Goal: Task Accomplishment & Management: Use online tool/utility

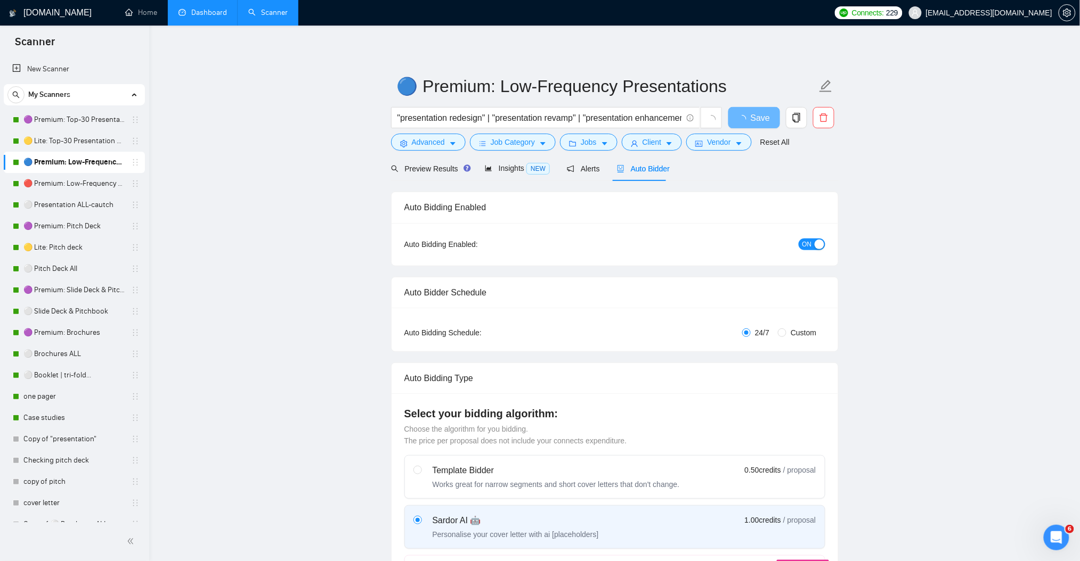
click at [200, 9] on link "Dashboard" at bounding box center [202, 12] width 48 height 9
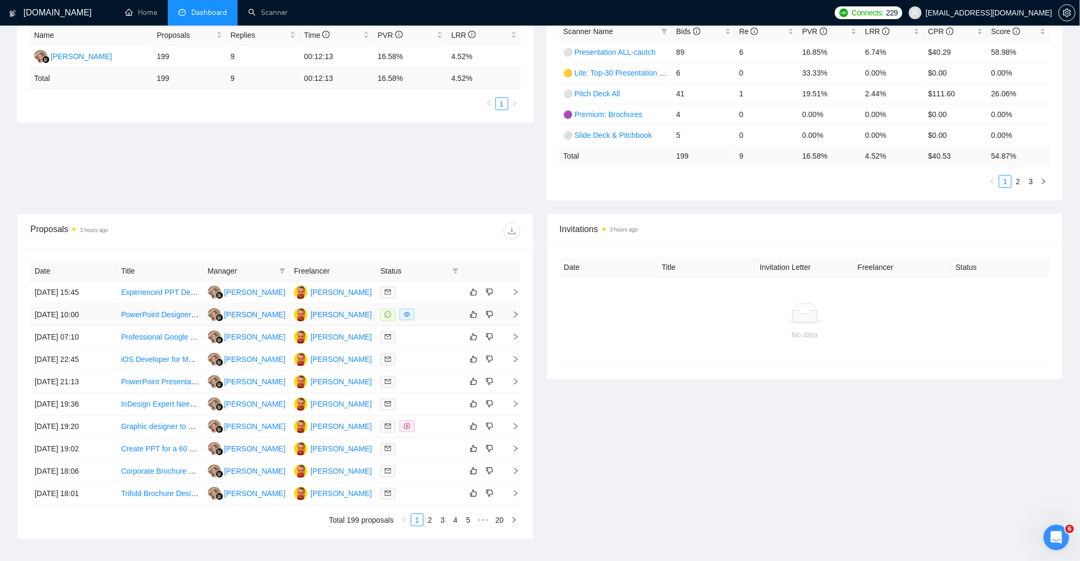
scroll to position [213, 0]
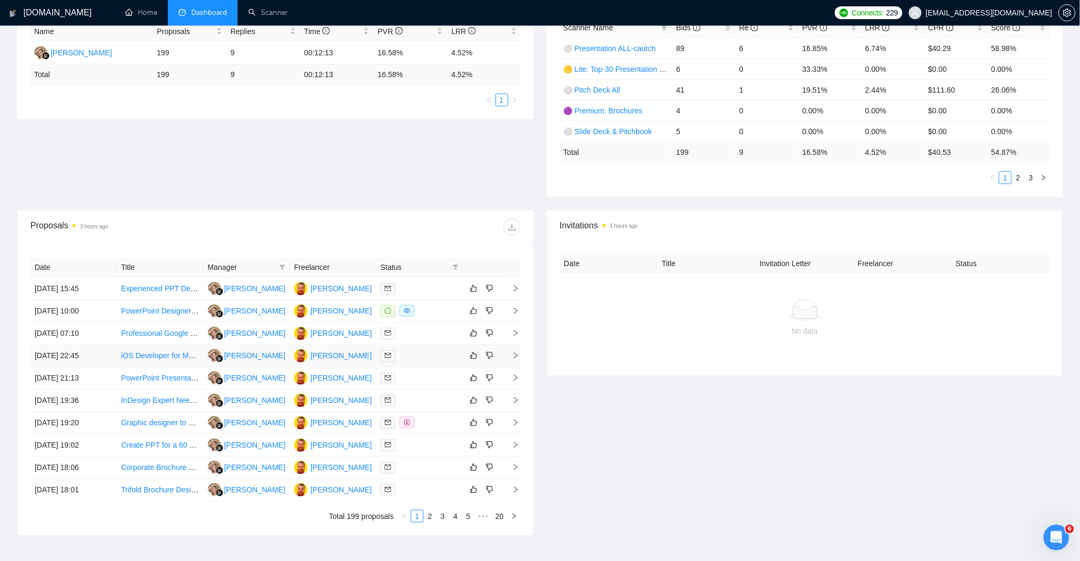
click at [164, 357] on link "iOS Developer for MVP App Presentation" at bounding box center [189, 356] width 136 height 9
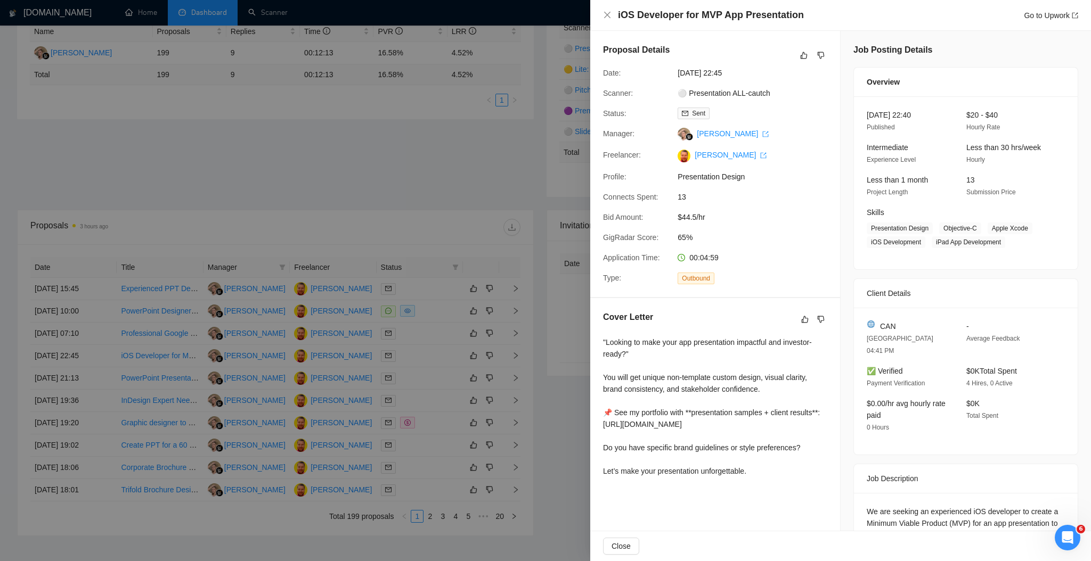
click at [242, 197] on div at bounding box center [545, 280] width 1091 height 561
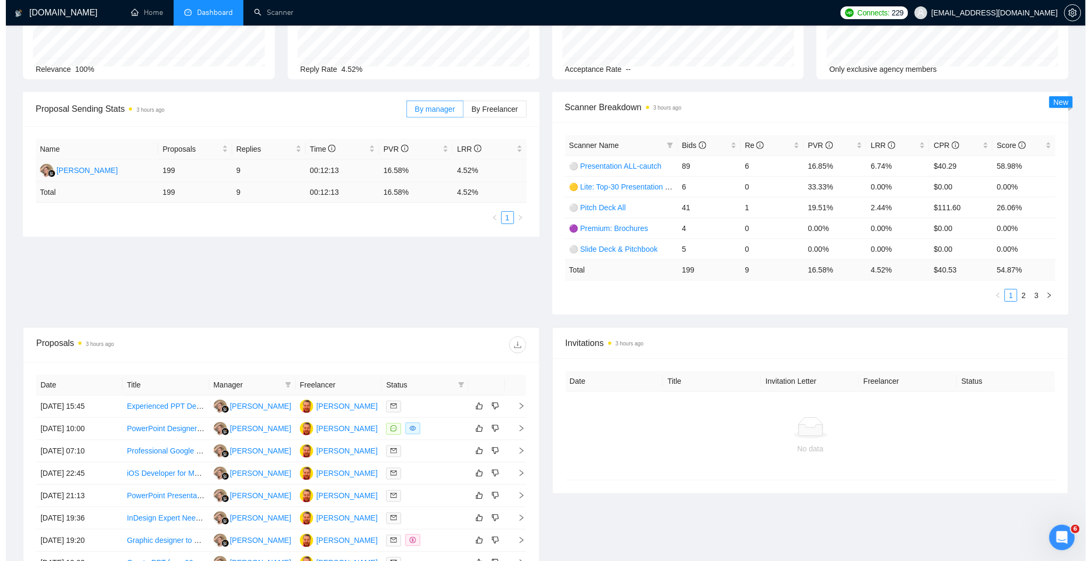
scroll to position [0, 0]
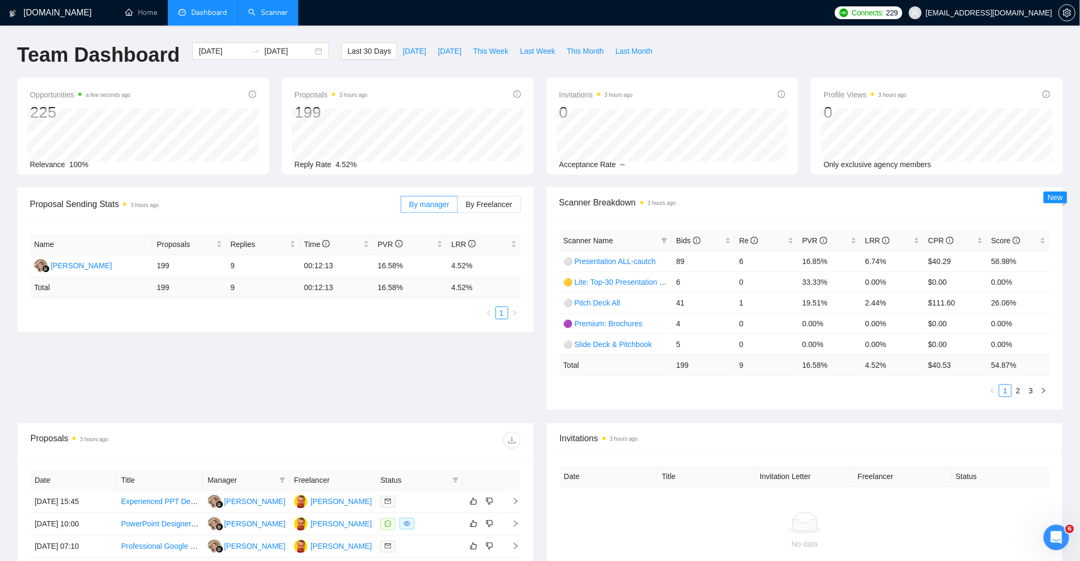
click at [266, 8] on link "Scanner" at bounding box center [267, 12] width 39 height 9
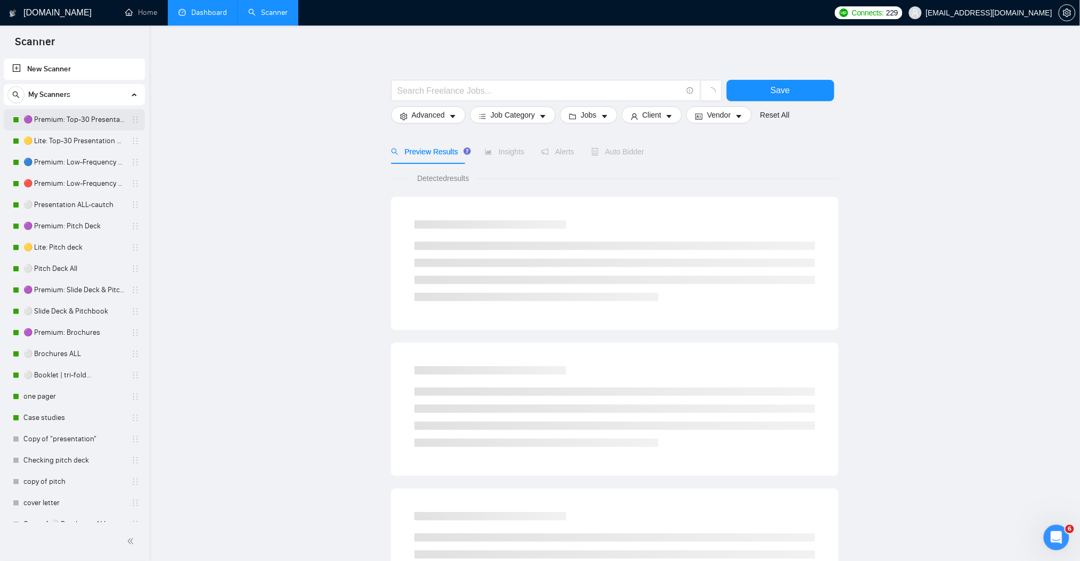
click at [63, 127] on link "🟣 Premium: Top-30 Presentation Keywords" at bounding box center [73, 119] width 101 height 21
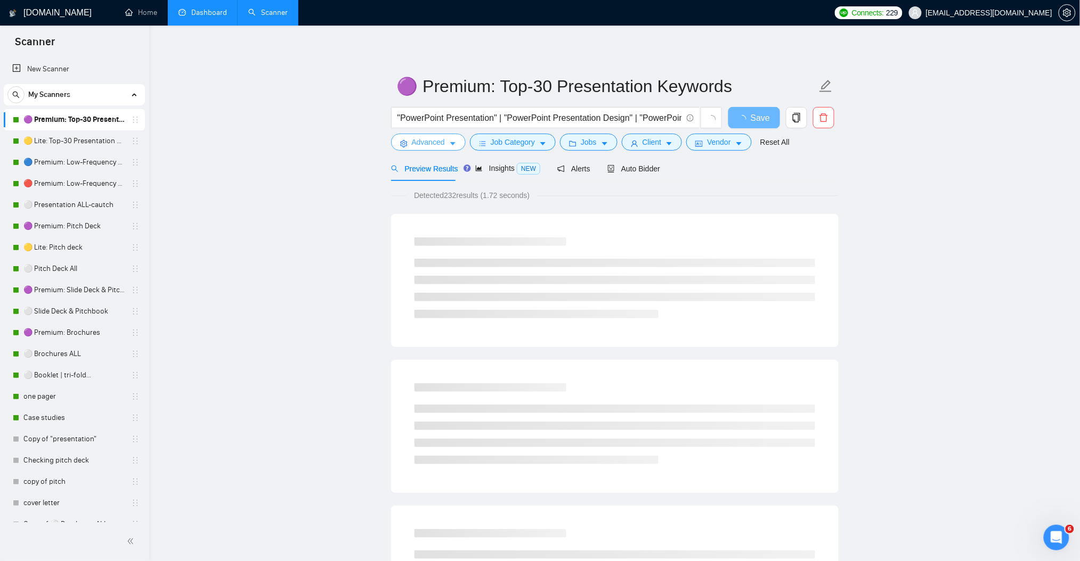
click at [452, 145] on icon "caret-down" at bounding box center [452, 143] width 7 height 7
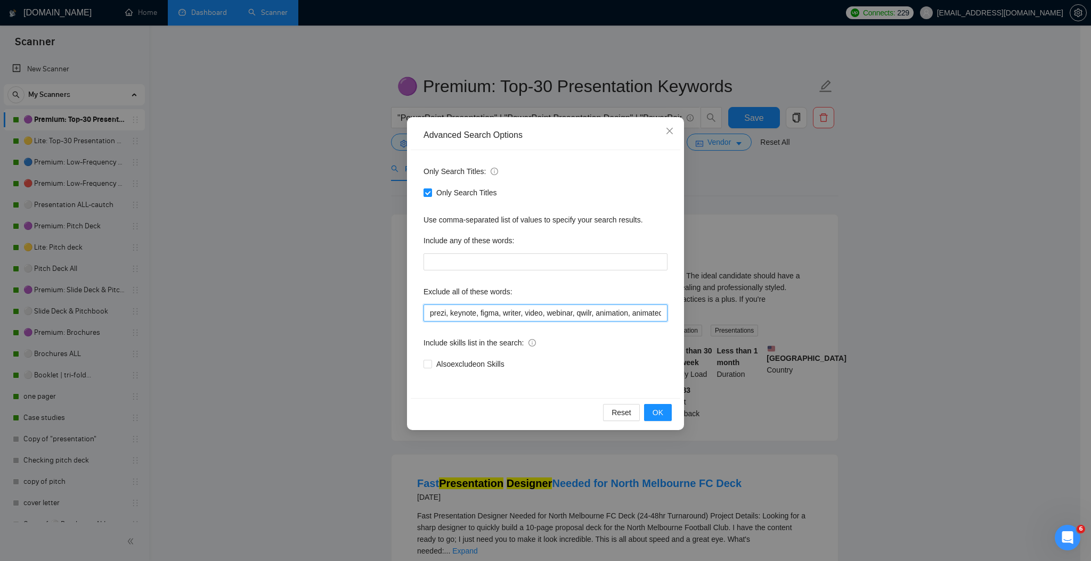
click at [624, 309] on input "prezi, keynote, figma, writer, video, webinar, qwilr, animation, animated, cart…" at bounding box center [545, 313] width 244 height 17
drag, startPoint x: 625, startPoint y: 314, endPoint x: 678, endPoint y: 313, distance: 52.7
click at [694, 312] on div "Advanced Search Options Only Search Titles: Only Search Titles Use comma-separa…" at bounding box center [545, 280] width 1091 height 561
click at [650, 318] on input "prezi, keynote, figma, writer, video, webinar, qwilr, animation, animated, cart…" at bounding box center [545, 313] width 244 height 17
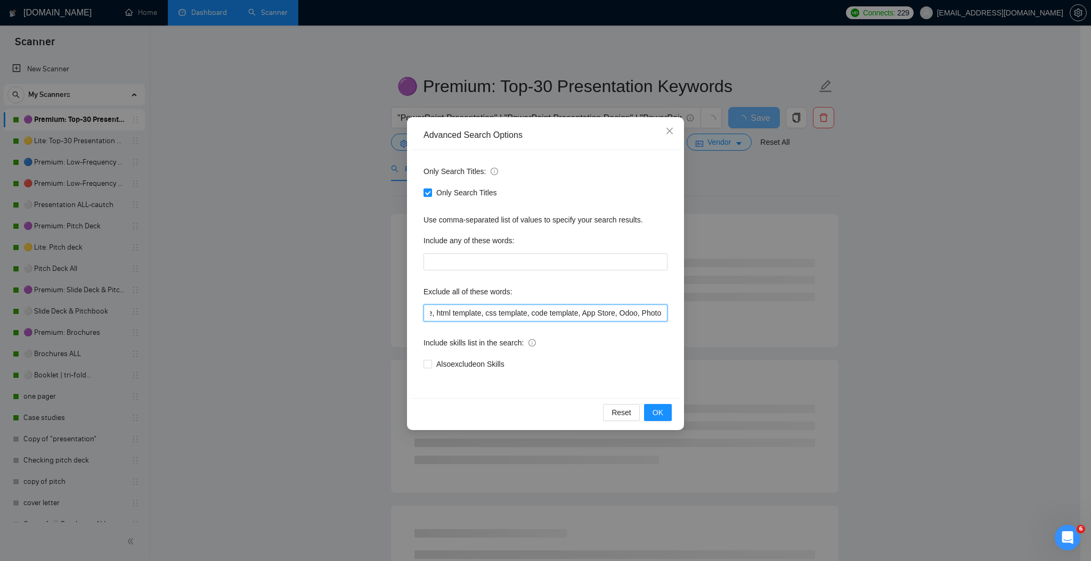
scroll to position [0, 1571]
paste input "iOS Developer"
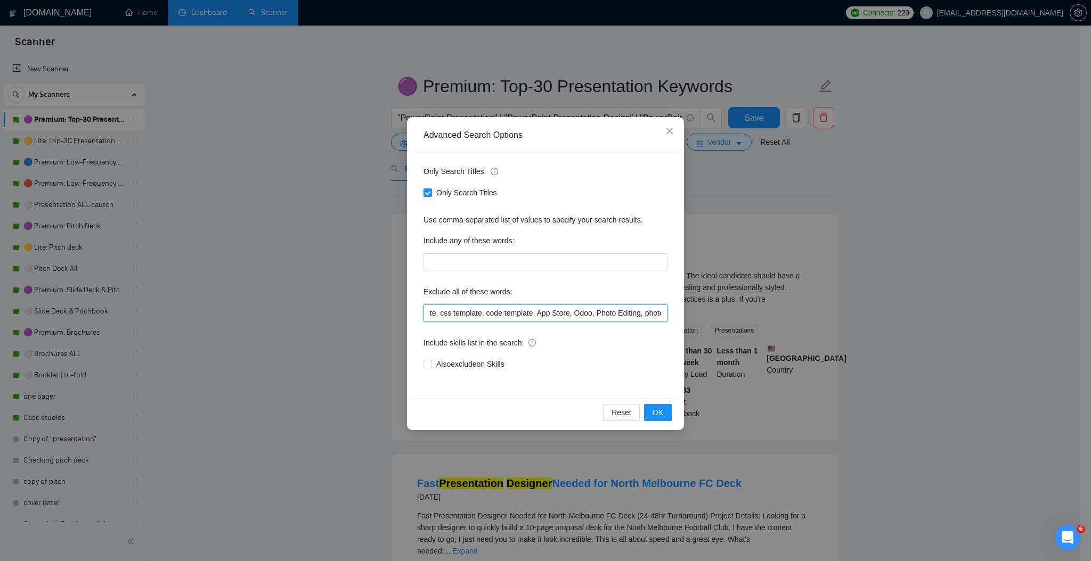
scroll to position [0, 1621]
paste input "iOS Developer"
click at [655, 418] on span "OK" at bounding box center [658, 413] width 11 height 12
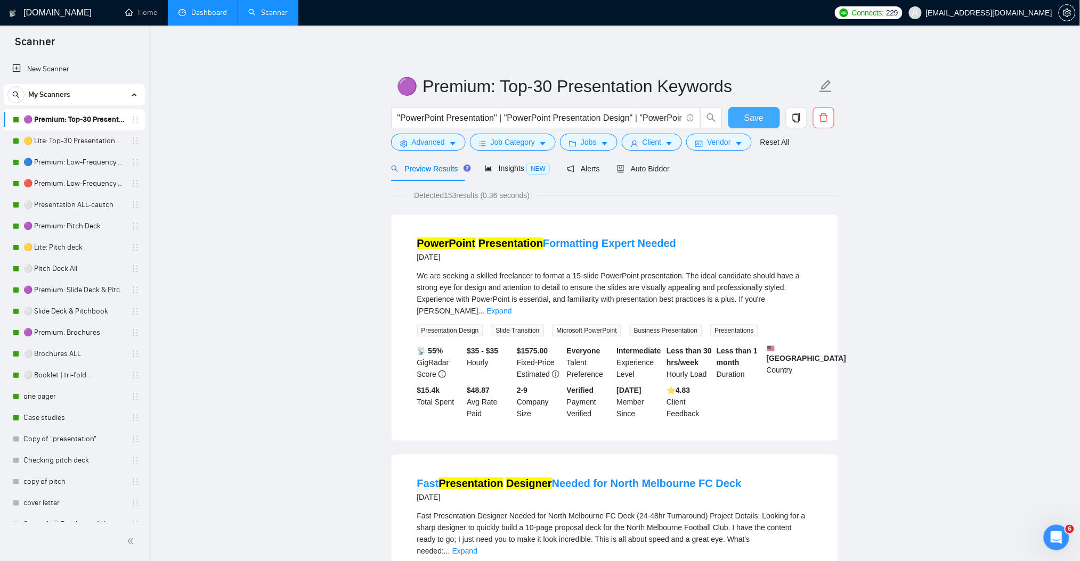
click at [753, 120] on span "Save" at bounding box center [753, 117] width 19 height 13
click at [454, 145] on icon "caret-down" at bounding box center [452, 143] width 7 height 7
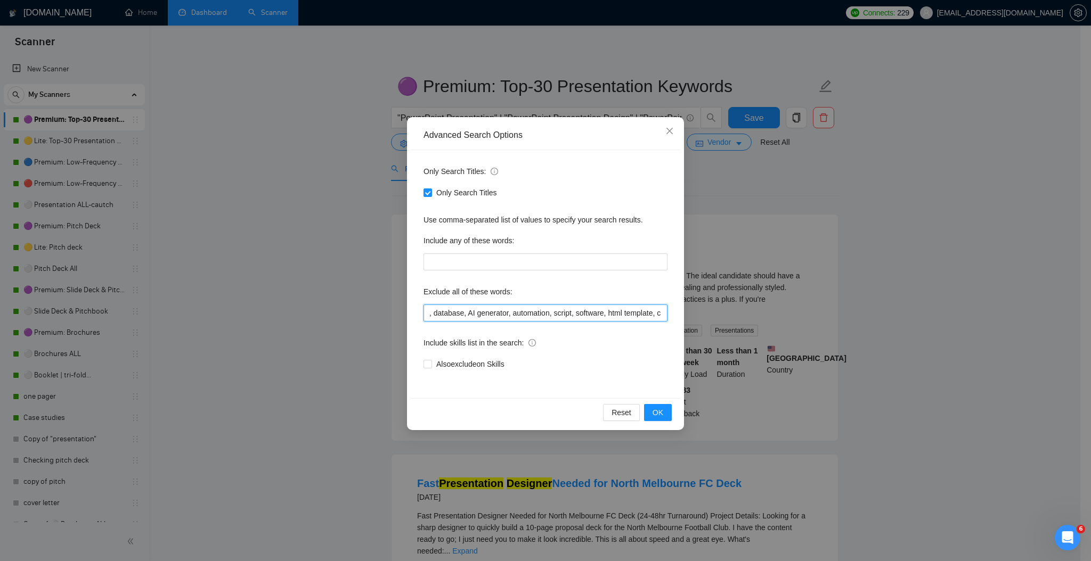
scroll to position [0, 1633]
drag, startPoint x: 620, startPoint y: 315, endPoint x: 743, endPoint y: 321, distance: 123.2
click at [744, 321] on div "Advanced Search Options Only Search Titles: Only Search Titles Use comma-separa…" at bounding box center [545, 280] width 1091 height 561
click at [642, 316] on input "prezi, keynote, figma, writer, video, webinar, qwilr, animation, animated, cart…" at bounding box center [545, 313] width 244 height 17
drag, startPoint x: 595, startPoint y: 311, endPoint x: 632, endPoint y: 318, distance: 37.4
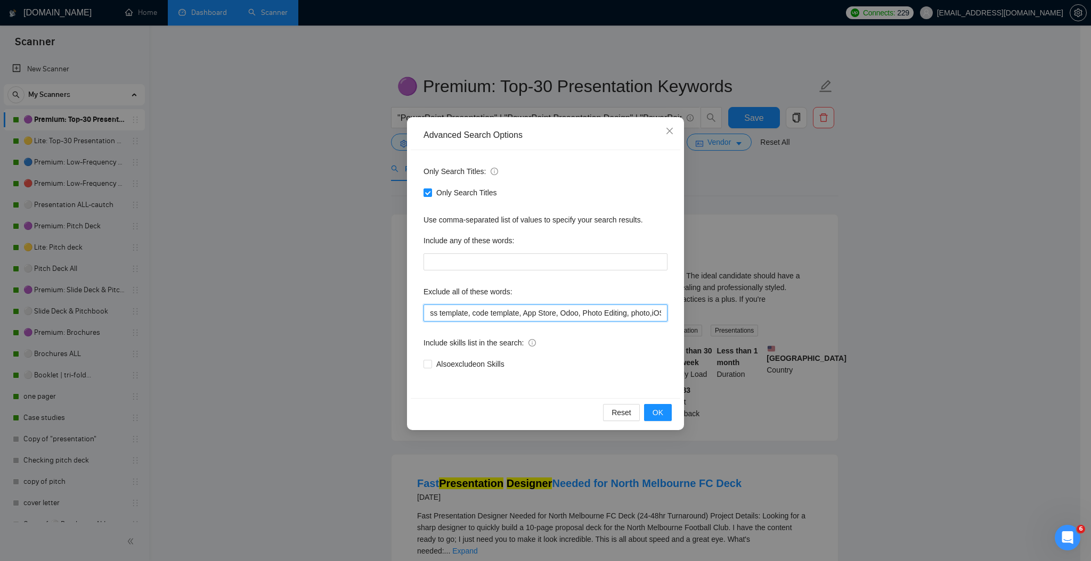
click at [632, 318] on input "prezi, keynote, figma, writer, video, webinar, qwilr, animation, animated, cart…" at bounding box center [545, 313] width 244 height 17
click at [599, 313] on input "prezi, keynote, figma, writer, video, webinar, qwilr, animation, animated, cart…" at bounding box center [545, 313] width 244 height 17
drag, startPoint x: 595, startPoint y: 312, endPoint x: 607, endPoint y: 312, distance: 12.3
click at [611, 313] on input "prezi, keynote, figma, writer, video, webinar, qwilr, animation, animated, cart…" at bounding box center [545, 313] width 244 height 17
click at [607, 312] on input "prezi, keynote, figma, writer, video, webinar, qwilr, animation, animated, cart…" at bounding box center [545, 313] width 244 height 17
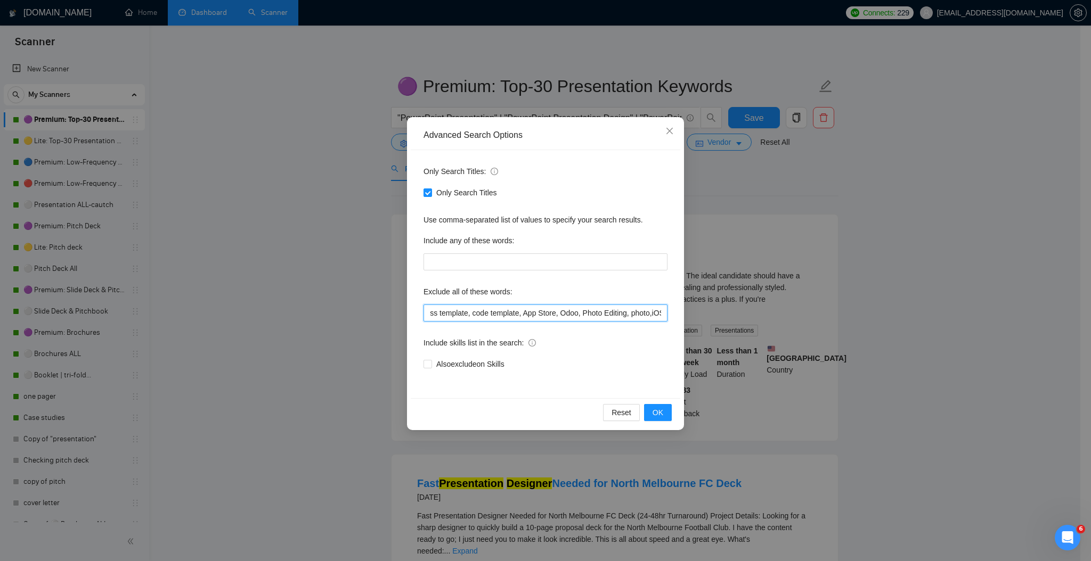
click at [597, 313] on input "prezi, keynote, figma, writer, video, webinar, qwilr, animation, animated, cart…" at bounding box center [545, 313] width 244 height 17
click at [659, 311] on input "prezi, keynote, figma, writer, video, webinar, qwilr, animation, animated, cart…" at bounding box center [545, 313] width 244 height 17
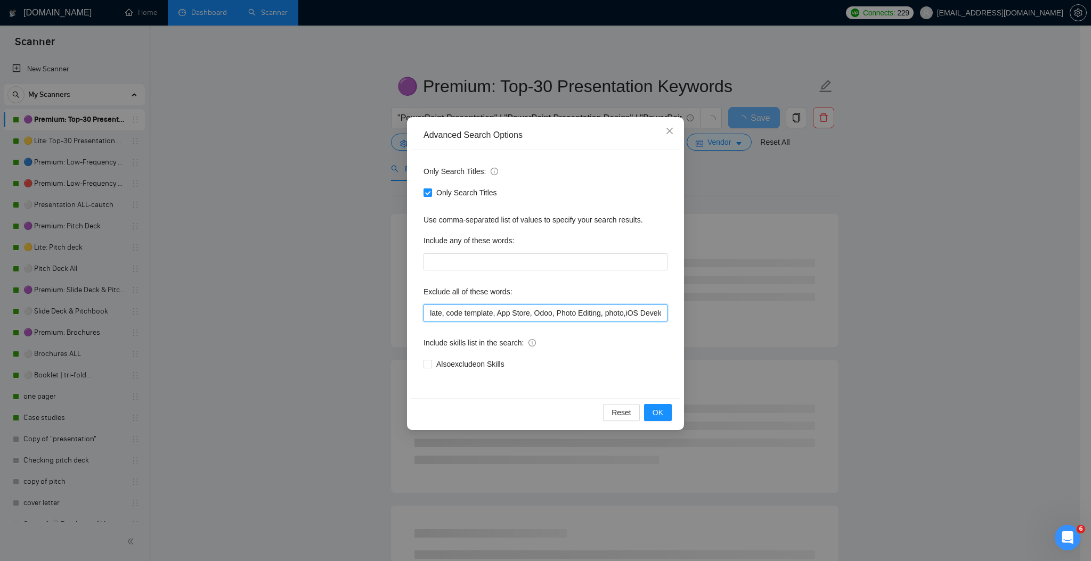
scroll to position [0, 1660]
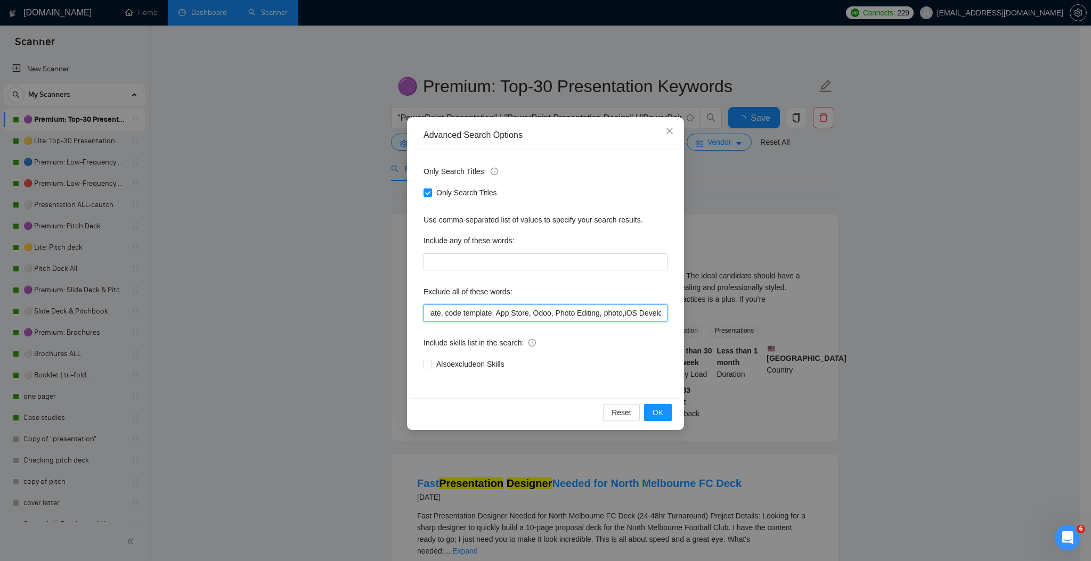
drag, startPoint x: 662, startPoint y: 313, endPoint x: 634, endPoint y: 316, distance: 28.4
click at [634, 316] on input "prezi, keynote, figma, writer, video, webinar, qwilr, animation, animated, cart…" at bounding box center [545, 313] width 244 height 17
drag, startPoint x: 629, startPoint y: 314, endPoint x: 719, endPoint y: 320, distance: 90.2
click at [719, 320] on div "Advanced Search Options Only Search Titles: Only Search Titles Use comma-separa…" at bounding box center [545, 280] width 1091 height 561
click at [641, 309] on input "prezi, keynote, figma, writer, video, webinar, qwilr, animation, animated, cart…" at bounding box center [545, 313] width 244 height 17
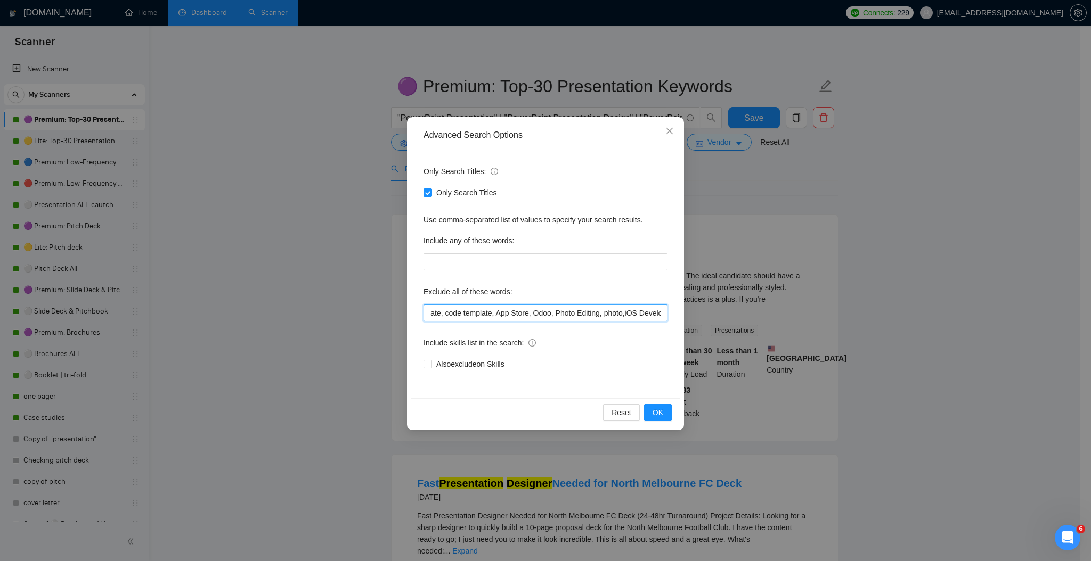
drag, startPoint x: 584, startPoint y: 311, endPoint x: 614, endPoint y: 312, distance: 30.4
click at [615, 313] on input "prezi, keynote, figma, writer, video, webinar, qwilr, animation, animated, cart…" at bounding box center [545, 313] width 244 height 17
click at [583, 312] on input "prezi, keynote, figma, writer, video, webinar, qwilr, animation, animated, cart…" at bounding box center [545, 313] width 244 height 17
drag, startPoint x: 583, startPoint y: 312, endPoint x: 635, endPoint y: 308, distance: 51.8
click at [616, 313] on input "prezi, keynote, figma, writer, video, webinar, qwilr, animation, animated, cart…" at bounding box center [545, 313] width 244 height 17
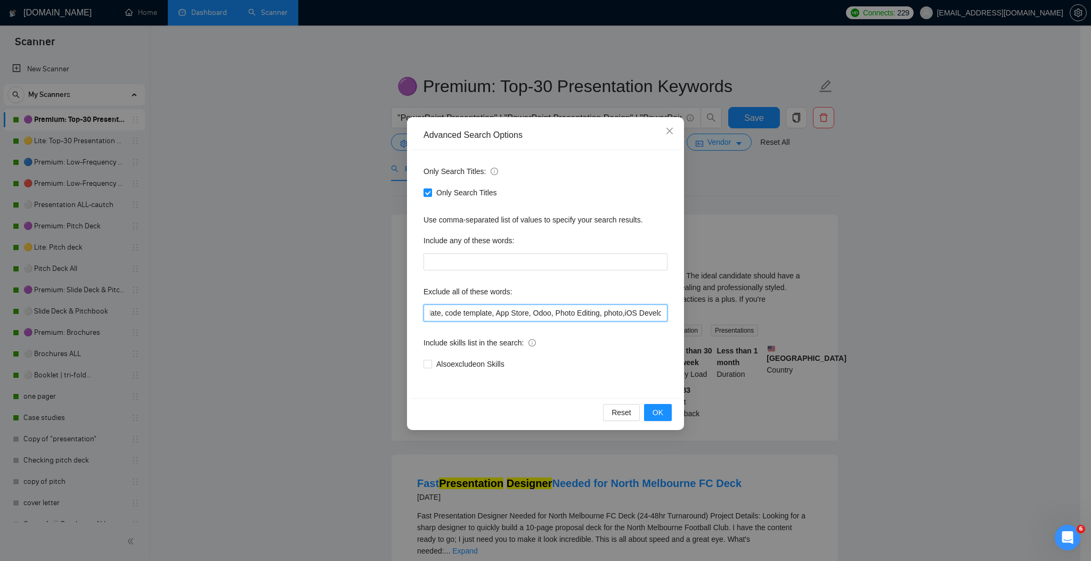
click at [661, 313] on input "prezi, keynote, figma, writer, video, webinar, qwilr, animation, animated, cart…" at bounding box center [545, 313] width 244 height 17
paste input "Developer"
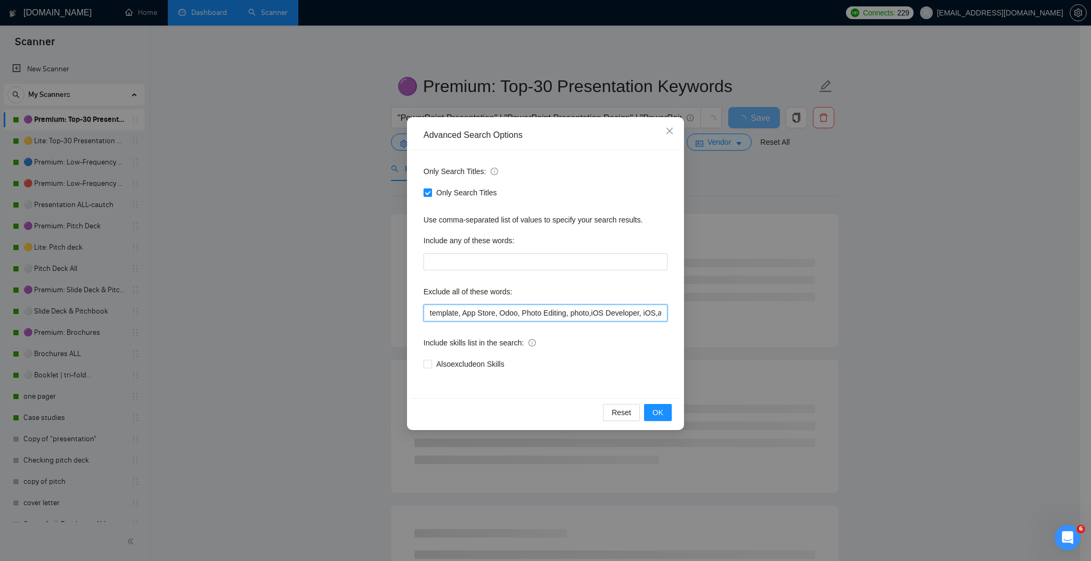
drag, startPoint x: 601, startPoint y: 311, endPoint x: 625, endPoint y: 317, distance: 25.3
click at [626, 318] on input "prezi, keynote, figma, writer, video, webinar, qwilr, animation, animated, cart…" at bounding box center [545, 313] width 244 height 17
click at [661, 314] on input "prezi, keynote, figma, writer, video, webinar, qwilr, animation, animated, cart…" at bounding box center [545, 313] width 244 height 17
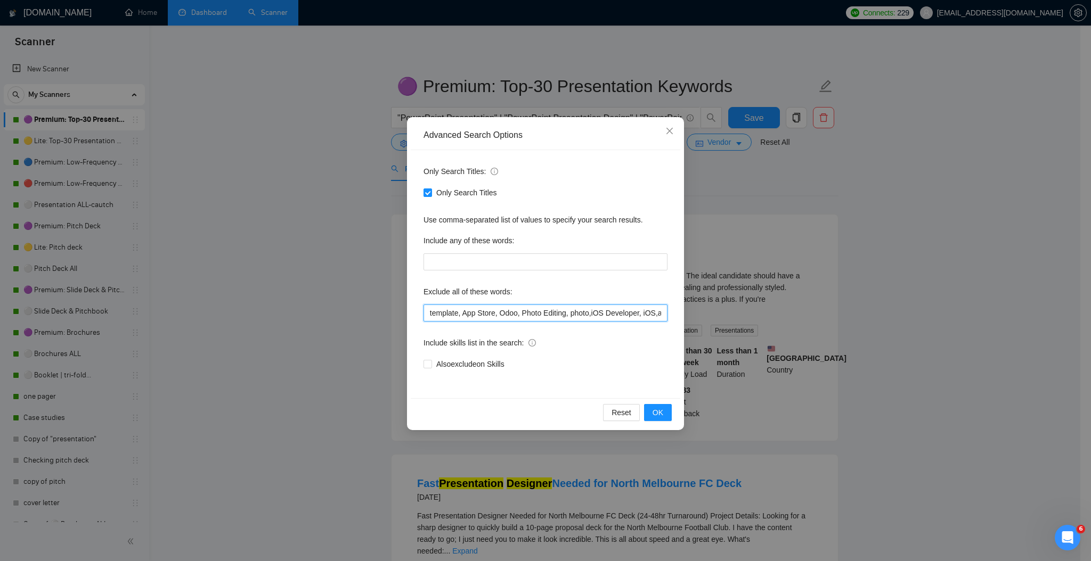
drag, startPoint x: 659, startPoint y: 311, endPoint x: 656, endPoint y: 373, distance: 62.4
click at [659, 311] on input "prezi, keynote, figma, writer, video, webinar, qwilr, animation, animated, cart…" at bounding box center [545, 313] width 244 height 17
click at [637, 317] on input "prezi, keynote, figma, writer, video, webinar, qwilr, animation, animated, cart…" at bounding box center [545, 313] width 244 height 17
click at [671, 315] on div "Only Search Titles: Only Search Titles Use comma-separated list of values to sp…" at bounding box center [546, 274] width 270 height 248
click at [657, 311] on input "prezi, keynote, figma, writer, video, webinar, qwilr, animation, animated, cart…" at bounding box center [545, 313] width 244 height 17
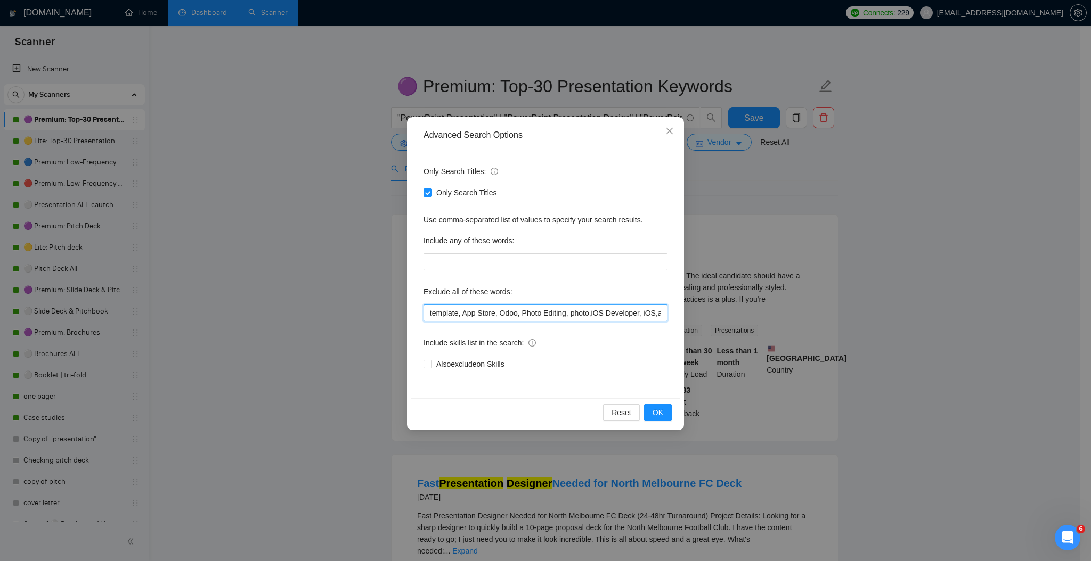
click at [661, 314] on input "prezi, keynote, figma, writer, video, webinar, qwilr, animation, animated, cart…" at bounding box center [545, 313] width 244 height 17
click at [652, 313] on input "prezi, keynote, figma, writer, video, webinar, qwilr, animation, animated, cart…" at bounding box center [545, 313] width 244 height 17
paste input "android"
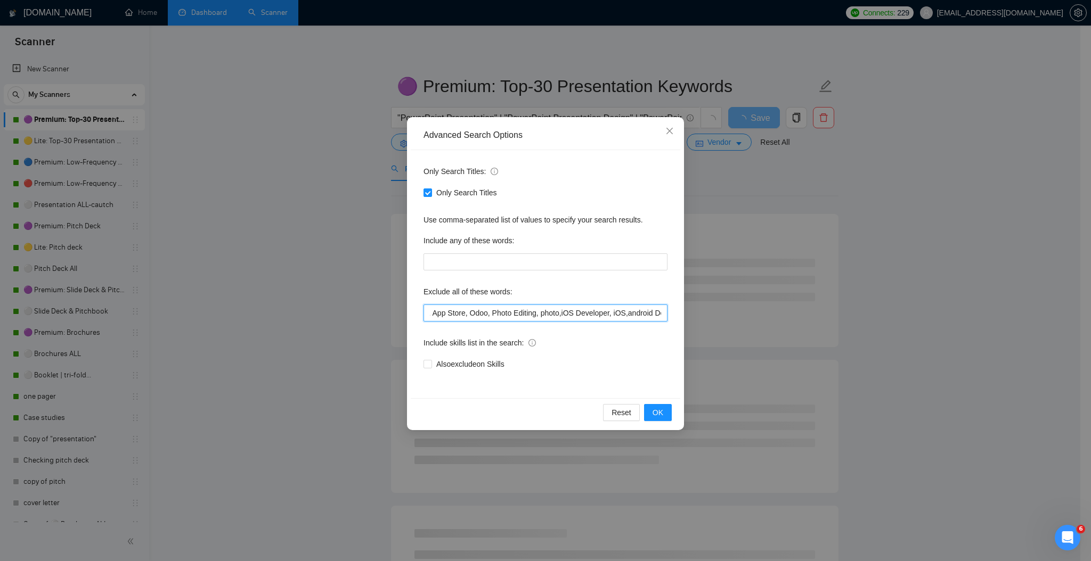
drag, startPoint x: 512, startPoint y: 315, endPoint x: 643, endPoint y: 313, distance: 131.1
click at [679, 317] on div "Only Search Titles: Only Search Titles Use comma-separated list of values to sp…" at bounding box center [546, 274] width 270 height 248
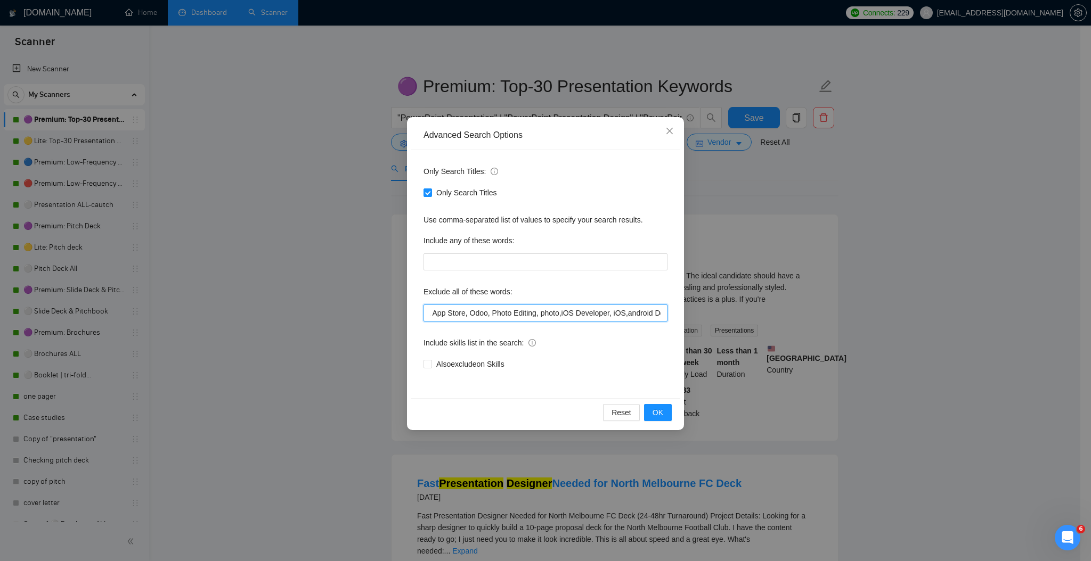
click at [508, 312] on input "prezi, keynote, figma, writer, video, webinar, qwilr, animation, animated, cart…" at bounding box center [545, 313] width 244 height 17
drag, startPoint x: 510, startPoint y: 315, endPoint x: 531, endPoint y: 315, distance: 21.3
click at [531, 315] on input "prezi, keynote, figma, writer, video, webinar, qwilr, animation, animated, cart…" at bounding box center [545, 313] width 244 height 17
click at [509, 314] on input "prezi, keynote, figma, writer, video, webinar, qwilr, animation, animated, cart…" at bounding box center [545, 313] width 244 height 17
click at [509, 315] on input "prezi, keynote, figma, writer, video, webinar, qwilr, animation, animated, cart…" at bounding box center [545, 313] width 244 height 17
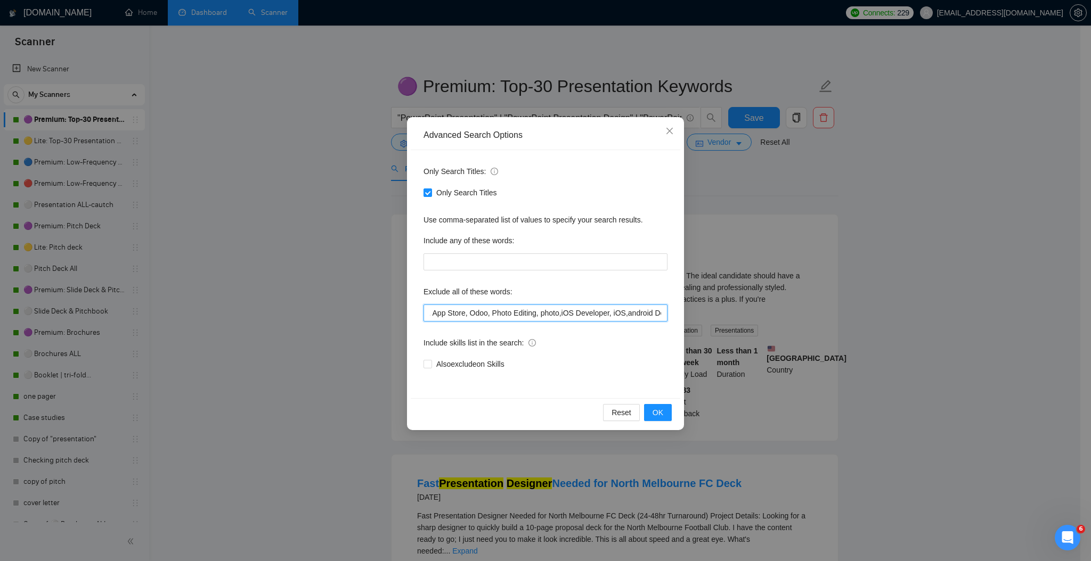
drag, startPoint x: 507, startPoint y: 313, endPoint x: 666, endPoint y: 320, distance: 160.0
click at [670, 319] on div "Only Search Titles: Only Search Titles Use comma-separated list of values to sp…" at bounding box center [546, 274] width 270 height 248
type input "prezi, keynote, figma, writer, video, webinar, qwilr, animation, animated, cart…"
click at [656, 410] on span "OK" at bounding box center [658, 413] width 11 height 12
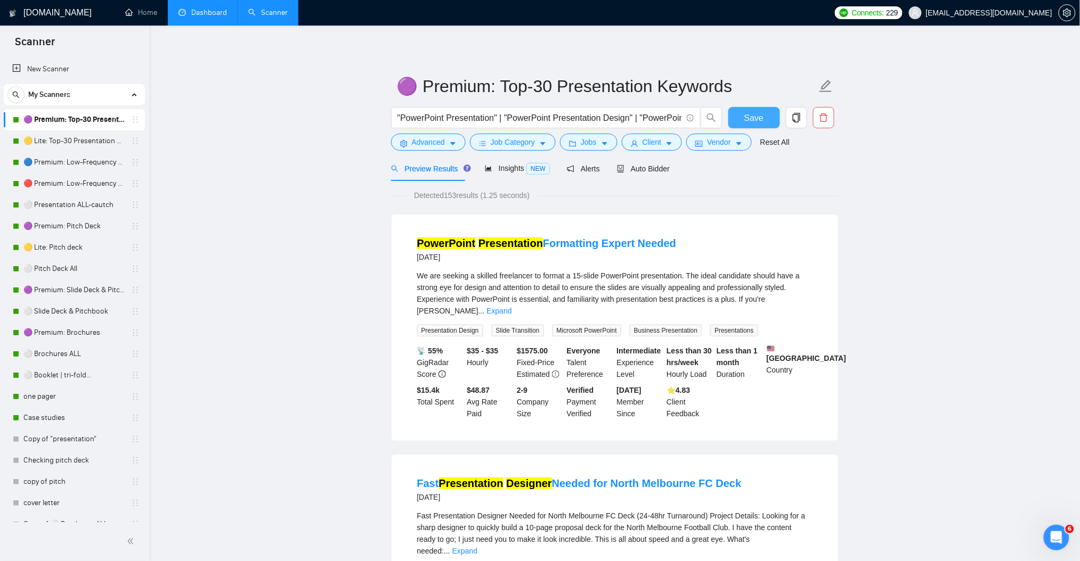
click at [747, 117] on span "Save" at bounding box center [753, 117] width 19 height 13
click at [73, 149] on link "🟡 Lite: Top-30 Presentation Keywords" at bounding box center [73, 141] width 101 height 21
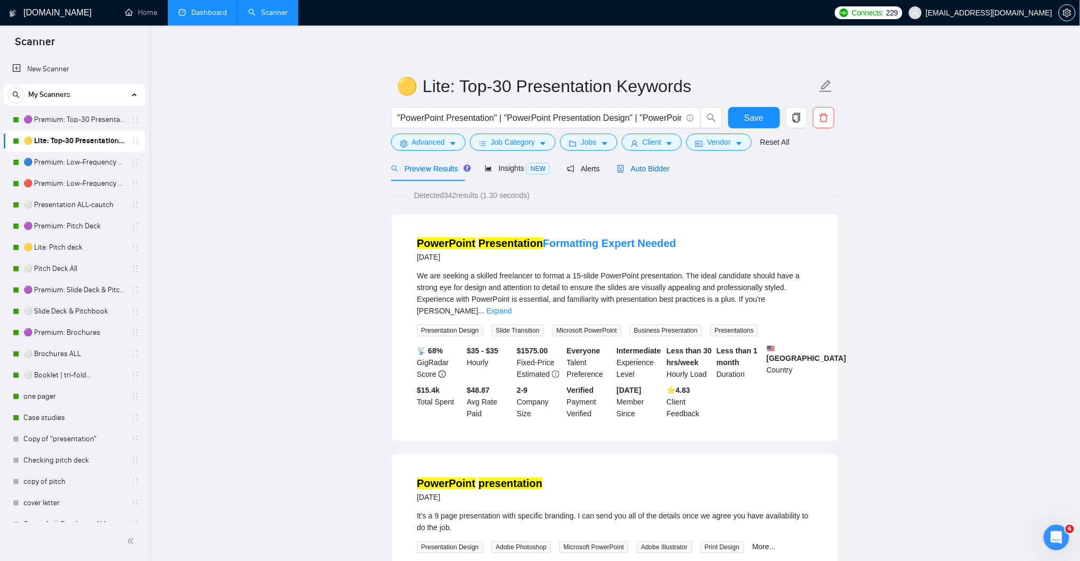
click at [634, 169] on span "Auto Bidder" at bounding box center [643, 169] width 53 height 9
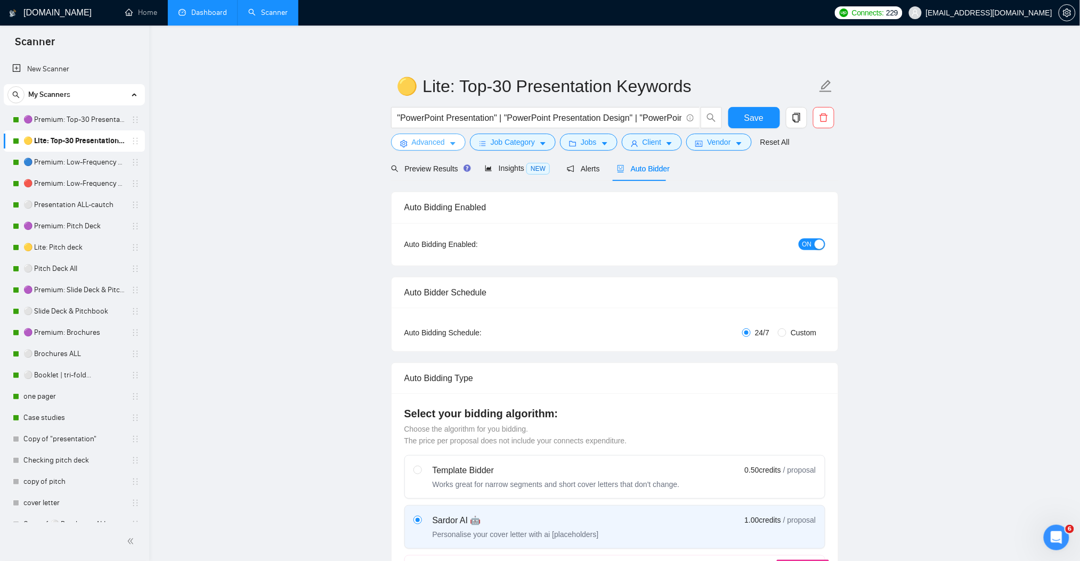
click at [451, 142] on icon "caret-down" at bounding box center [452, 143] width 7 height 7
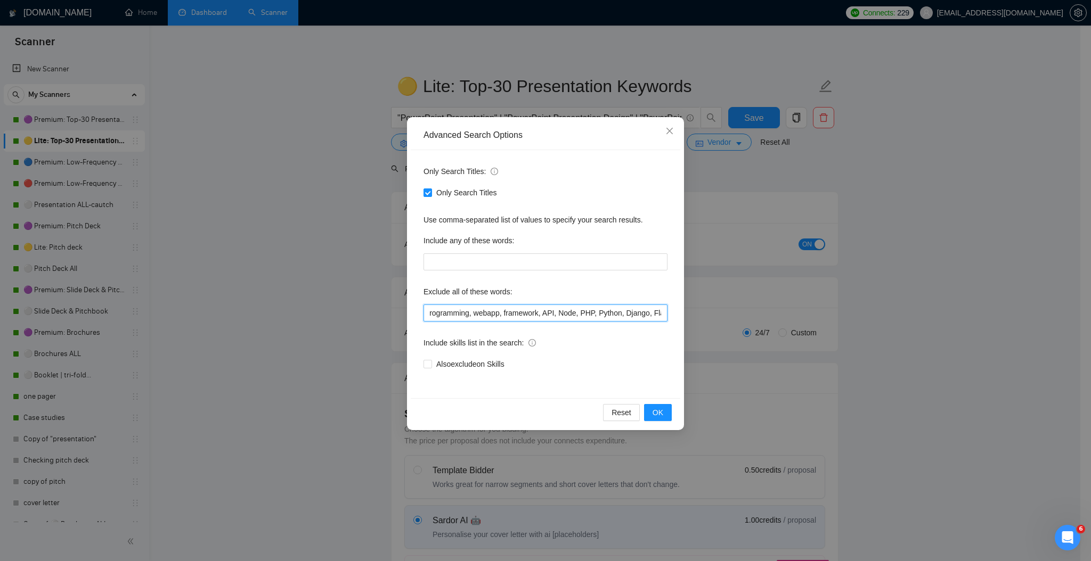
scroll to position [0, 1498]
drag, startPoint x: 612, startPoint y: 315, endPoint x: 702, endPoint y: 316, distance: 90.6
click at [705, 316] on div "Advanced Search Options Only Search Titles: Only Search Titles Use comma-separa…" at bounding box center [545, 280] width 1091 height 561
click at [655, 313] on input "prezi, keynote, figma, writer, video, webinar, qwilr, animation, animated, cart…" at bounding box center [545, 313] width 244 height 17
paste input "iOS Developer, iOS,android Developer, android"
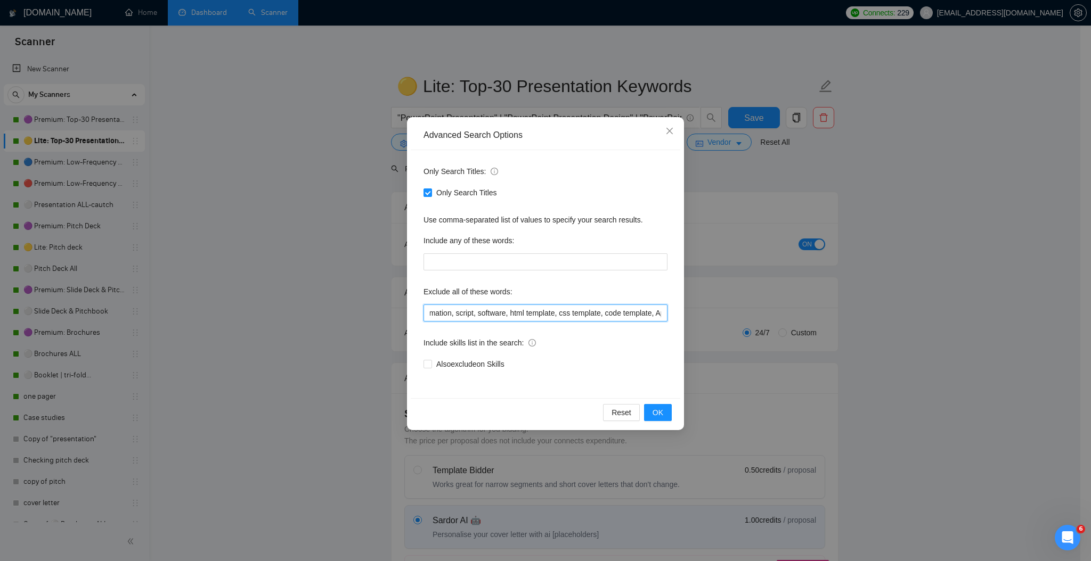
scroll to position [0, 1654]
type input "prezi, keynote, figma, writer, video, webinar, qwilr, animation, animated, cart…"
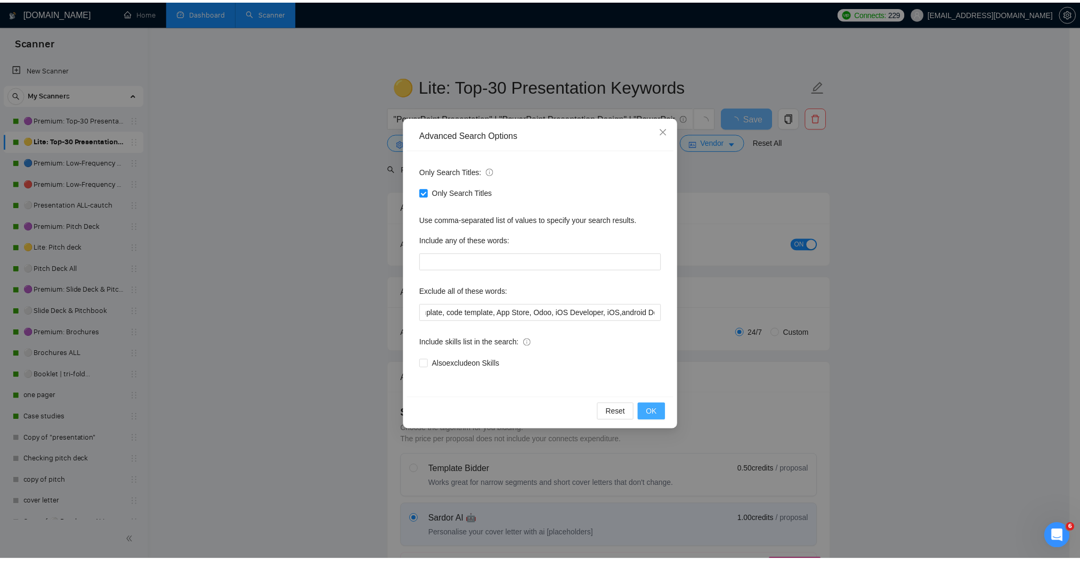
scroll to position [0, 0]
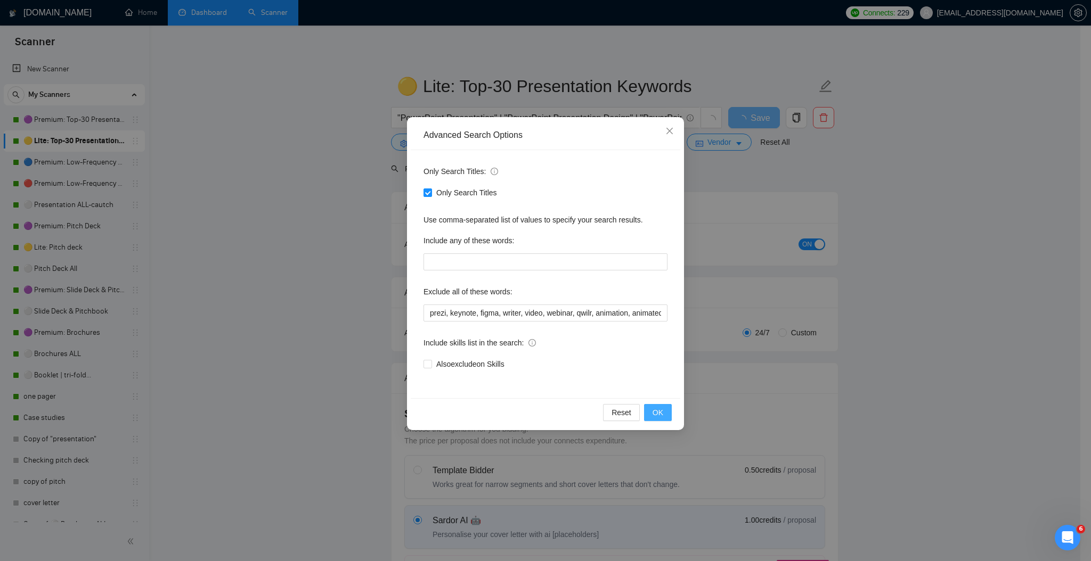
click at [666, 415] on button "OK" at bounding box center [658, 412] width 28 height 17
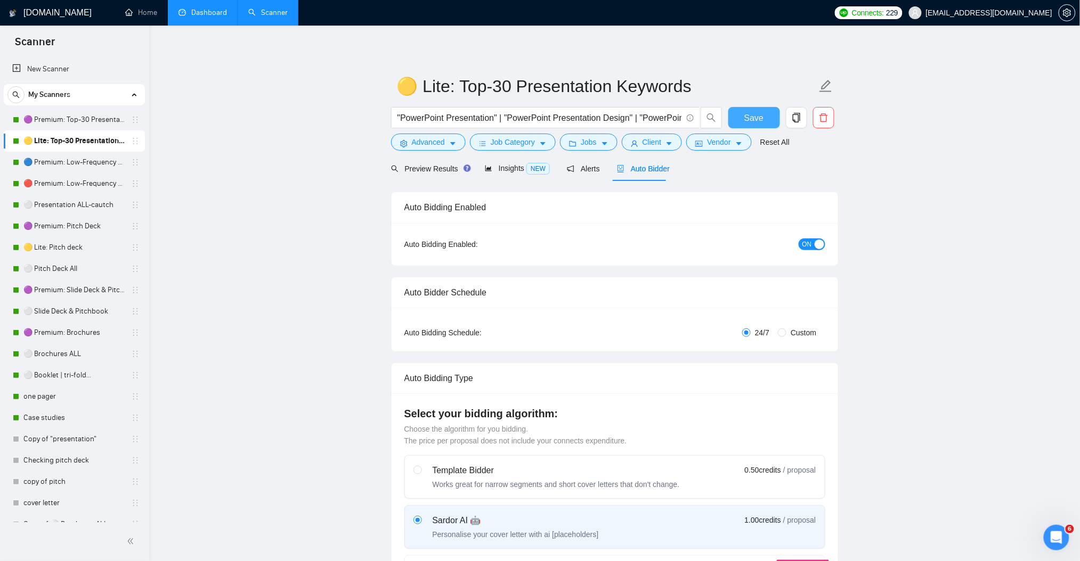
click at [744, 120] on button "Save" at bounding box center [754, 117] width 52 height 21
click at [75, 156] on link "🔵 Premium: Low-Frequency Presentations" at bounding box center [73, 162] width 101 height 21
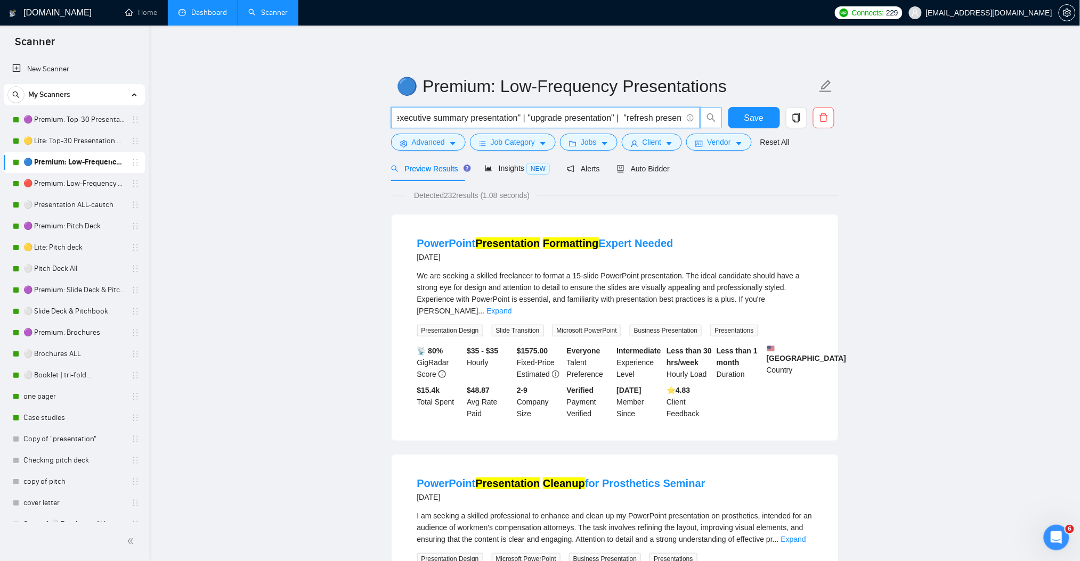
scroll to position [0, 1505]
drag, startPoint x: 616, startPoint y: 120, endPoint x: 713, endPoint y: 125, distance: 97.6
click at [713, 125] on span ""presentation redesign" | "presentation revamp" | "presentation enhancement" | …" at bounding box center [556, 117] width 331 height 21
click at [647, 113] on input ""presentation redesign" | "presentation revamp" | "presentation enhancement" | …" at bounding box center [539, 117] width 284 height 13
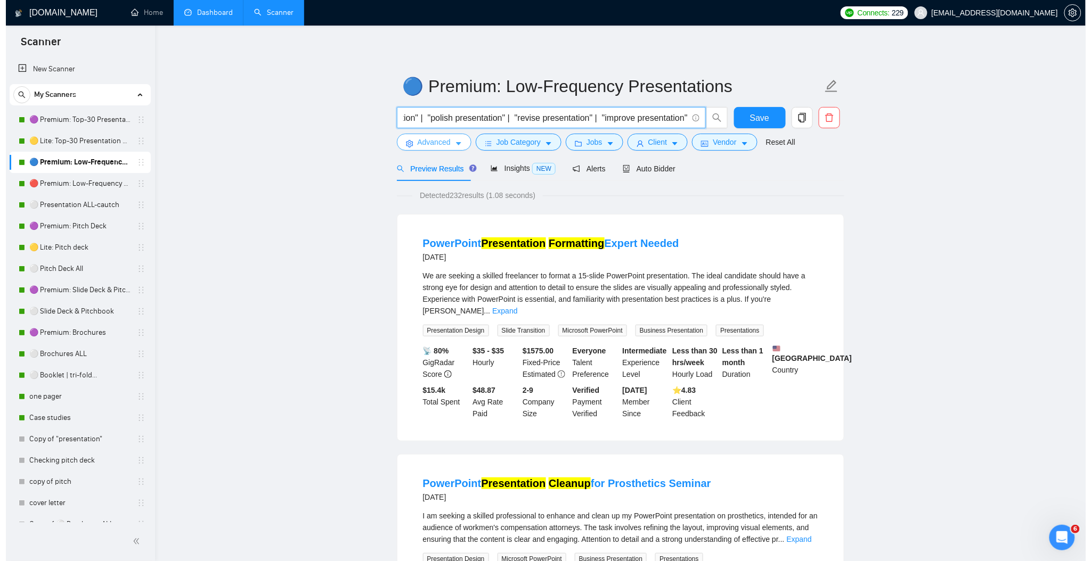
scroll to position [0, 0]
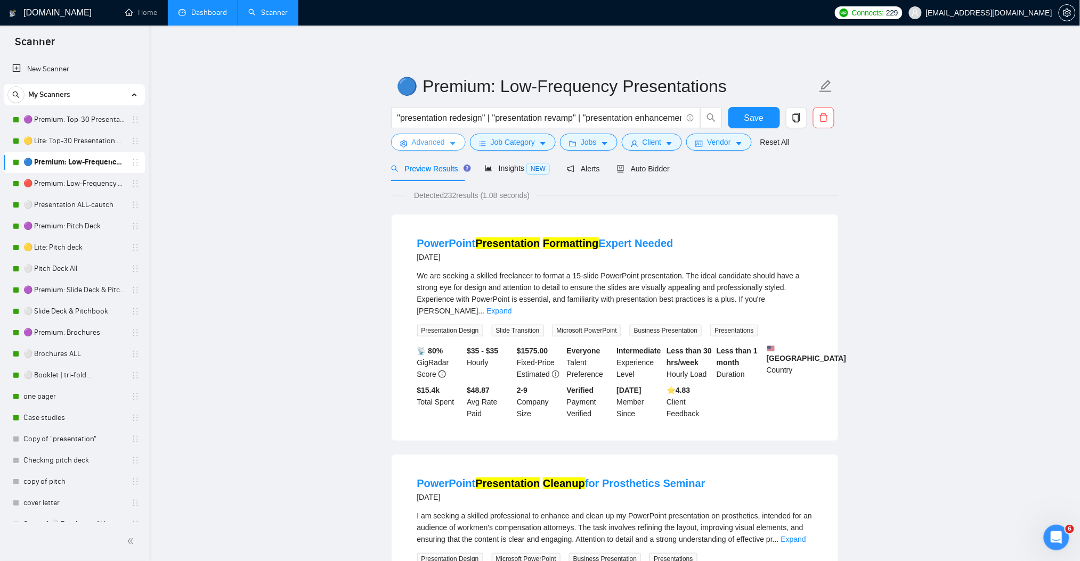
click at [438, 142] on span "Advanced" at bounding box center [428, 142] width 33 height 12
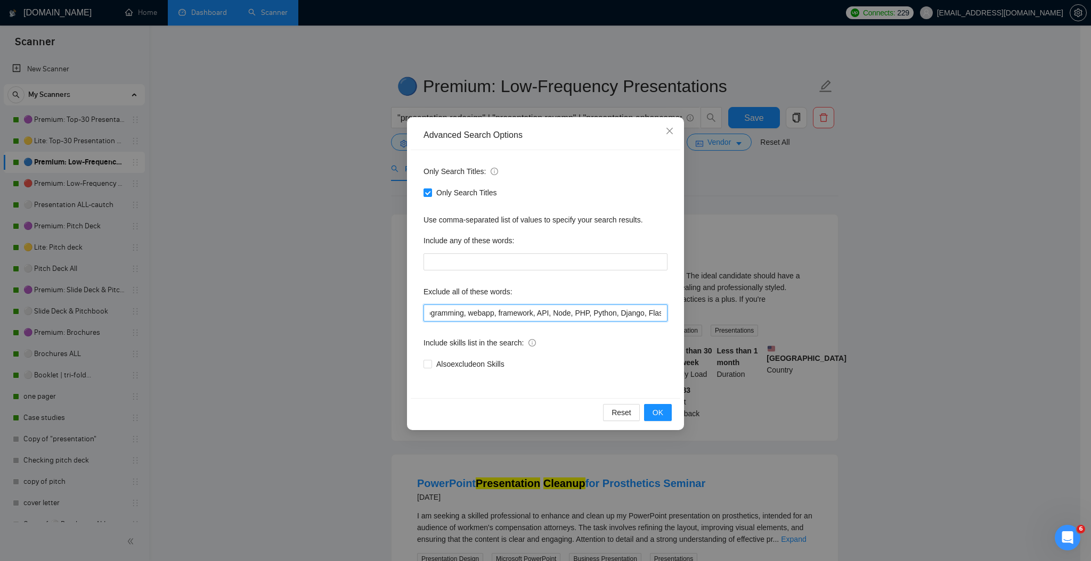
scroll to position [0, 1498]
drag, startPoint x: 610, startPoint y: 307, endPoint x: 738, endPoint y: 312, distance: 128.0
click at [738, 312] on div "Advanced Search Options Only Search Titles: Only Search Titles Use comma-separa…" at bounding box center [545, 280] width 1091 height 561
click at [648, 316] on input "prezi, keynote, figma, writer, video, webinar, qwilr, animation, animated, cart…" at bounding box center [545, 313] width 244 height 17
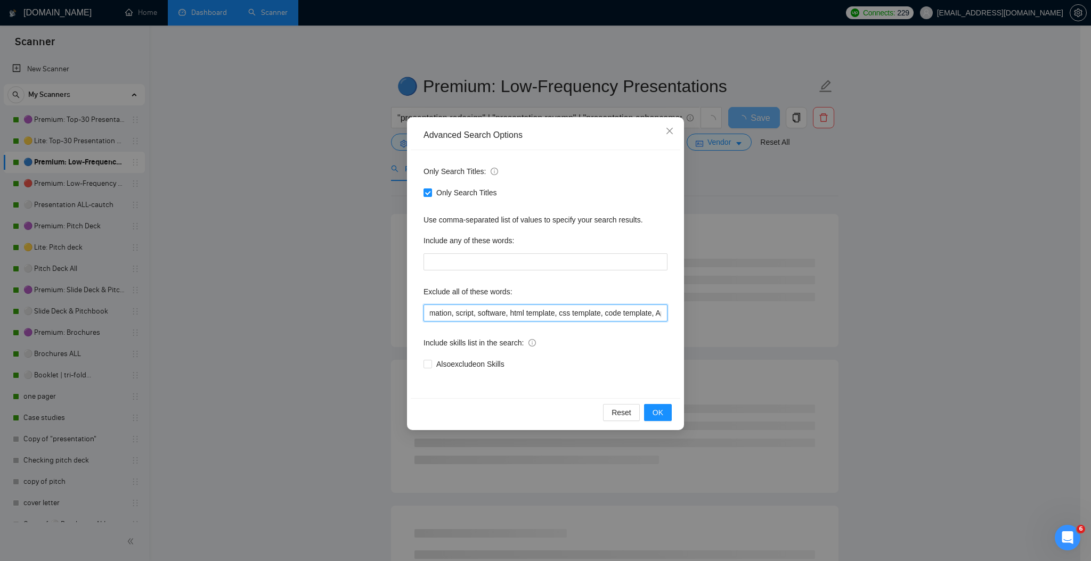
paste input "iOS Developer, iOS,android Developer, android"
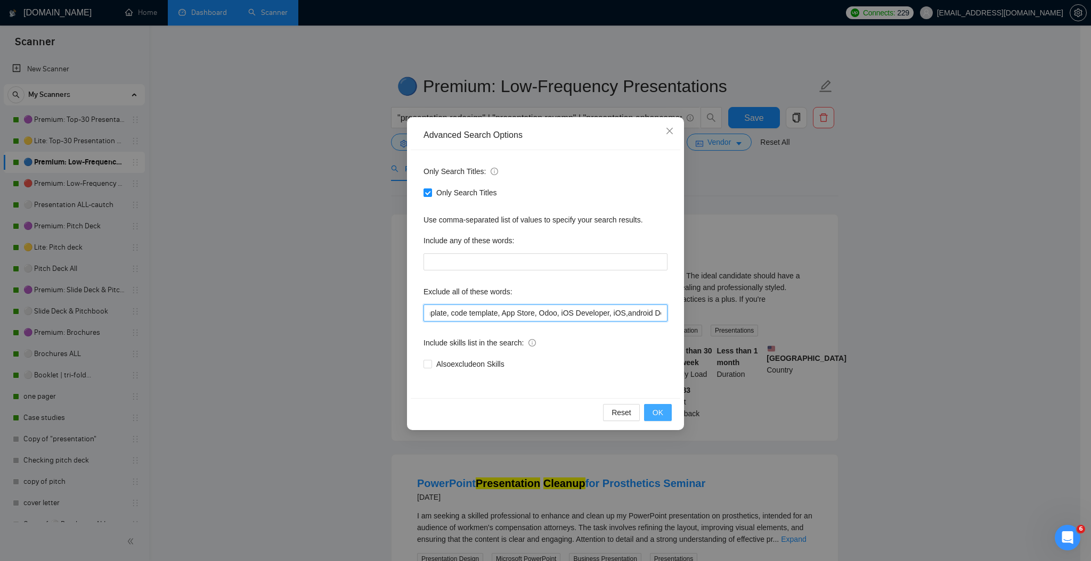
type input "prezi, keynote, figma, writer, video, webinar, qwilr, animation, animated, cart…"
click at [657, 412] on span "OK" at bounding box center [658, 413] width 11 height 12
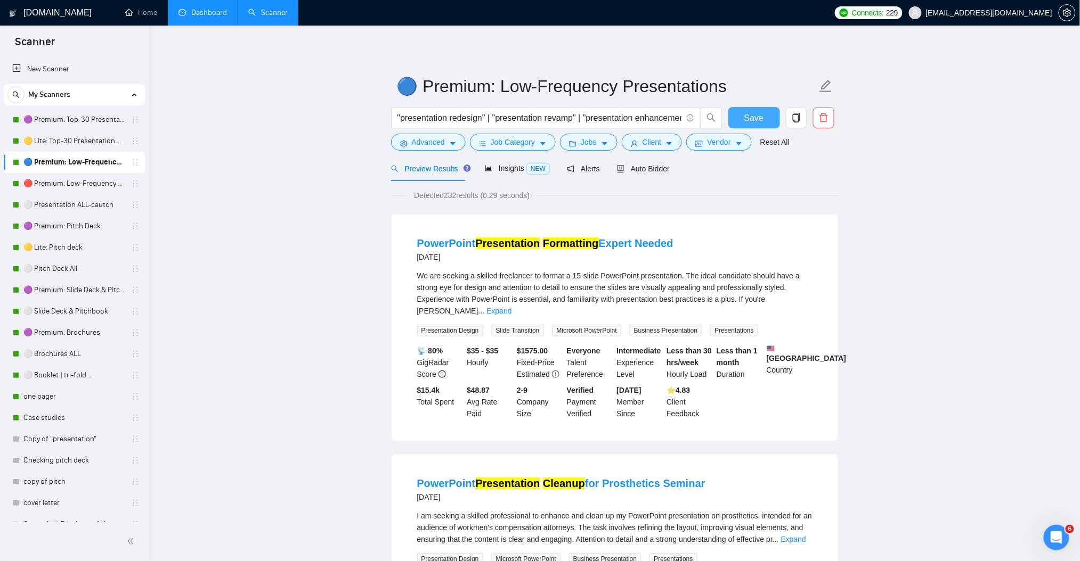
click at [760, 115] on span "Save" at bounding box center [753, 117] width 19 height 13
click at [71, 185] on link "🔴 Premium: Low-Frequency Presentations" at bounding box center [73, 183] width 101 height 21
click at [458, 143] on button "Advanced" at bounding box center [428, 142] width 75 height 17
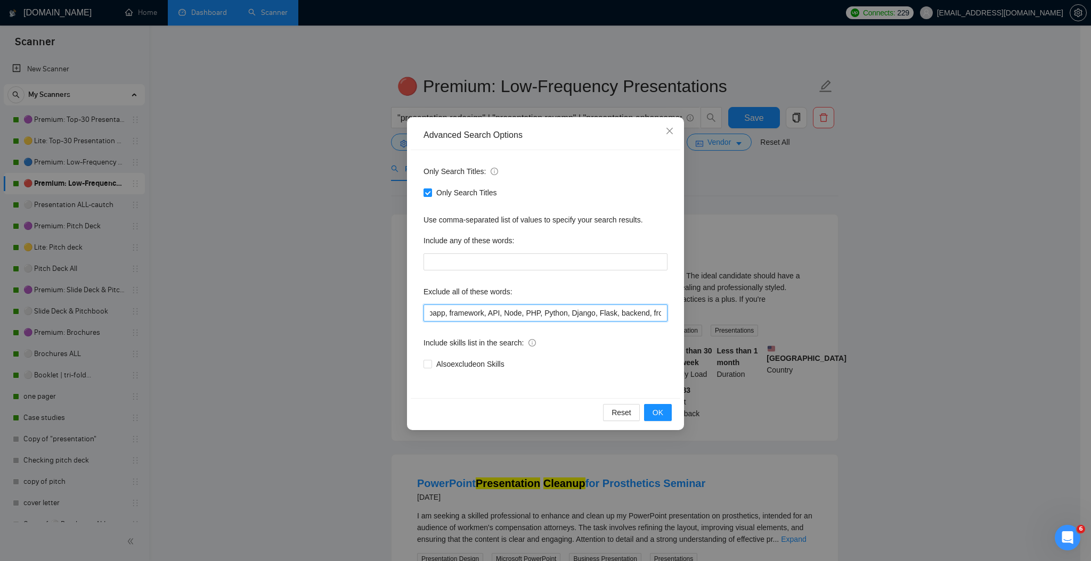
scroll to position [0, 1498]
drag, startPoint x: 619, startPoint y: 317, endPoint x: 694, endPoint y: 324, distance: 75.4
click at [696, 324] on div "Advanced Search Options Only Search Titles: Only Search Titles Use comma-separa…" at bounding box center [545, 280] width 1091 height 561
click at [650, 314] on input "prezi, keynote, figma, writer, video, webinar, qwilr, animation, animated, cart…" at bounding box center [545, 313] width 244 height 17
paste input "iOS Developer, iOS,android Developer, android"
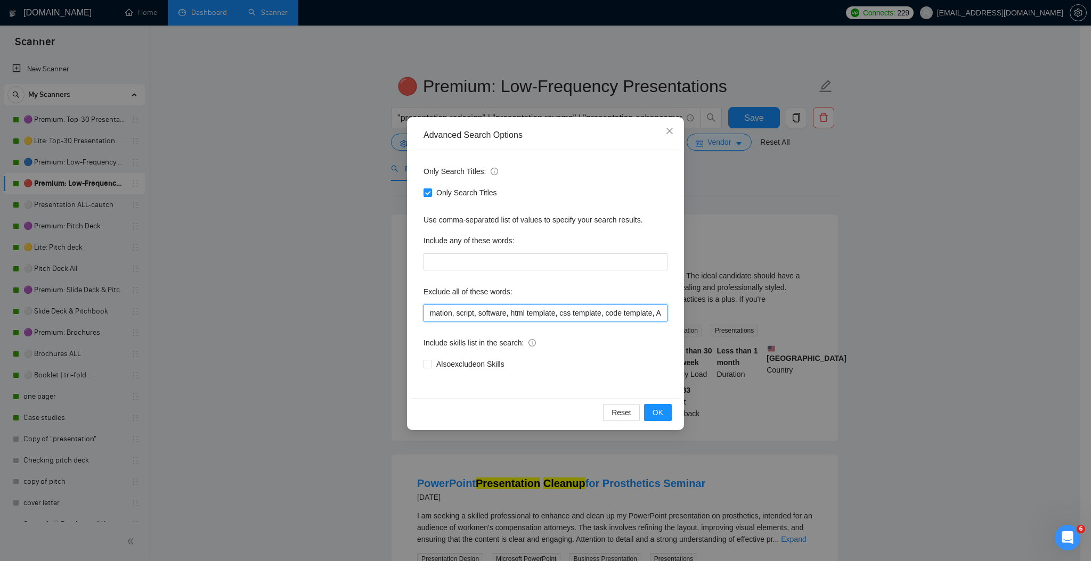
scroll to position [0, 1654]
type input "prezi, keynote, figma, writer, video, webinar, qwilr, animation, animated, cart…"
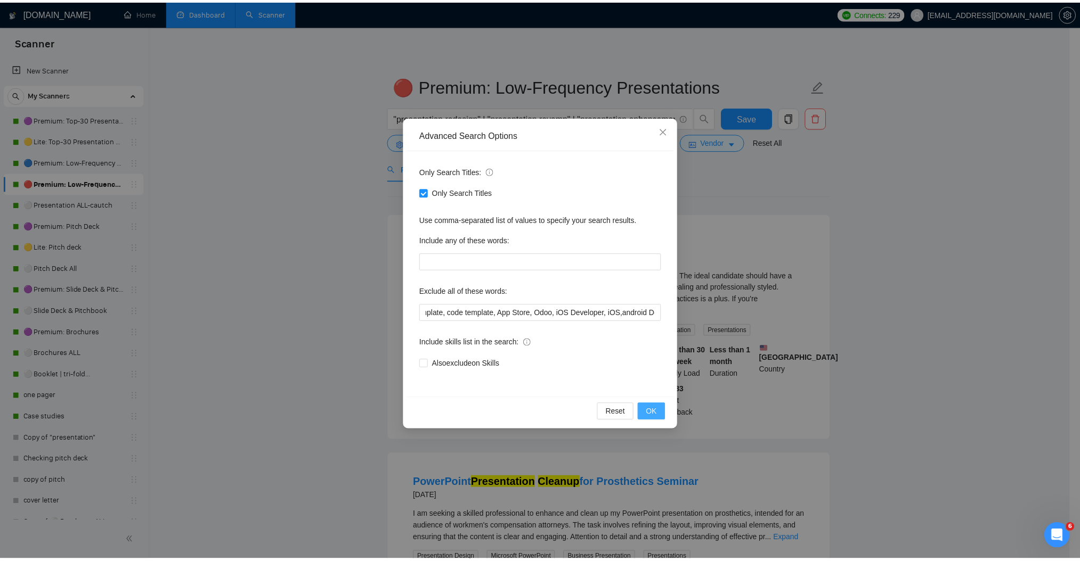
scroll to position [0, 0]
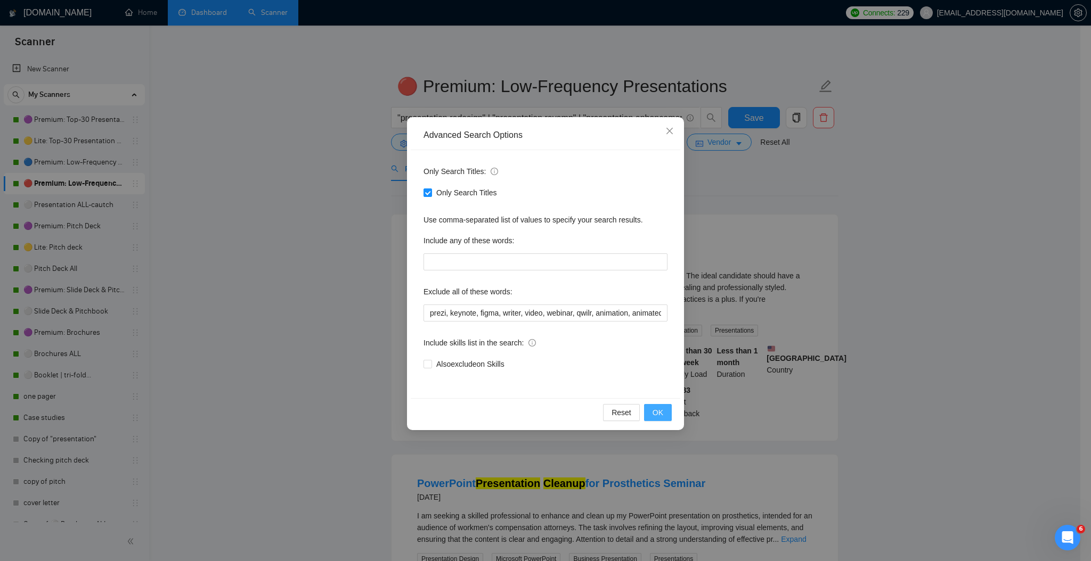
click at [661, 417] on span "OK" at bounding box center [658, 413] width 11 height 12
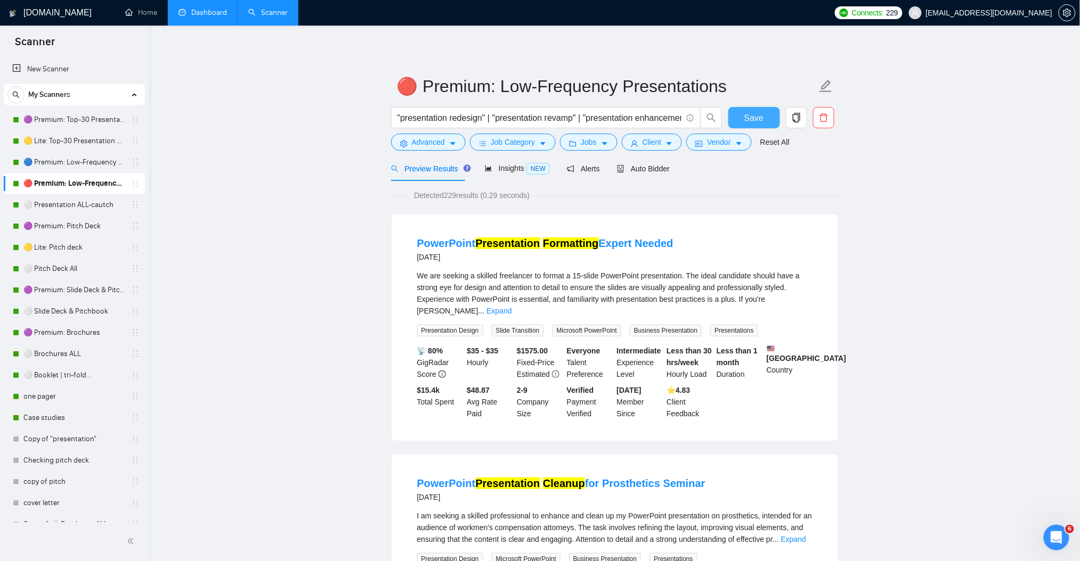
click at [759, 119] on span "Save" at bounding box center [753, 117] width 19 height 13
click at [91, 207] on link "⚪ Presentation ALL-cautch" at bounding box center [73, 204] width 101 height 21
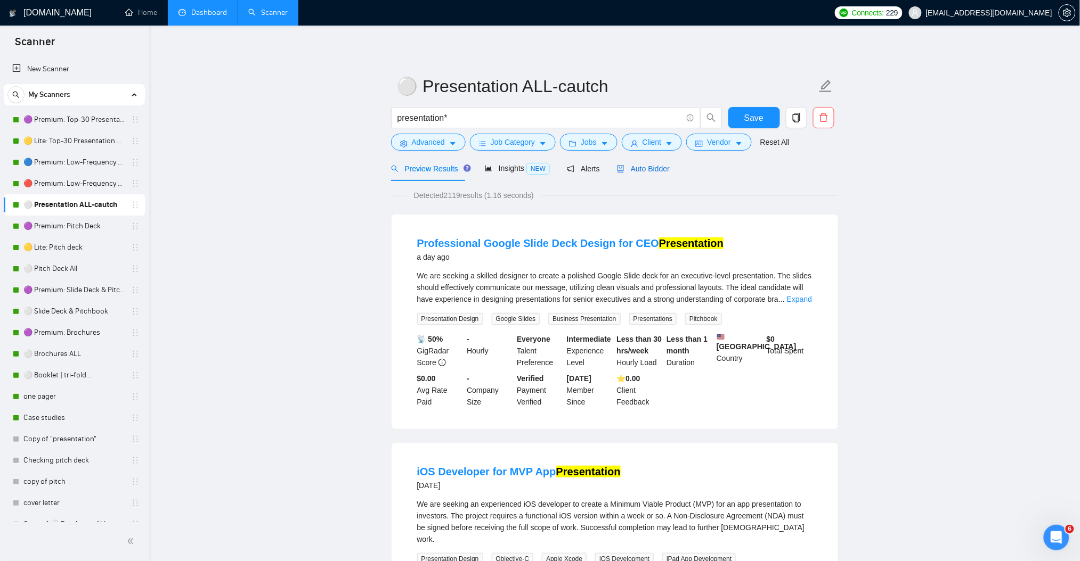
click at [650, 167] on span "Auto Bidder" at bounding box center [643, 169] width 53 height 9
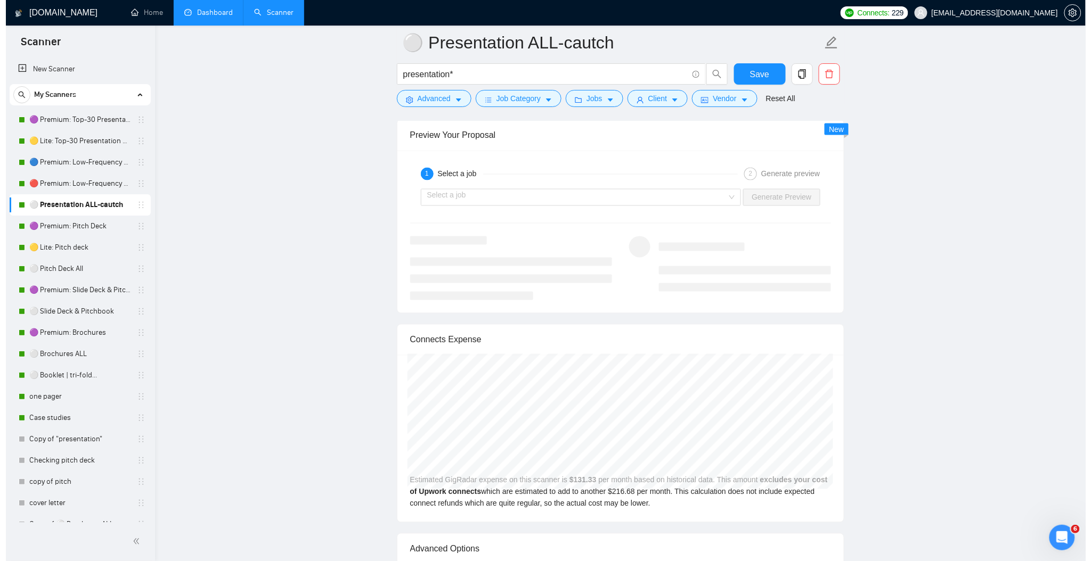
scroll to position [2059, 0]
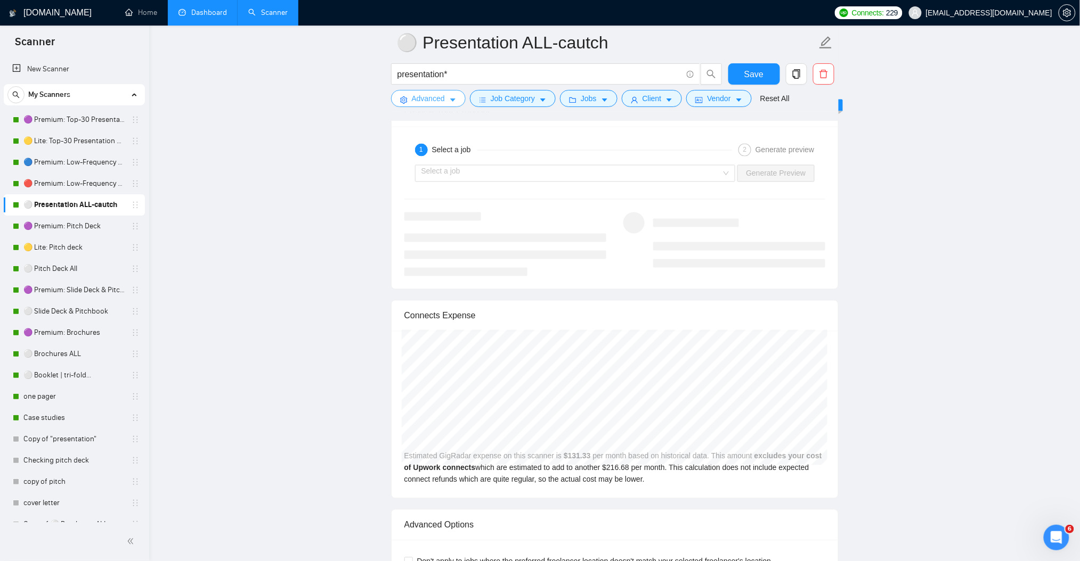
click at [440, 97] on span "Advanced" at bounding box center [428, 99] width 33 height 12
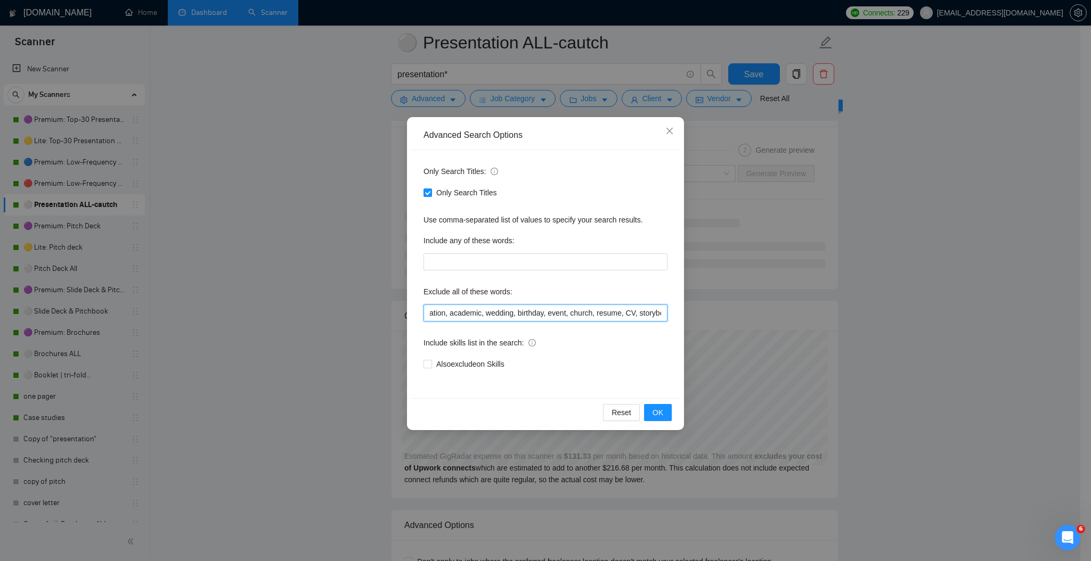
scroll to position [0, 1570]
drag, startPoint x: 606, startPoint y: 311, endPoint x: 691, endPoint y: 318, distance: 86.0
click at [698, 320] on div "Advanced Search Options Only Search Titles: Only Search Titles Use comma-separa…" at bounding box center [545, 280] width 1091 height 561
click at [660, 312] on input "prezi, keynote, figma, writer, video, webinar, qwilr, animation, animated, cart…" at bounding box center [545, 313] width 244 height 17
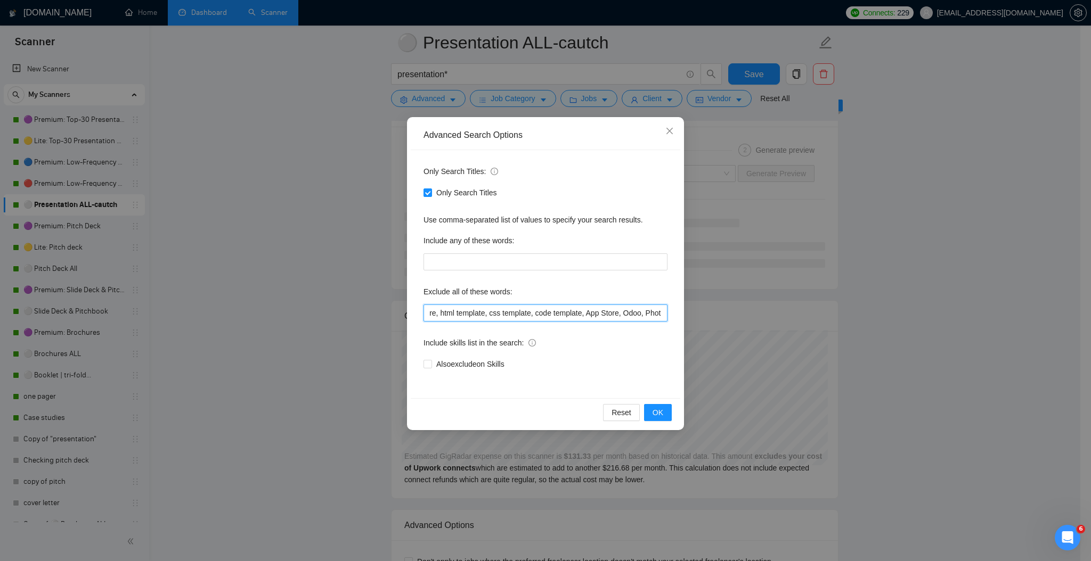
paste input "iOS Developer, iOS,android Developer, android"
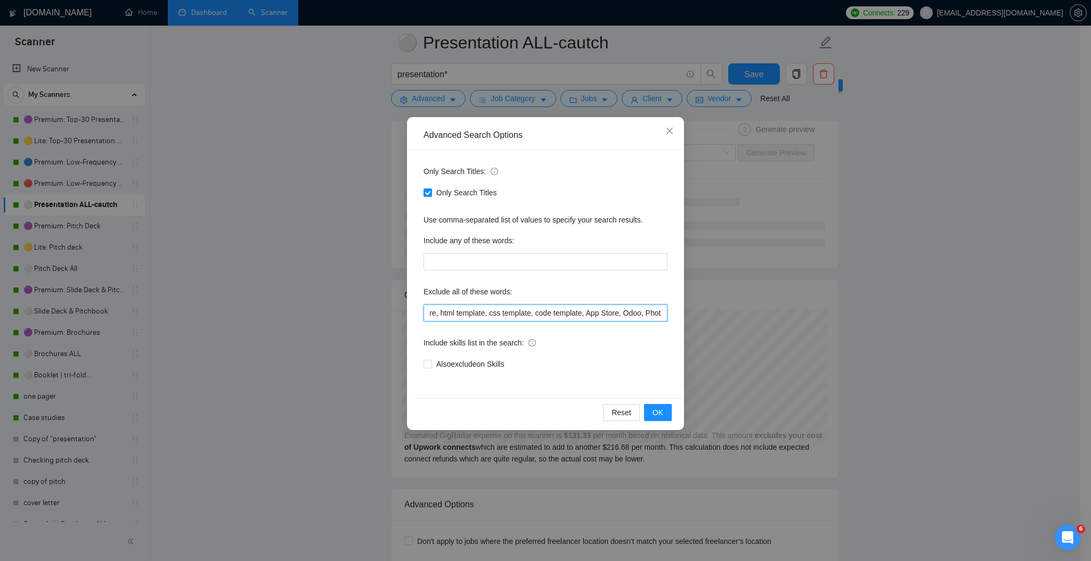
scroll to position [0, 1724]
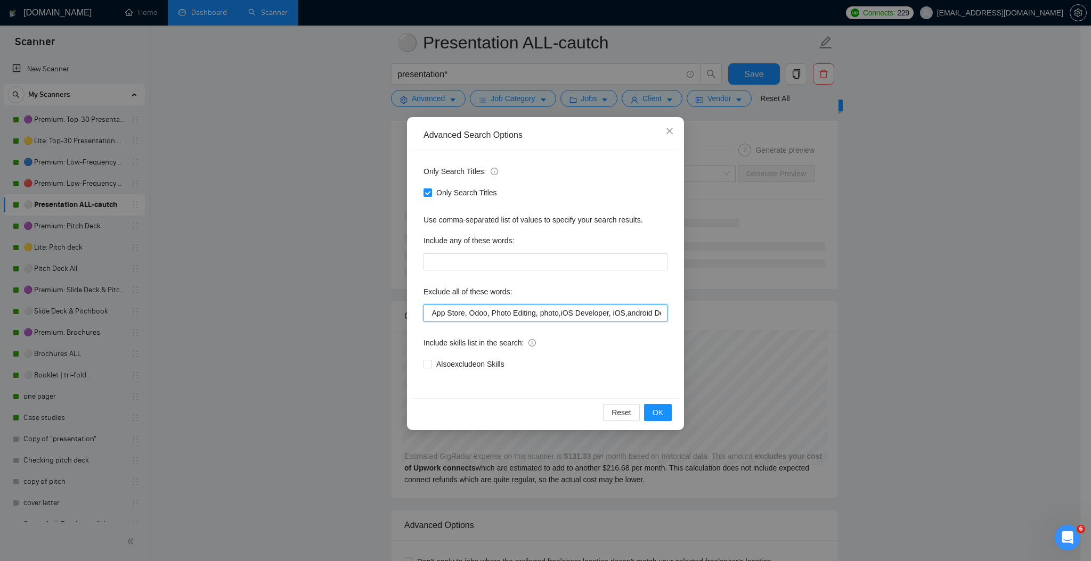
click at [570, 313] on input "prezi, keynote, figma, writer, video, webinar, qwilr, animation, animated, cart…" at bounding box center [545, 313] width 244 height 17
click at [506, 314] on input "prezi, keynote, figma, writer, video, webinar, qwilr, animation, animated, cart…" at bounding box center [545, 313] width 244 height 17
type input "prezi, keynote, figma, writer, video, webinar, qwilr, animation, animated, cart…"
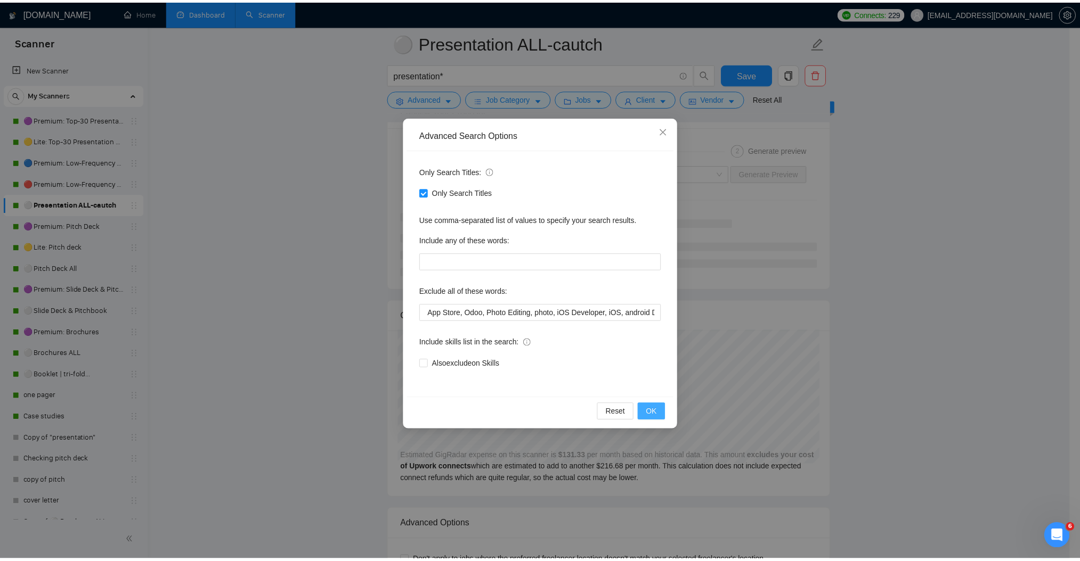
scroll to position [0, 0]
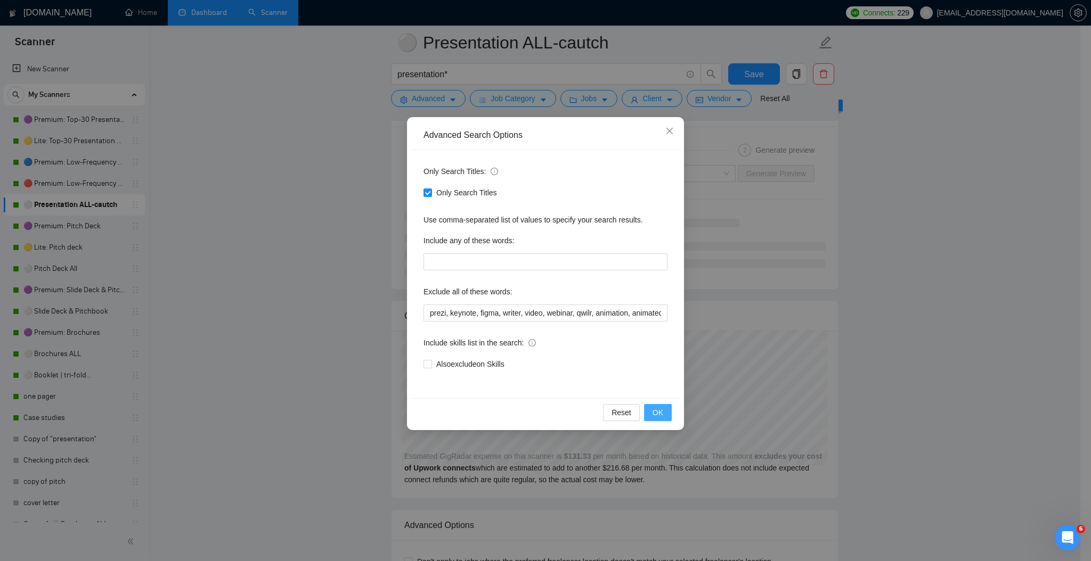
click at [654, 413] on span "OK" at bounding box center [658, 413] width 11 height 12
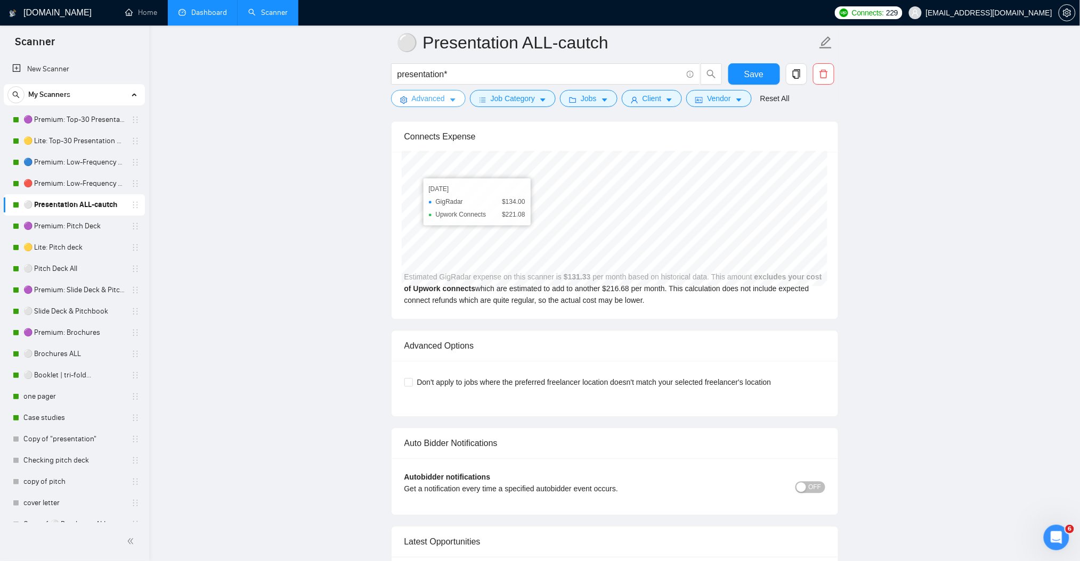
scroll to position [2227, 0]
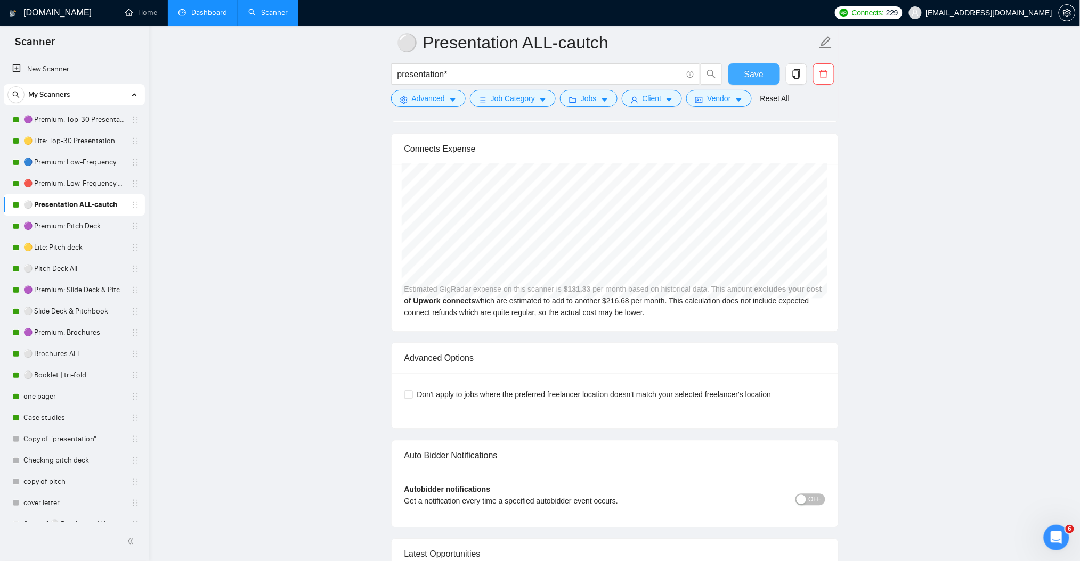
click at [755, 70] on span "Save" at bounding box center [753, 74] width 19 height 13
click at [78, 235] on link "🟣 Premium: Pitch Deck" at bounding box center [73, 226] width 101 height 21
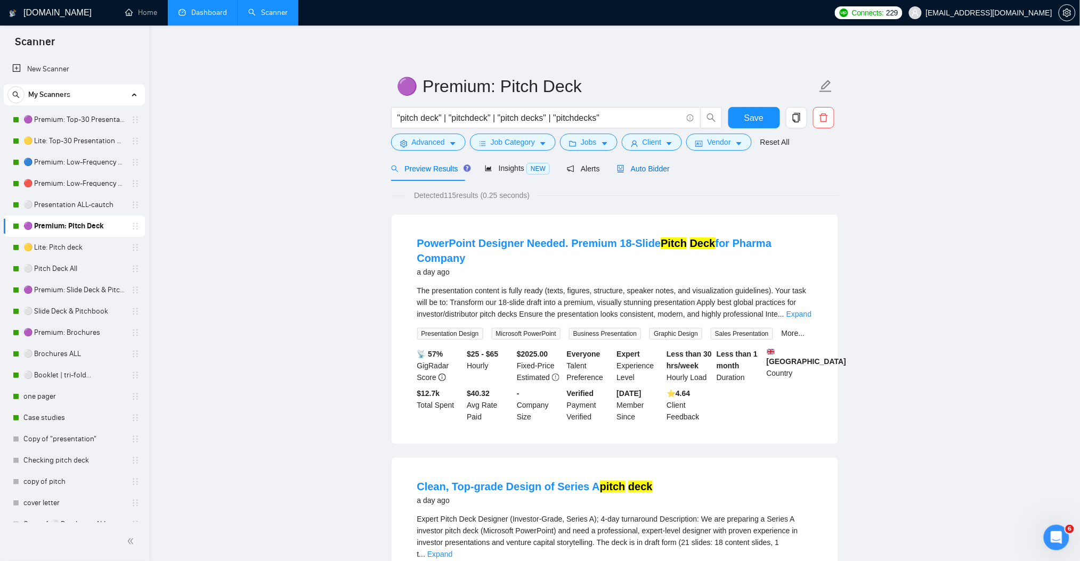
click at [634, 169] on span "Auto Bidder" at bounding box center [643, 169] width 53 height 9
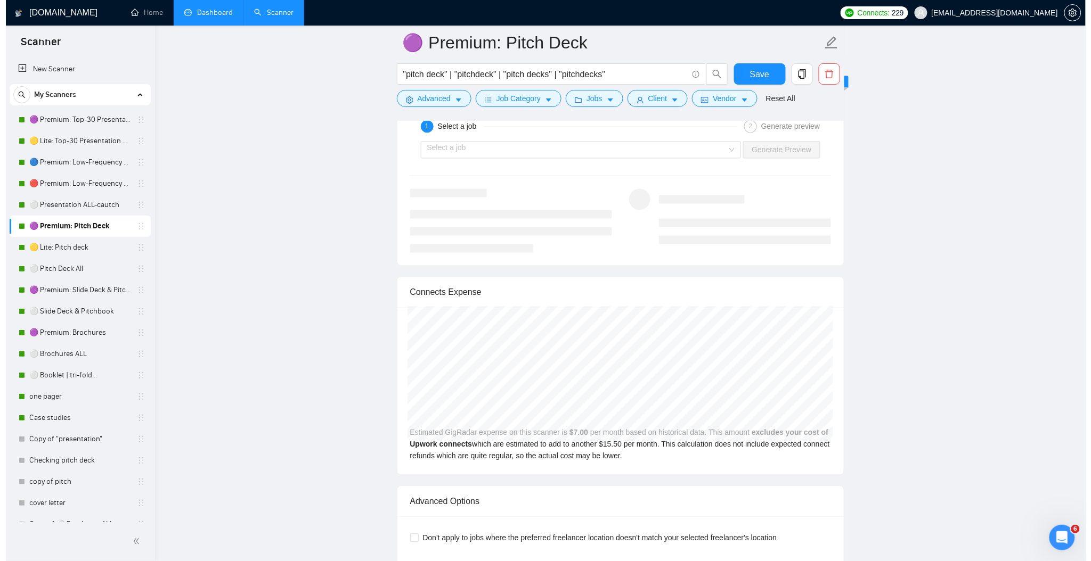
scroll to position [2131, 0]
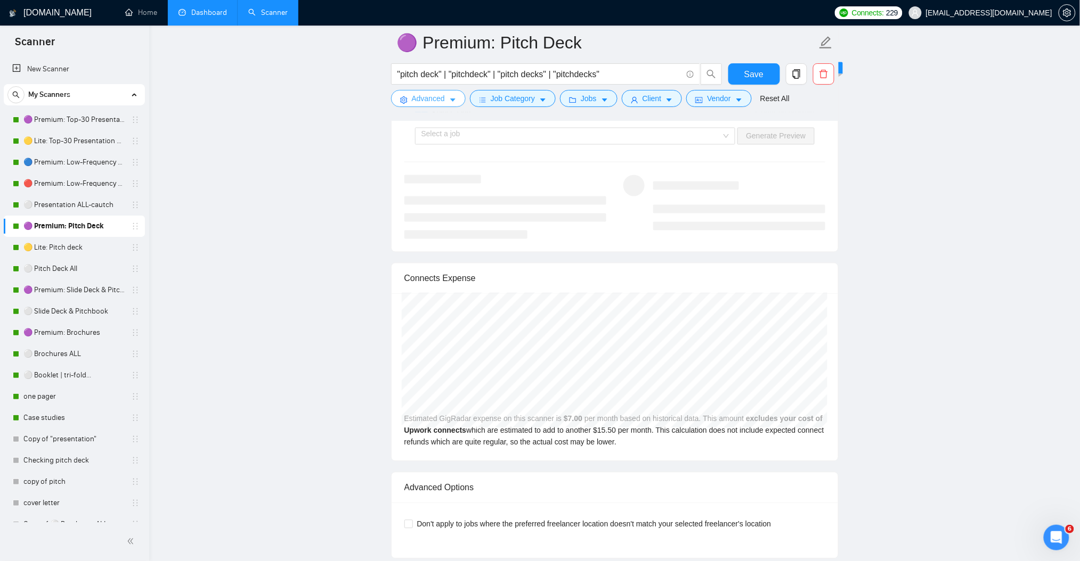
click at [449, 101] on icon "caret-down" at bounding box center [452, 99] width 7 height 7
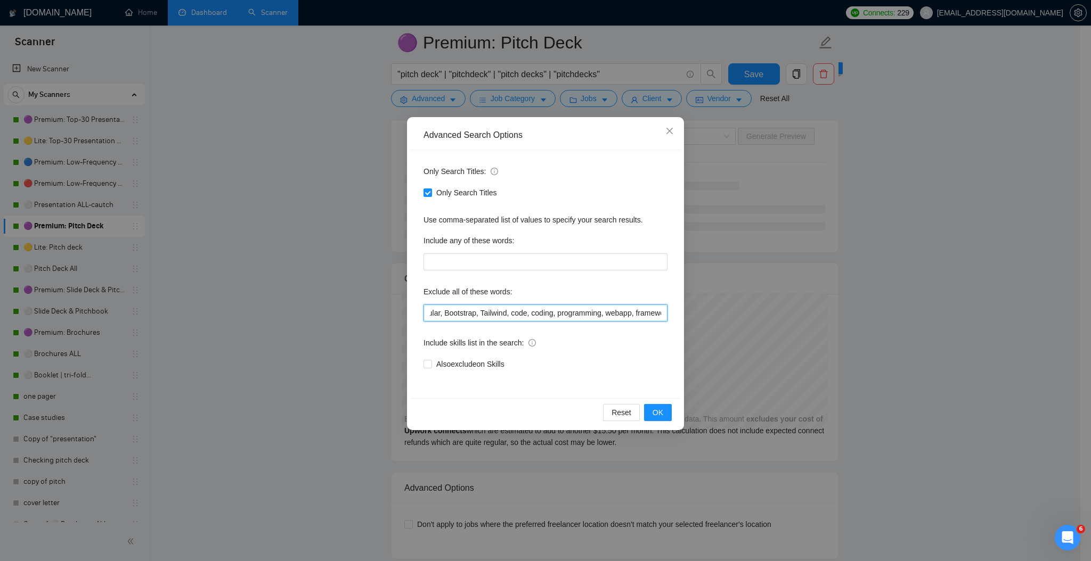
scroll to position [0, 1498]
drag, startPoint x: 610, startPoint y: 316, endPoint x: 703, endPoint y: 315, distance: 92.2
click at [703, 315] on div "Advanced Search Options Only Search Titles: Only Search Titles Use comma-separa…" at bounding box center [545, 280] width 1091 height 561
click at [661, 312] on input "prezi, keynote, figma, writer, video, webinar, qwilr, animation, animated, cart…" at bounding box center [545, 313] width 244 height 17
paste input "iOS Developer, iOS,android Developer, android"
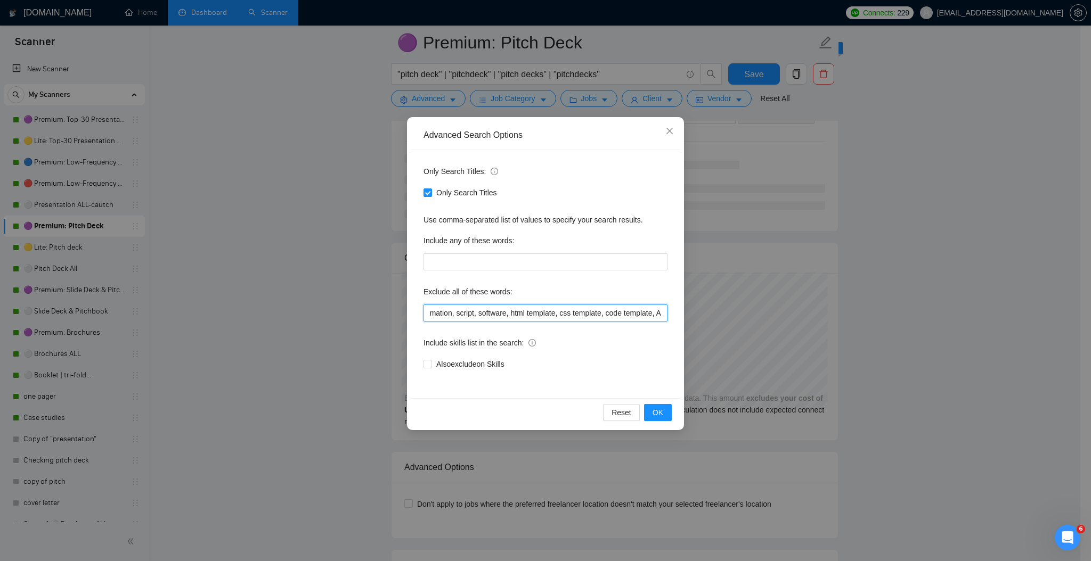
scroll to position [0, 1654]
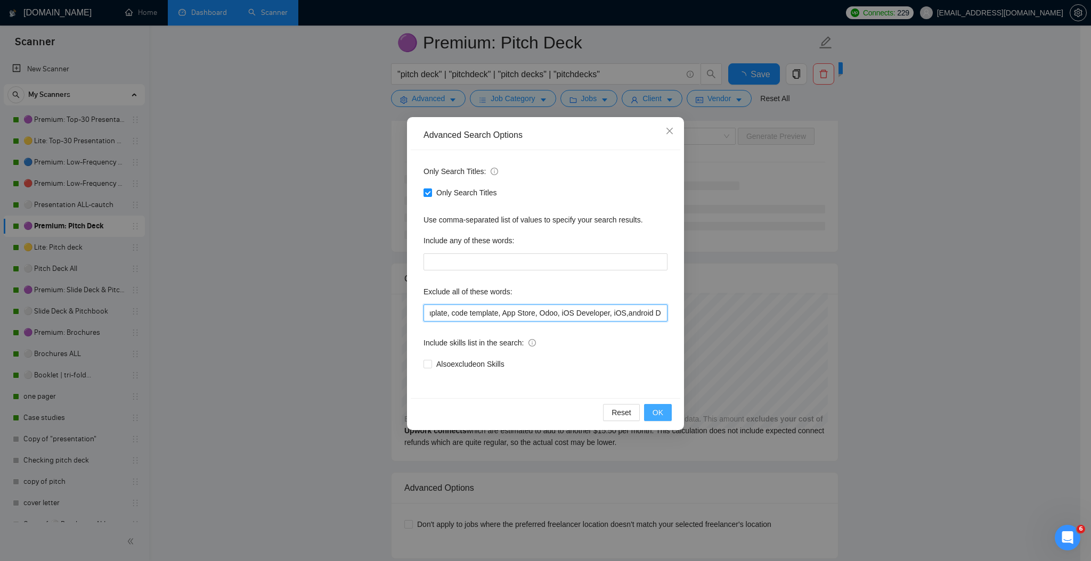
type input "prezi, keynote, figma, writer, video, webinar, qwilr, animation, animated, cart…"
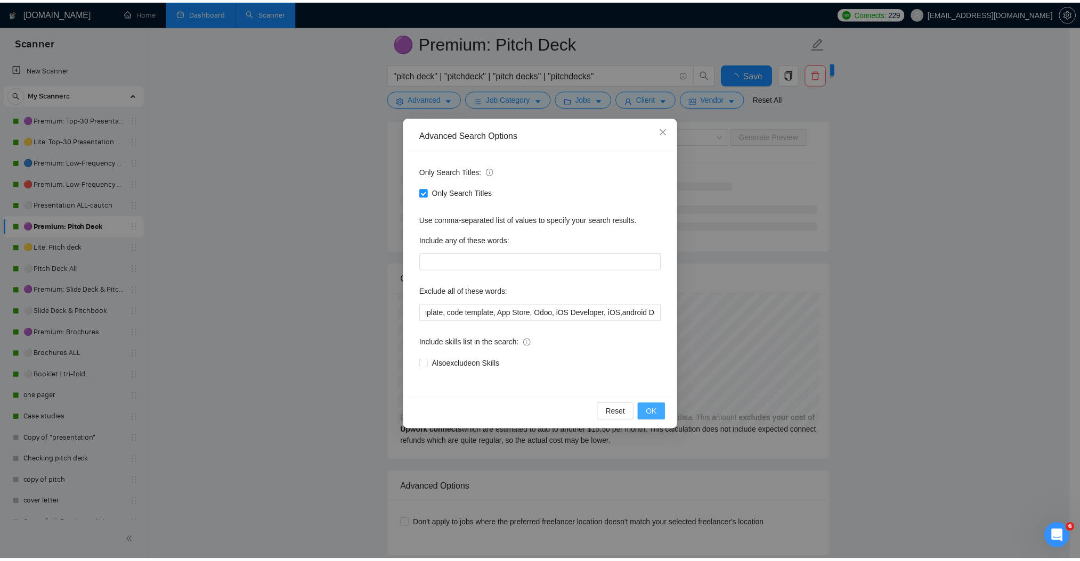
scroll to position [0, 0]
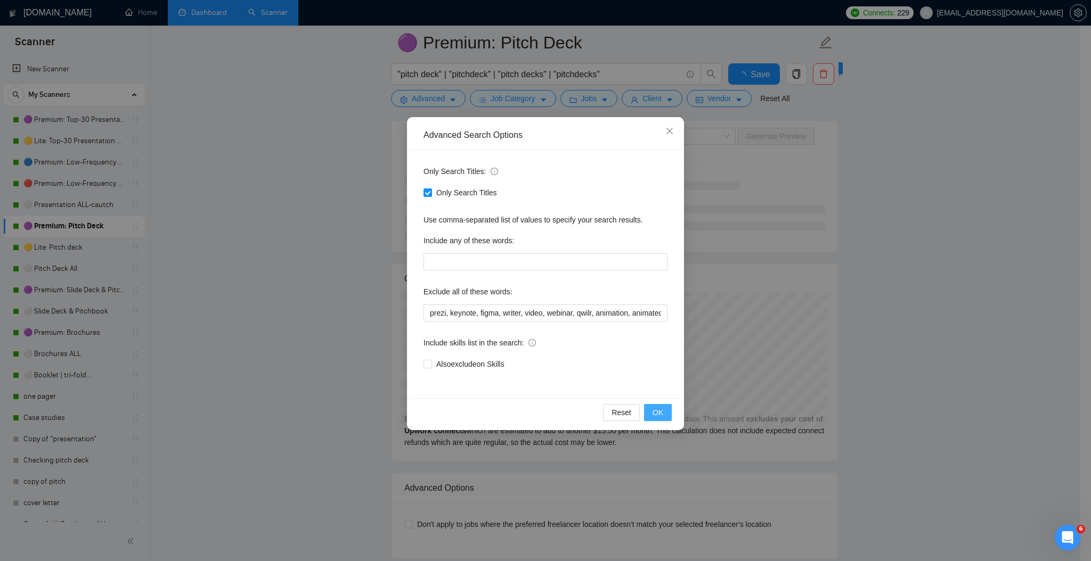
click at [662, 412] on span "OK" at bounding box center [658, 413] width 11 height 12
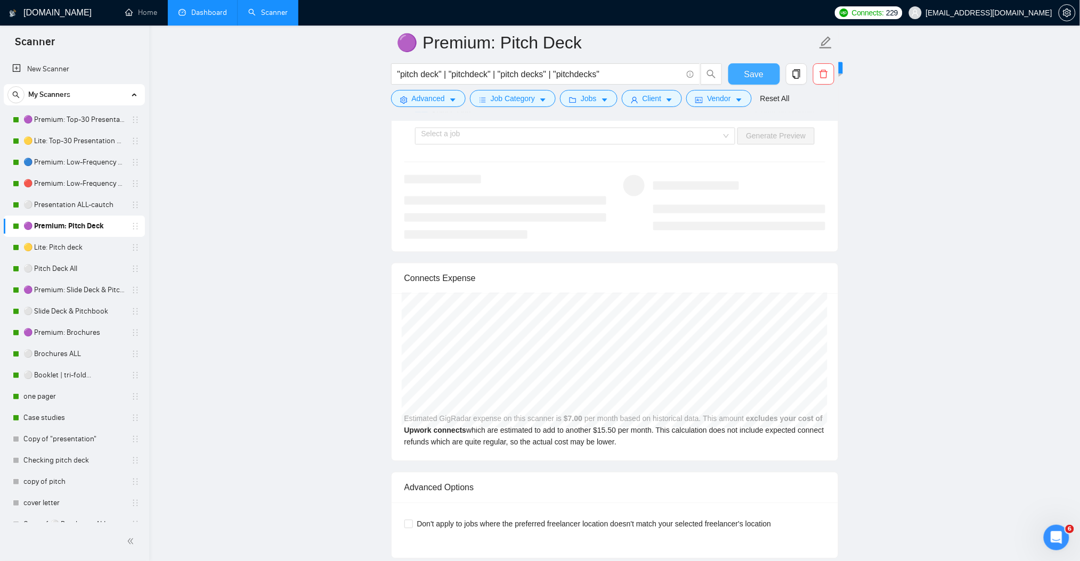
click at [753, 75] on span "Save" at bounding box center [753, 74] width 19 height 13
click at [85, 252] on link "🟡 Lite: Pitch deck" at bounding box center [73, 247] width 101 height 21
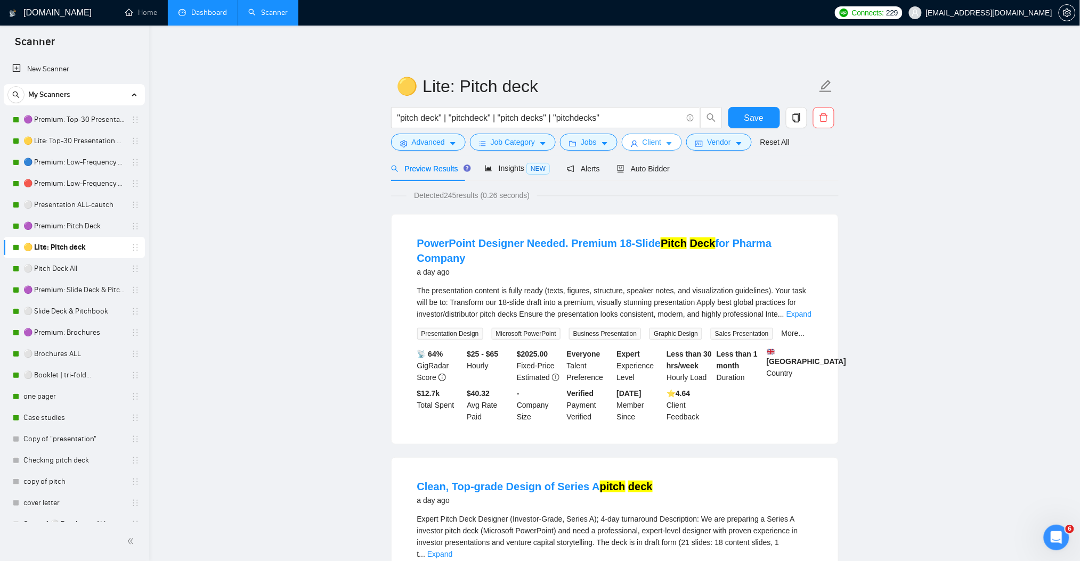
click at [662, 148] on button "Client" at bounding box center [652, 142] width 61 height 17
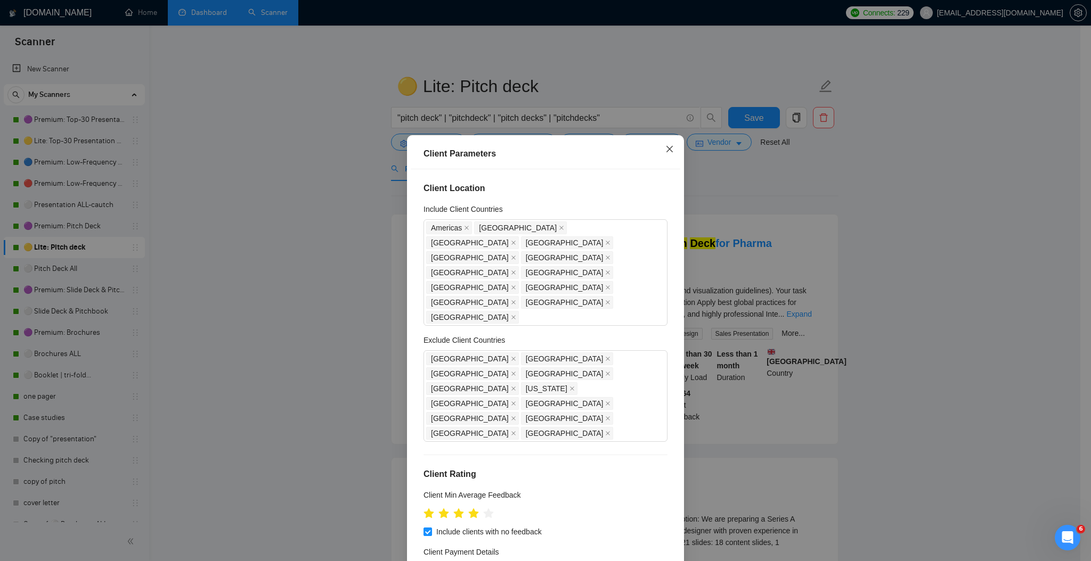
click at [665, 149] on icon "close" at bounding box center [669, 149] width 9 height 9
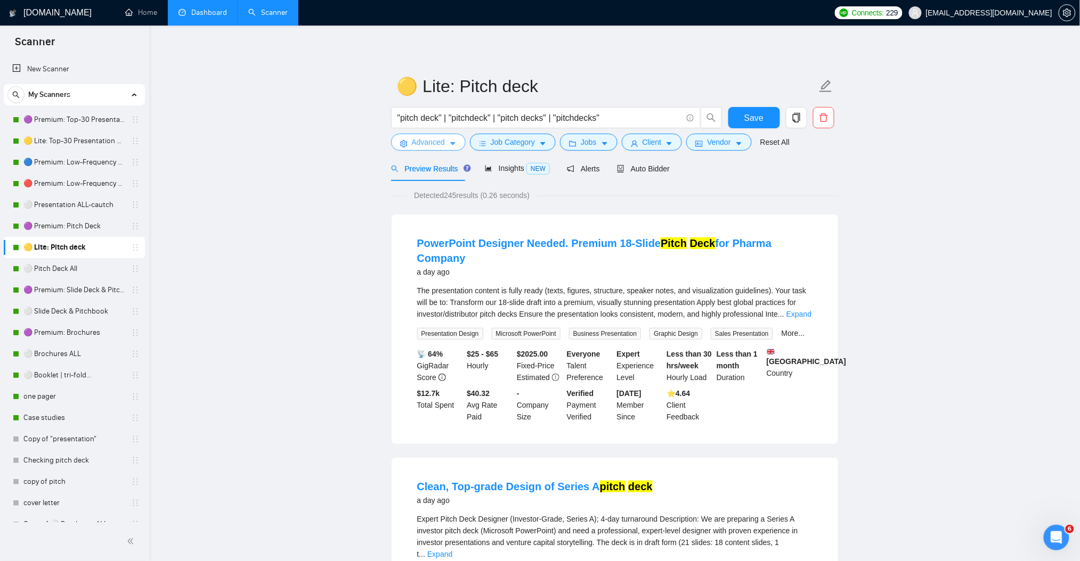
click at [450, 144] on icon "caret-down" at bounding box center [452, 143] width 7 height 7
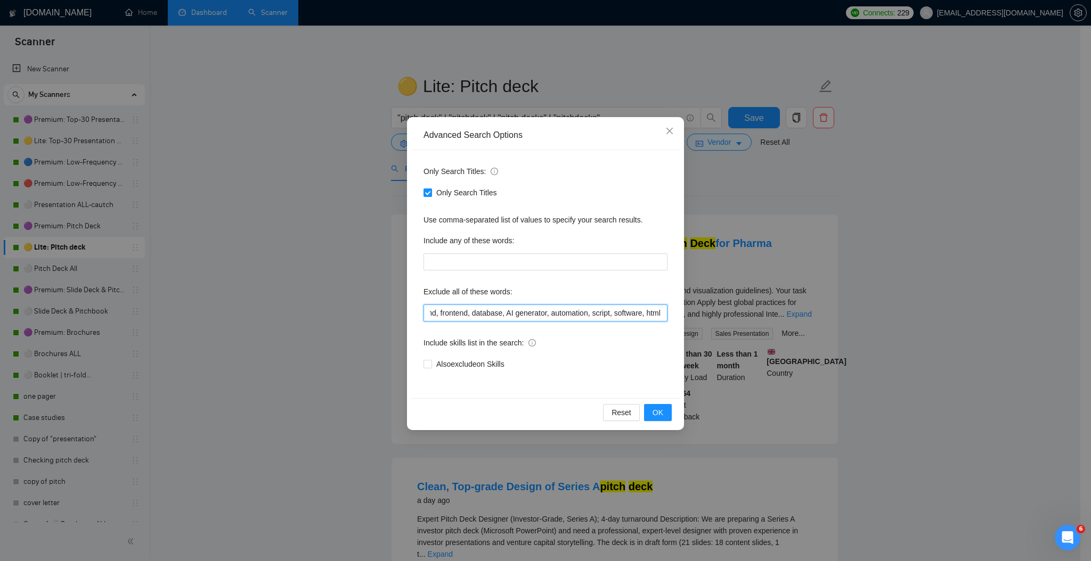
scroll to position [0, 1498]
drag, startPoint x: 655, startPoint y: 320, endPoint x: 697, endPoint y: 324, distance: 42.8
click at [698, 324] on div "Advanced Search Options Only Search Titles: Only Search Titles Use comma-separa…" at bounding box center [545, 280] width 1091 height 561
click at [646, 315] on input "prezi, keynote, figma, writer, video, webinar, qwilr, animation, animated, cart…" at bounding box center [545, 313] width 244 height 17
paste input "iOS Developer, iOS,android Developer, android"
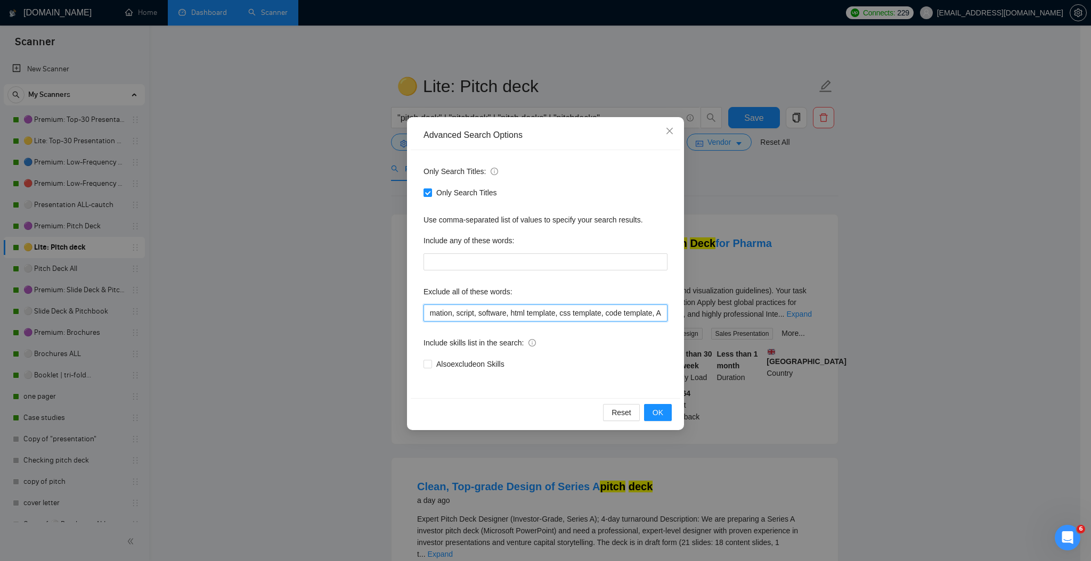
scroll to position [0, 1654]
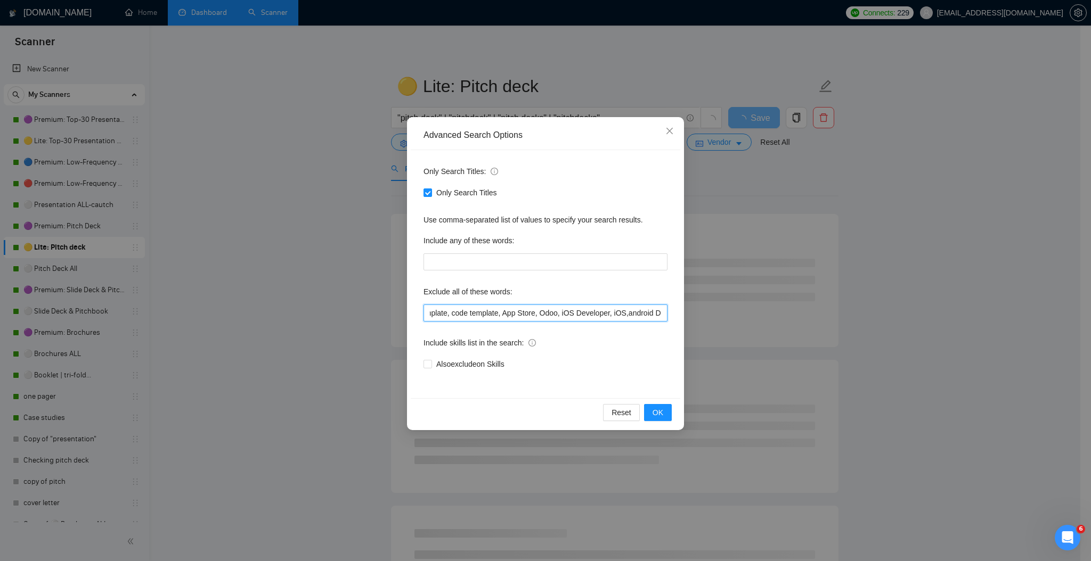
click at [573, 311] on input "prezi, keynote, figma, writer, video, webinar, qwilr, animation, animated, cart…" at bounding box center [545, 313] width 244 height 17
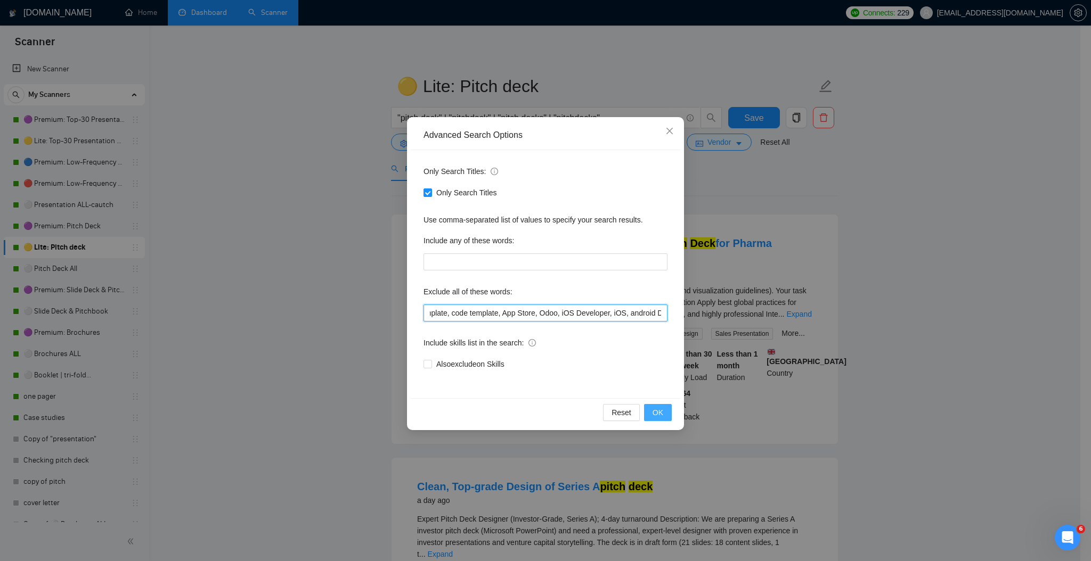
type input "prezi, keynote, figma, writer, video, webinar, qwilr, animation, animated, cart…"
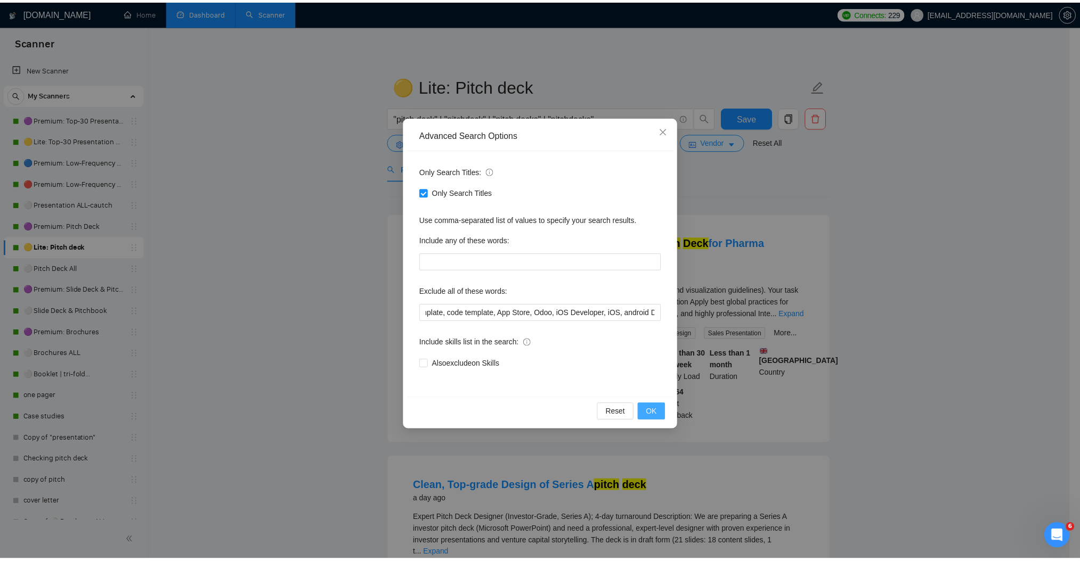
scroll to position [0, 0]
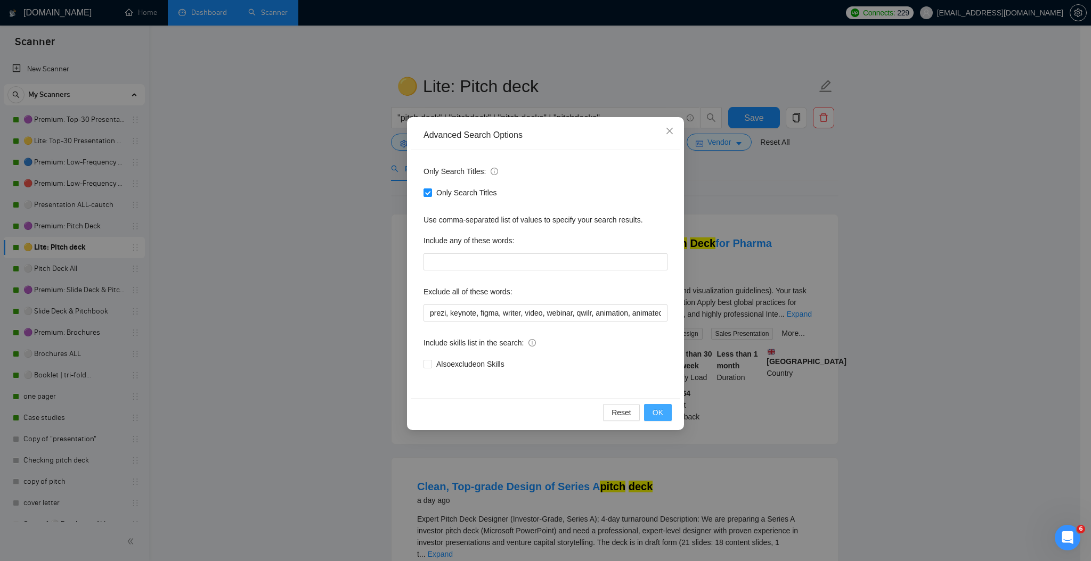
click at [661, 416] on span "OK" at bounding box center [658, 413] width 11 height 12
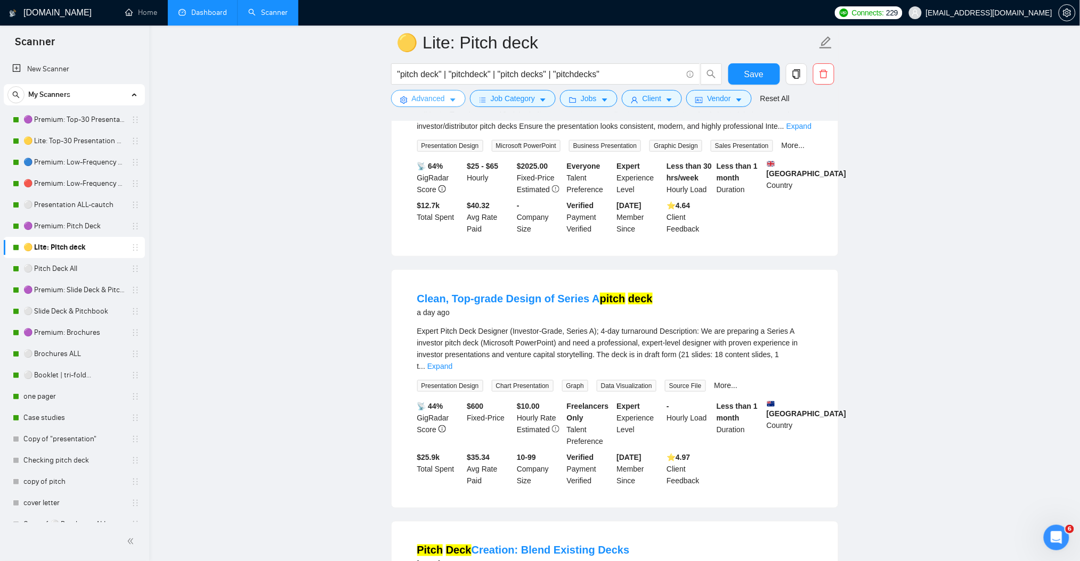
scroll to position [213, 0]
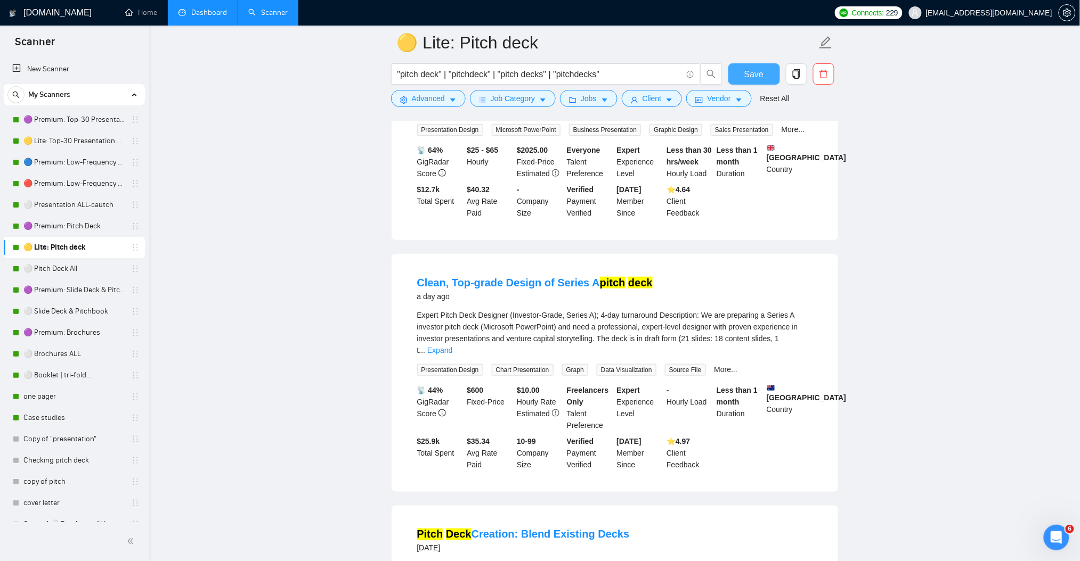
click at [739, 72] on button "Save" at bounding box center [754, 73] width 52 height 21
click at [50, 274] on link "⚪ Pitch Deck All" at bounding box center [73, 268] width 101 height 21
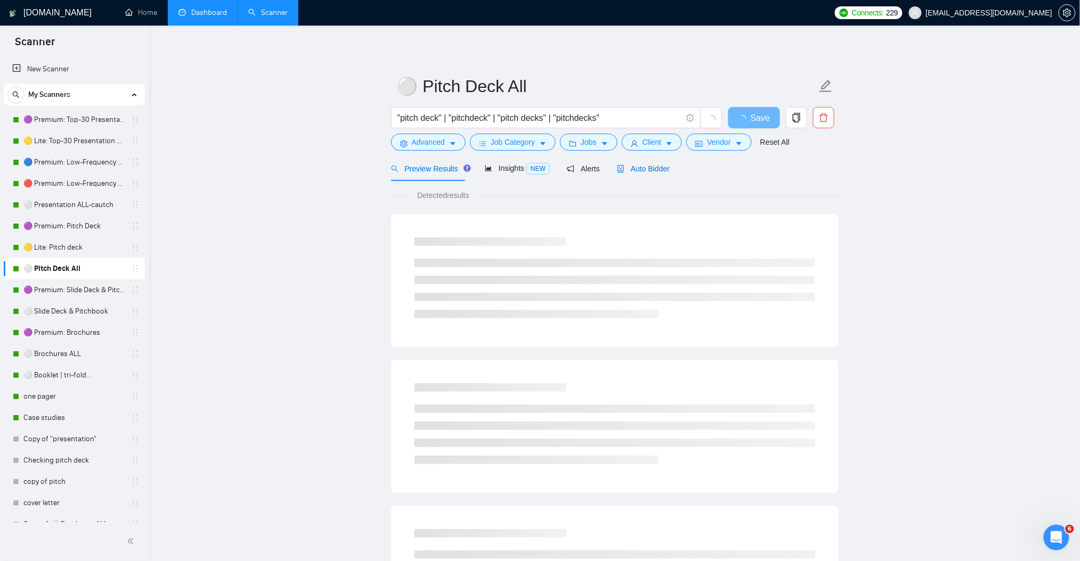
click at [643, 169] on span "Auto Bidder" at bounding box center [643, 169] width 53 height 9
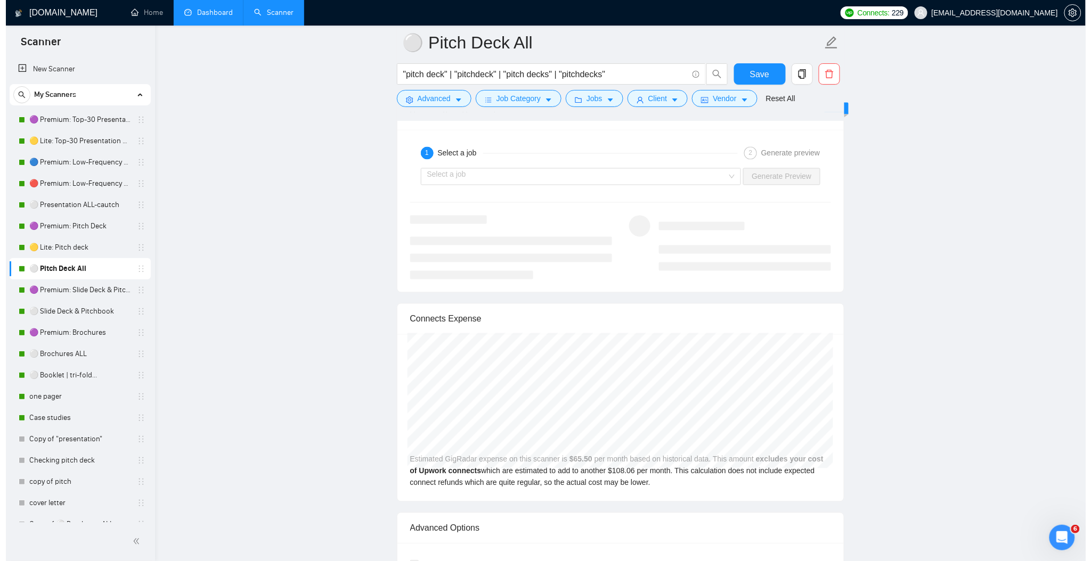
scroll to position [2059, 0]
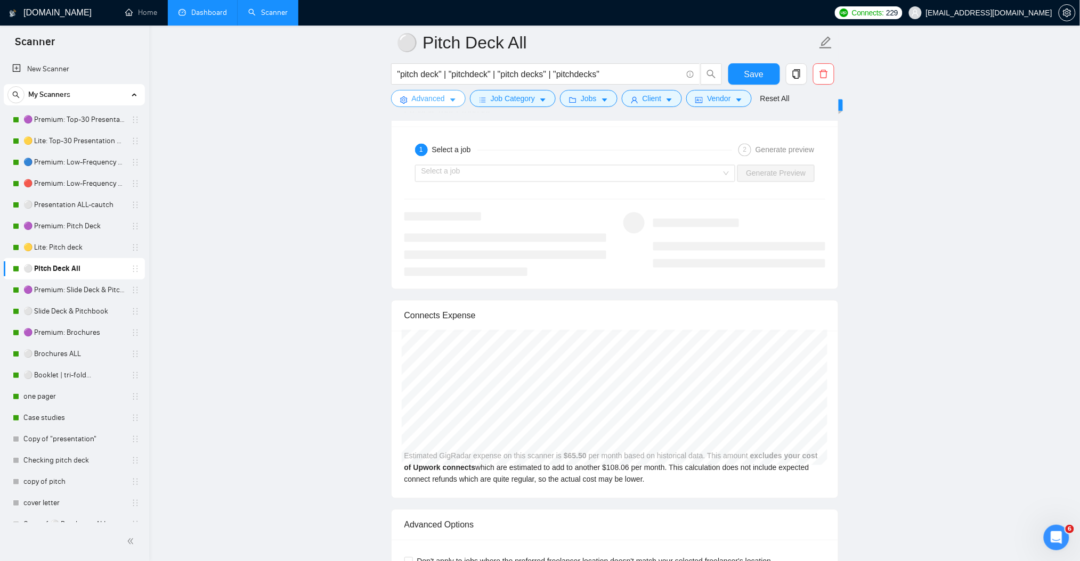
click at [457, 98] on button "Advanced" at bounding box center [428, 98] width 75 height 17
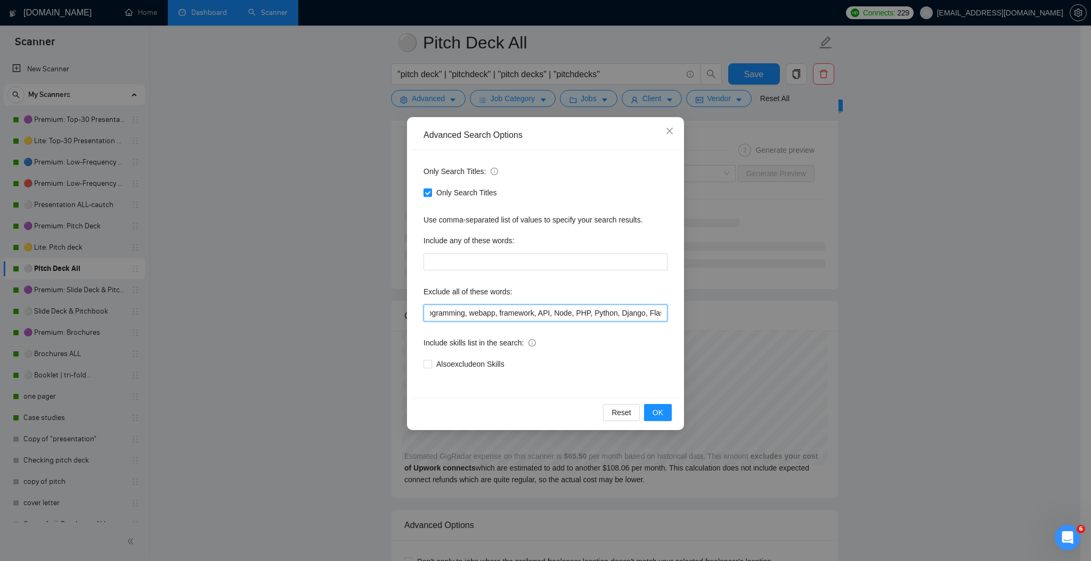
scroll to position [0, 1570]
drag, startPoint x: 659, startPoint y: 315, endPoint x: 668, endPoint y: 310, distance: 9.8
click at [684, 320] on div "Advanced Search Options Only Search Titles: Only Search Titles Use comma-separa…" at bounding box center [545, 280] width 1091 height 561
click at [664, 309] on input "prezi, keynote, figma, writer, video, webinar, qwilr, animation, animated, cart…" at bounding box center [545, 313] width 244 height 17
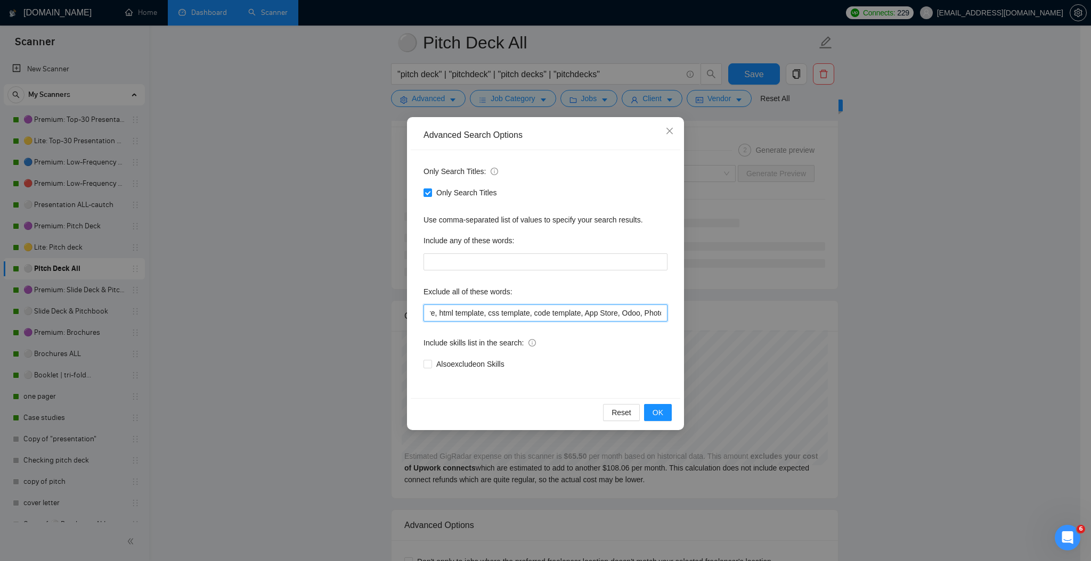
paste input "iOS Developer, iOS,android Developer, android"
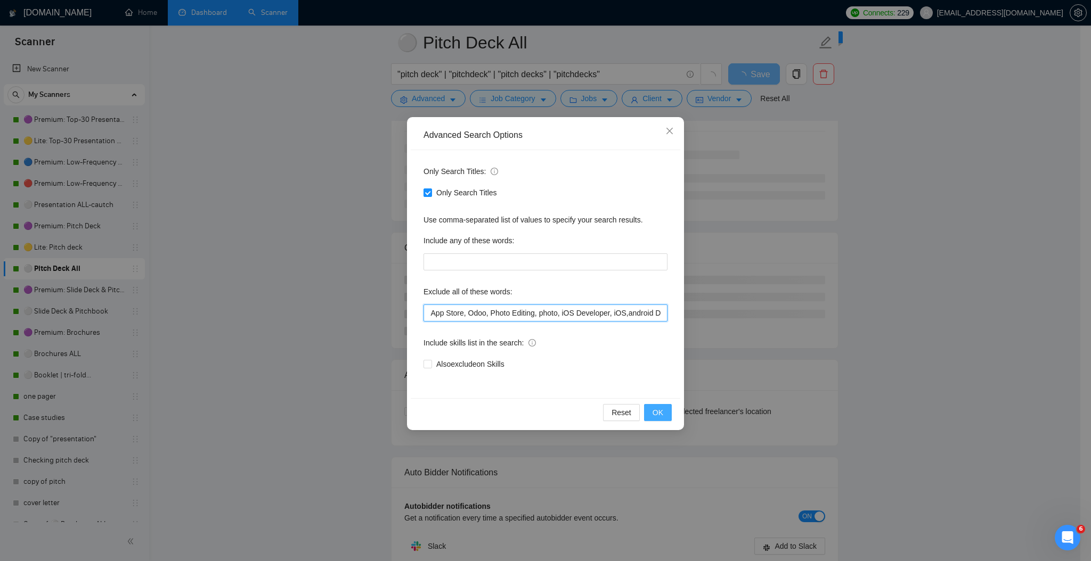
type input "prezi, keynote, figma, writer, video, webinar, qwilr, animation, animated, cart…"
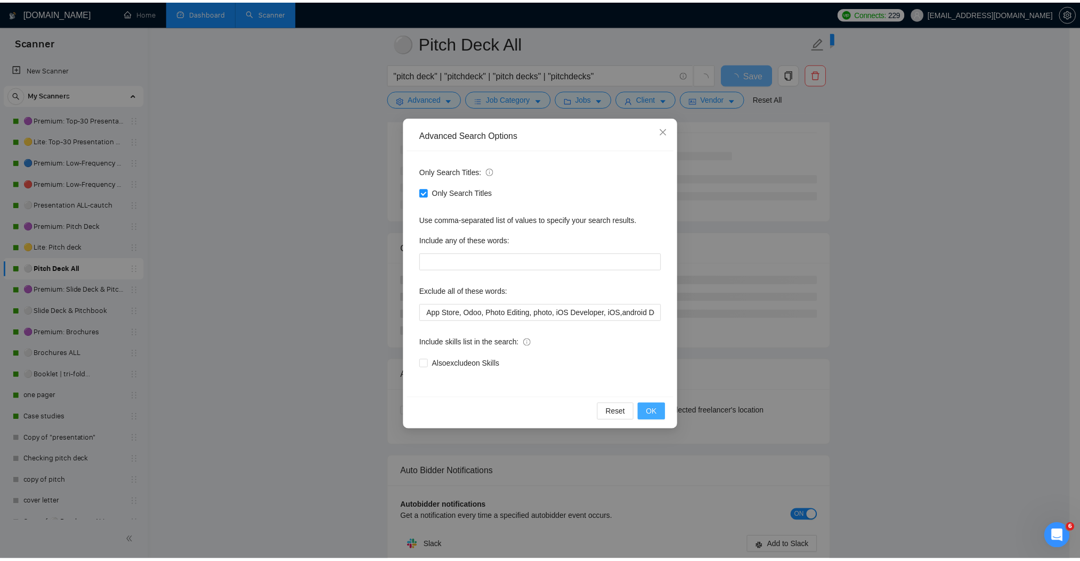
scroll to position [0, 0]
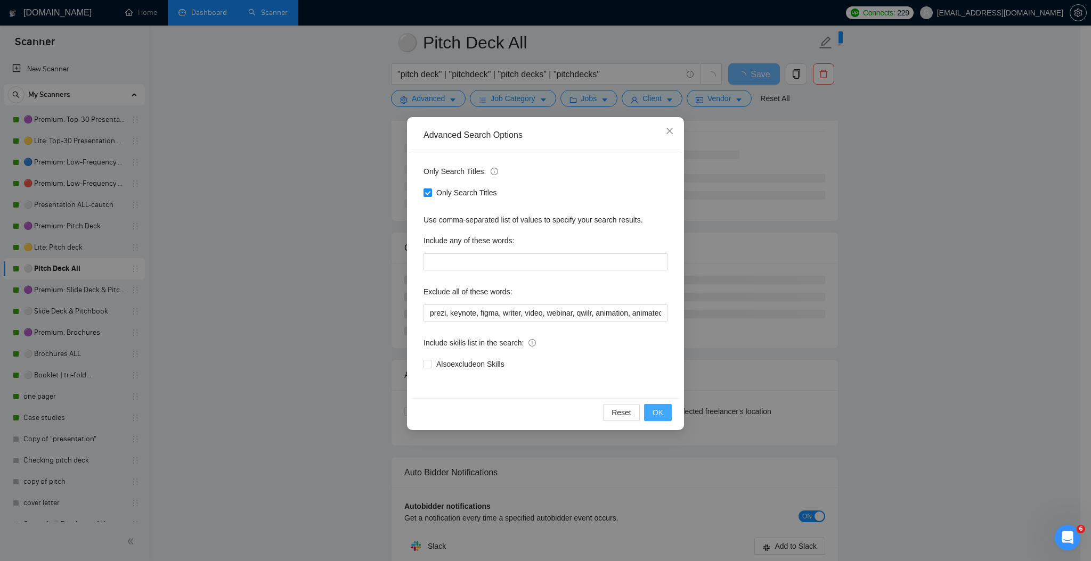
click at [661, 407] on span "OK" at bounding box center [658, 413] width 11 height 12
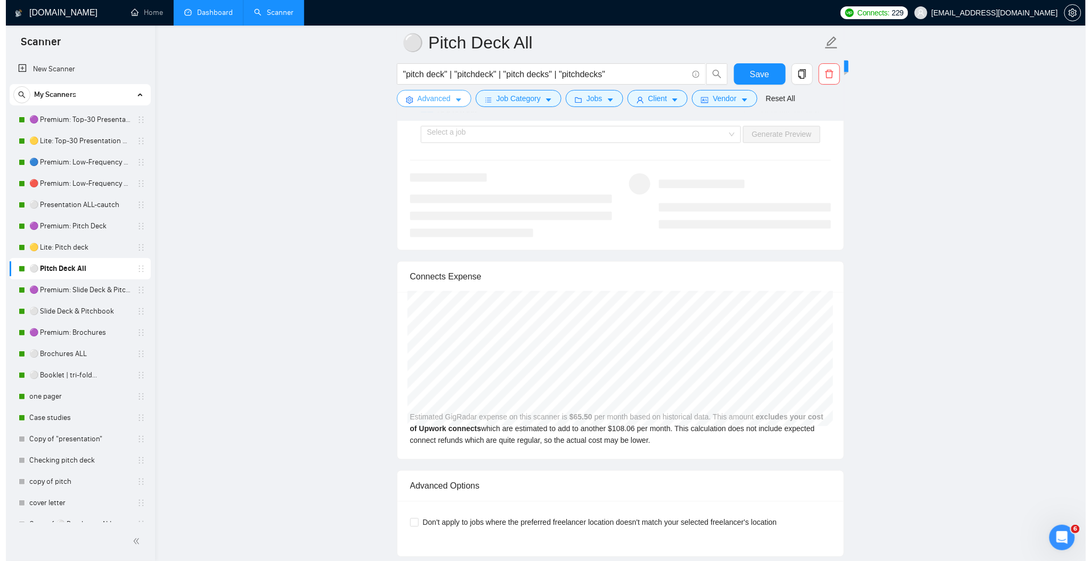
scroll to position [2131, 0]
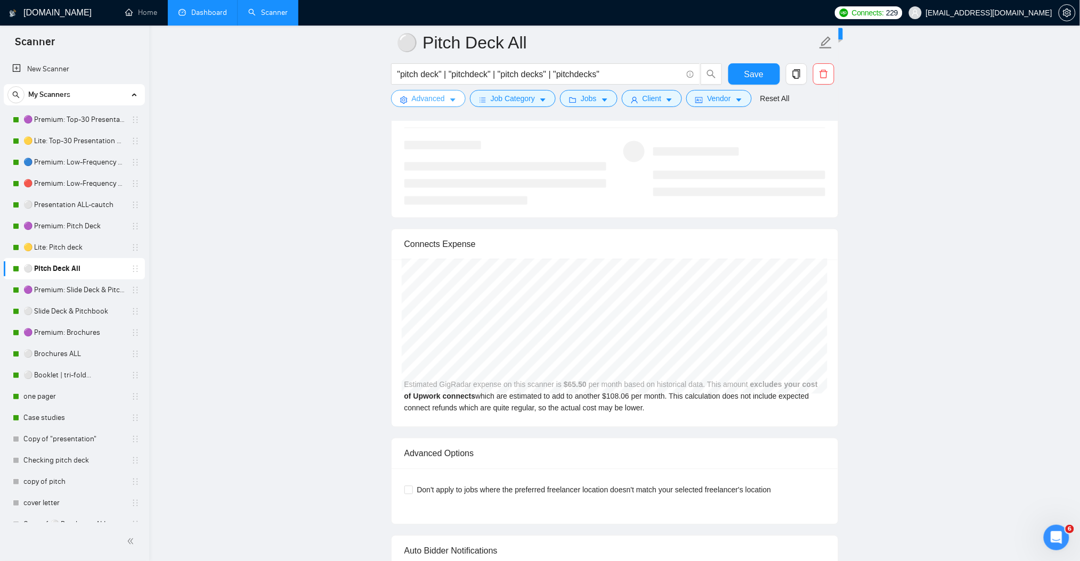
click at [449, 101] on icon "caret-down" at bounding box center [452, 99] width 7 height 7
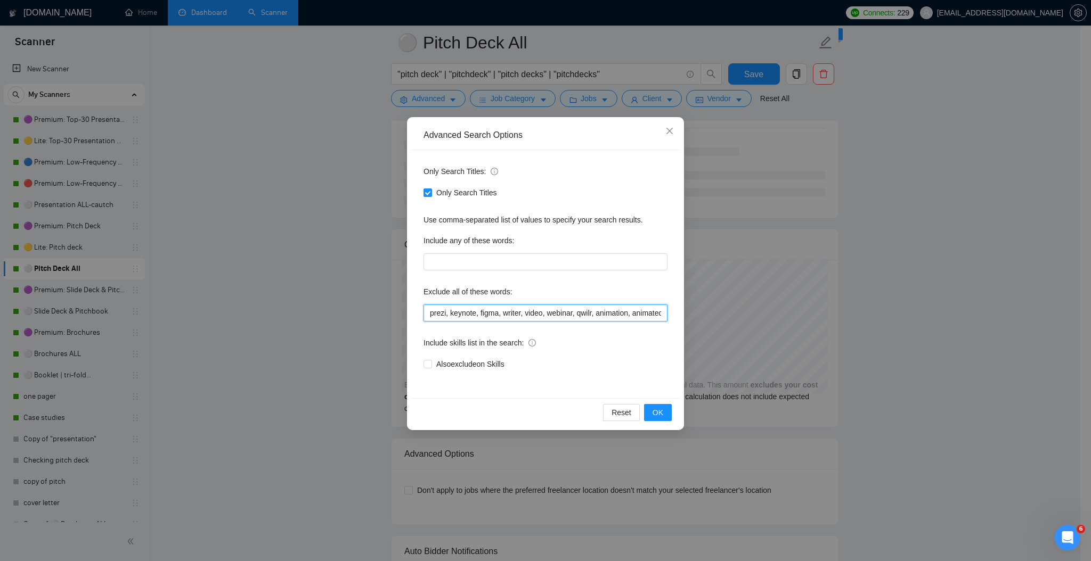
click at [565, 318] on input "prezi, keynote, figma, writer, video, webinar, qwilr, animation, animated, cart…" at bounding box center [545, 313] width 244 height 17
drag, startPoint x: 606, startPoint y: 318, endPoint x: 711, endPoint y: 322, distance: 105.0
click at [711, 322] on div "Advanced Search Options Only Search Titles: Only Search Titles Use comma-separa…" at bounding box center [545, 280] width 1091 height 561
click at [607, 313] on input "prezi, keynote, figma, writer, video, webinar, qwilr, animation, animated, cart…" at bounding box center [545, 313] width 244 height 17
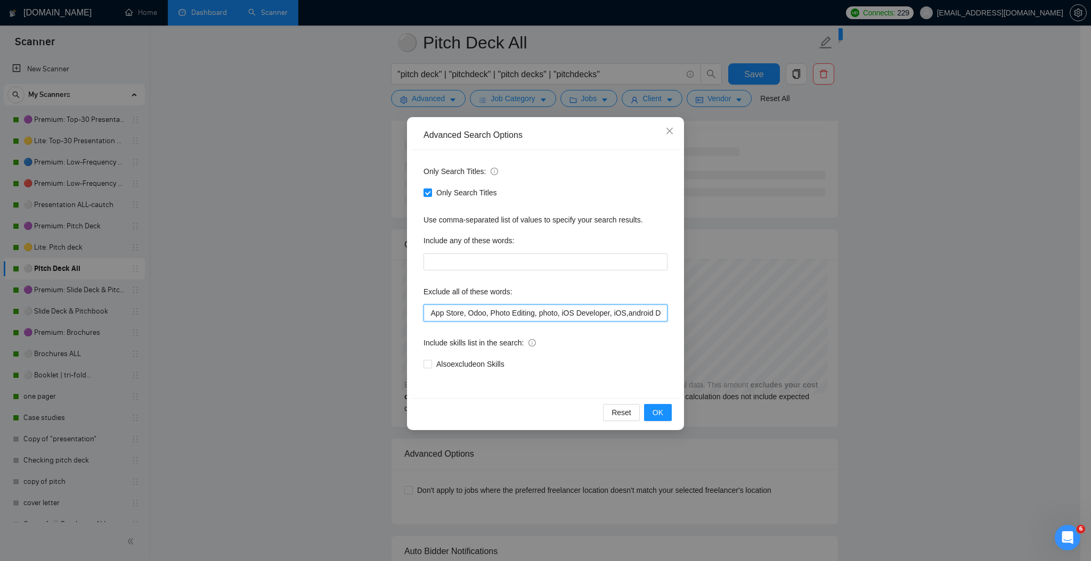
drag, startPoint x: 639, startPoint y: 314, endPoint x: 689, endPoint y: 317, distance: 49.7
click at [689, 317] on div "Advanced Search Options Only Search Titles: Only Search Titles Use comma-separa…" at bounding box center [545, 280] width 1091 height 561
click at [612, 319] on input "prezi, keynote, figma, writer, video, webinar, qwilr, animation, animated, cart…" at bounding box center [545, 313] width 244 height 17
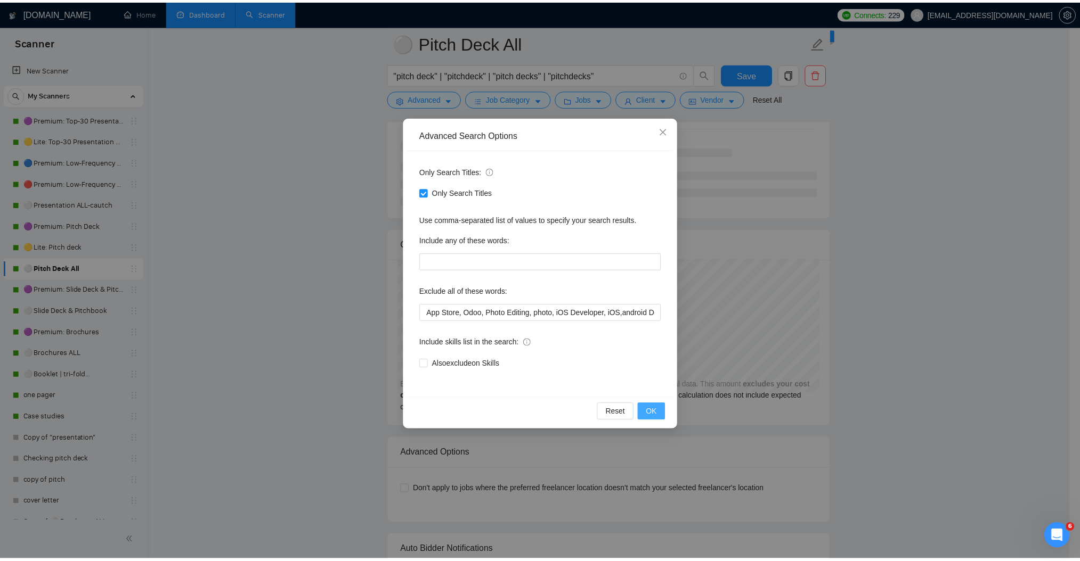
scroll to position [0, 0]
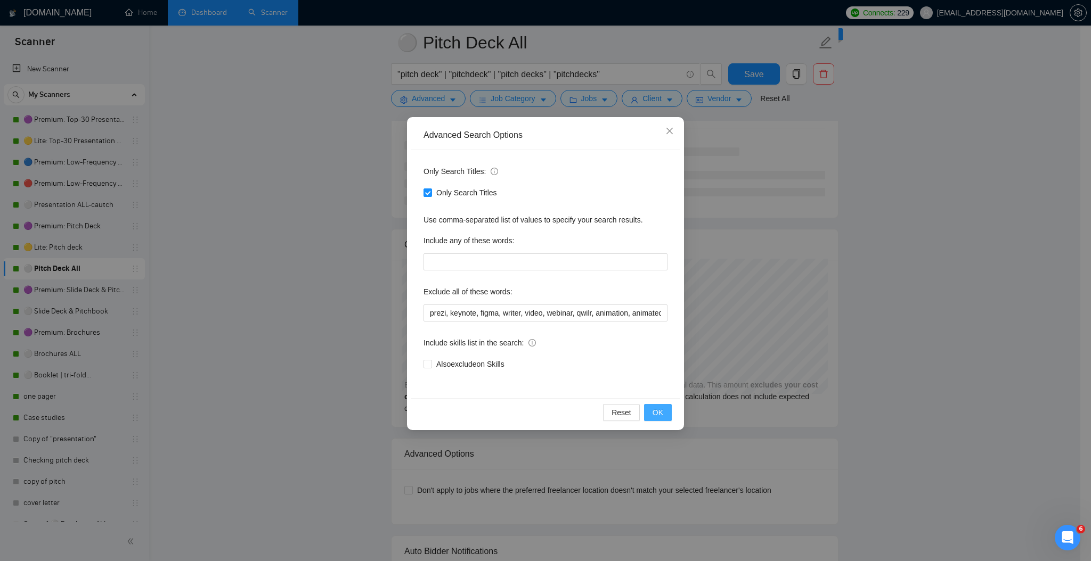
click at [653, 411] on span "OK" at bounding box center [658, 413] width 11 height 12
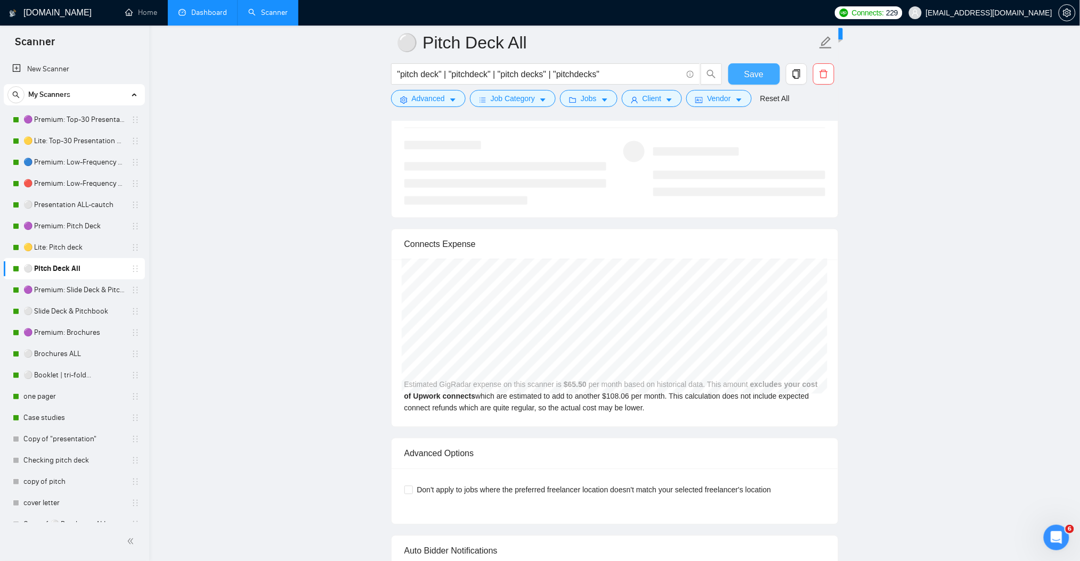
click at [740, 74] on button "Save" at bounding box center [754, 73] width 52 height 21
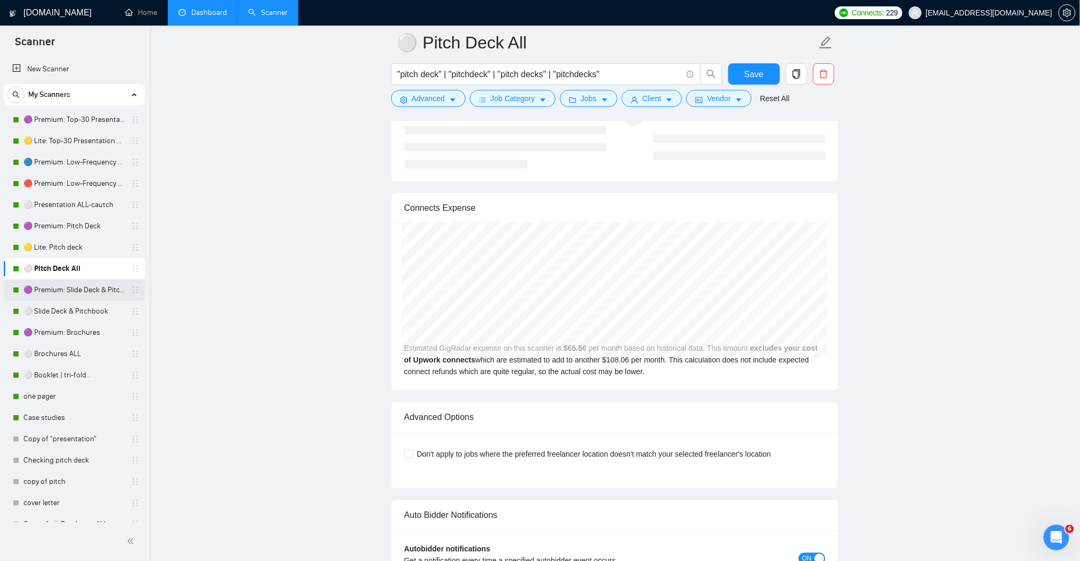
click at [72, 290] on link "🟣 Premium: Slide Deck & Pitchbook" at bounding box center [73, 290] width 101 height 21
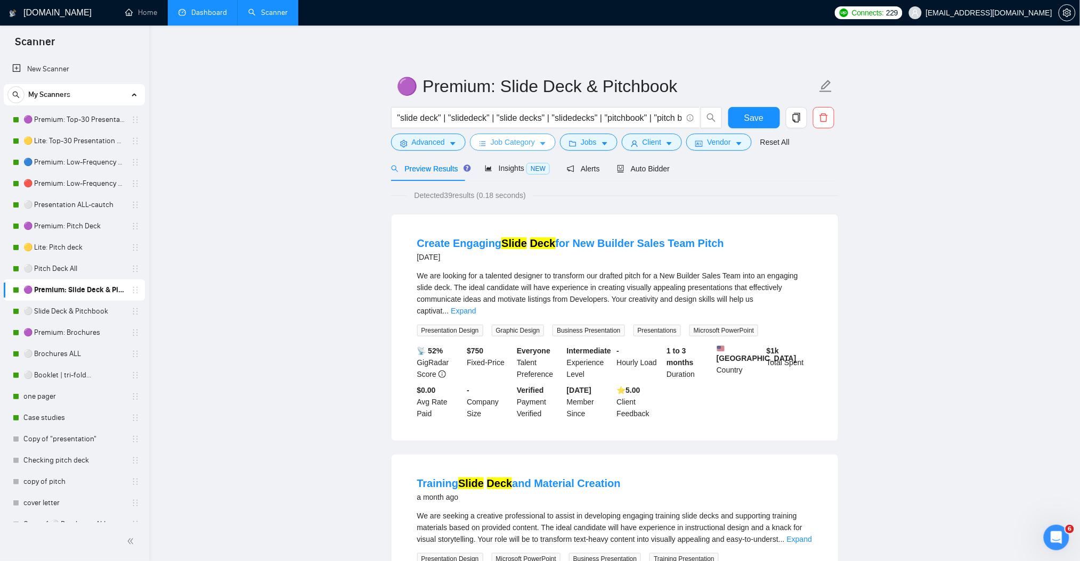
click at [543, 145] on icon "caret-down" at bounding box center [542, 143] width 7 height 7
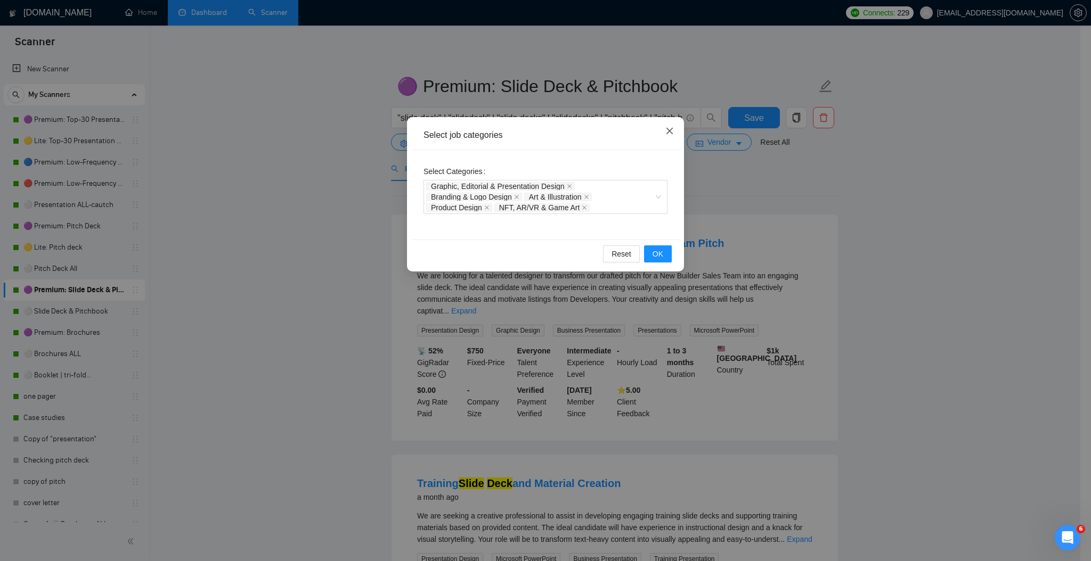
click at [666, 134] on icon "close" at bounding box center [669, 131] width 9 height 9
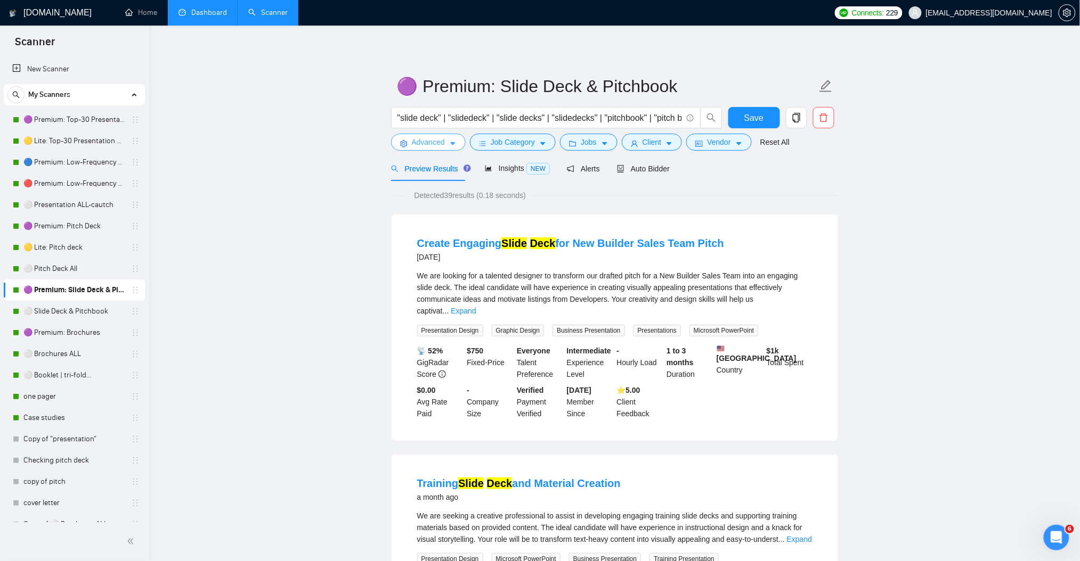
click at [447, 144] on button "Advanced" at bounding box center [428, 142] width 75 height 17
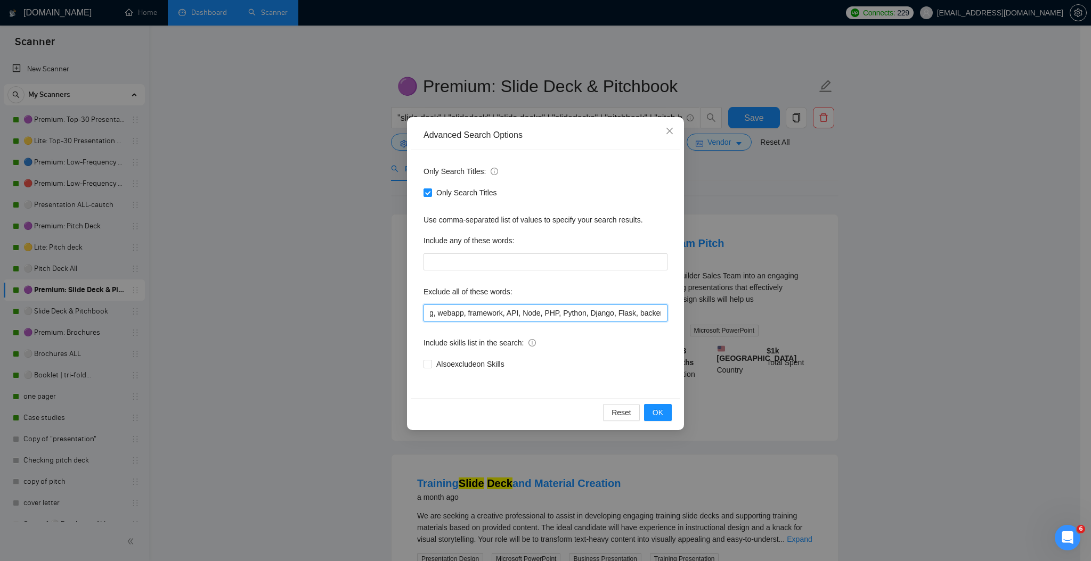
scroll to position [0, 1509]
drag, startPoint x: 634, startPoint y: 316, endPoint x: 731, endPoint y: 317, distance: 96.4
click at [731, 317] on div "Advanced Search Options Only Search Titles: Only Search Titles Use comma-separa…" at bounding box center [545, 280] width 1091 height 561
click at [641, 309] on input "prezi, keynote, figma, writer, video, webinar, qwilr, animation, animated, cart…" at bounding box center [545, 313] width 244 height 17
paste input "iOS Developer, iOS,android Developer, android"
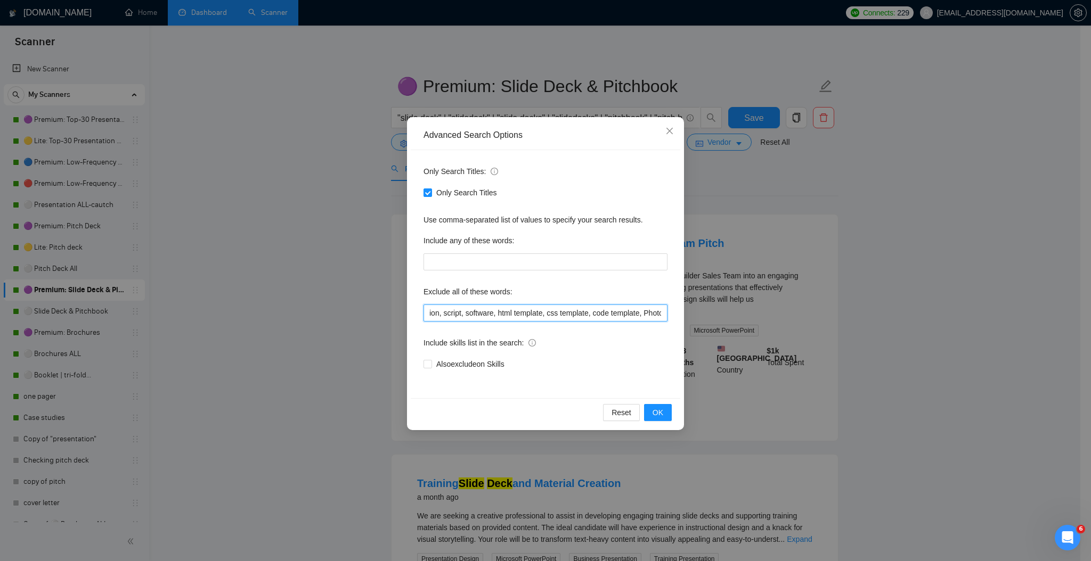
scroll to position [0, 1667]
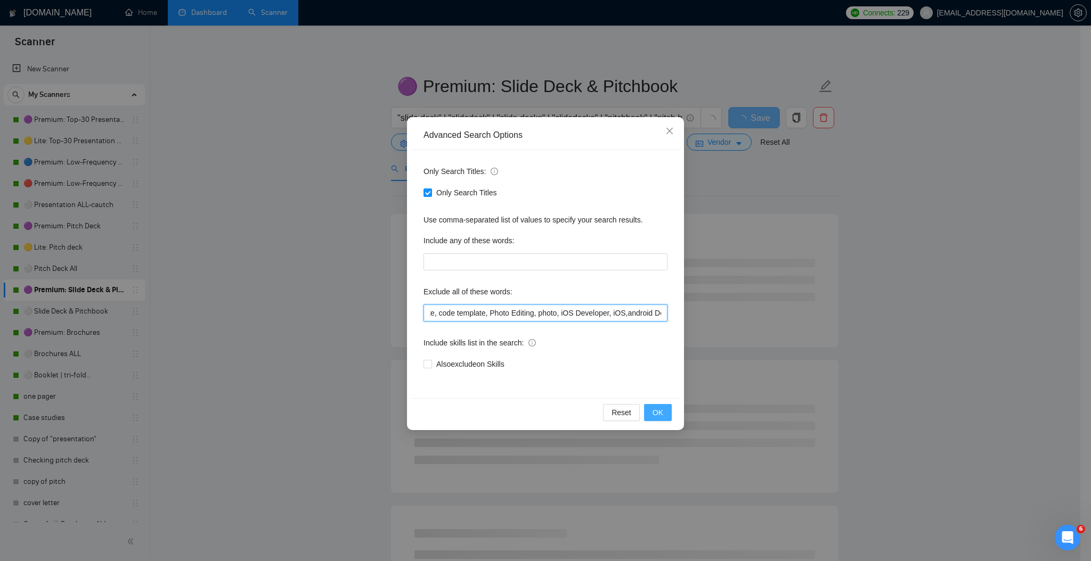
type input "prezi, keynote, figma, writer, video, webinar, qwilr, animation, animated, cart…"
click at [657, 418] on span "OK" at bounding box center [658, 413] width 11 height 12
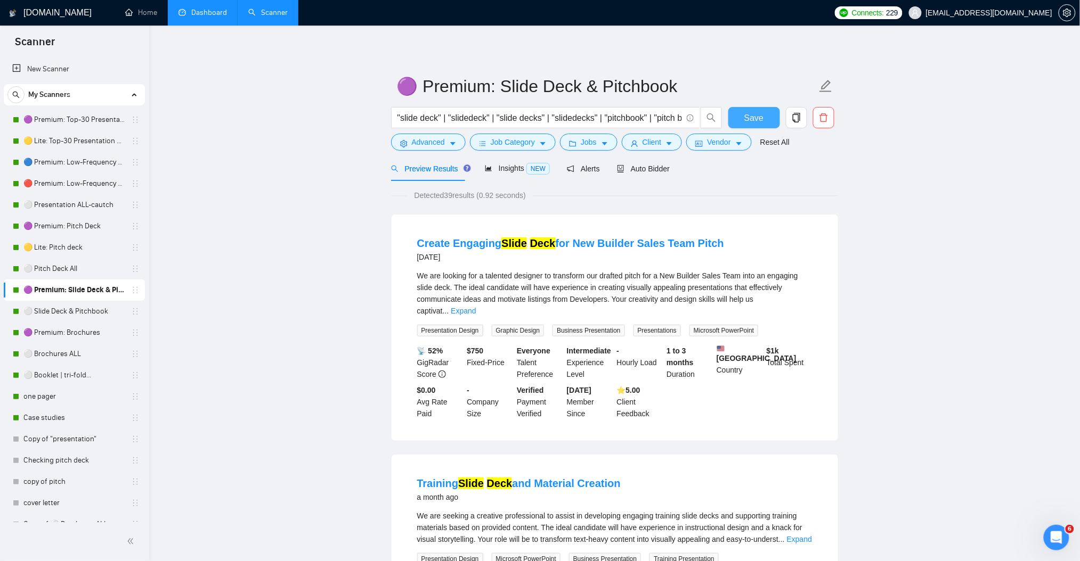
click at [746, 115] on span "Save" at bounding box center [753, 117] width 19 height 13
click at [84, 313] on link "⚪ Slide Deck & Pitchbook" at bounding box center [73, 311] width 101 height 21
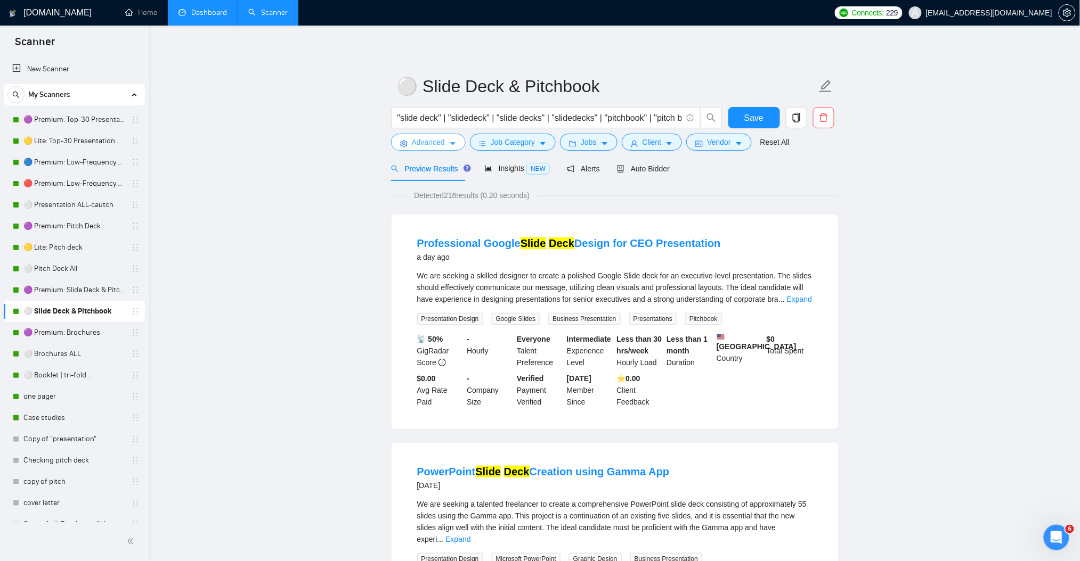
click at [456, 147] on button "Advanced" at bounding box center [428, 142] width 75 height 17
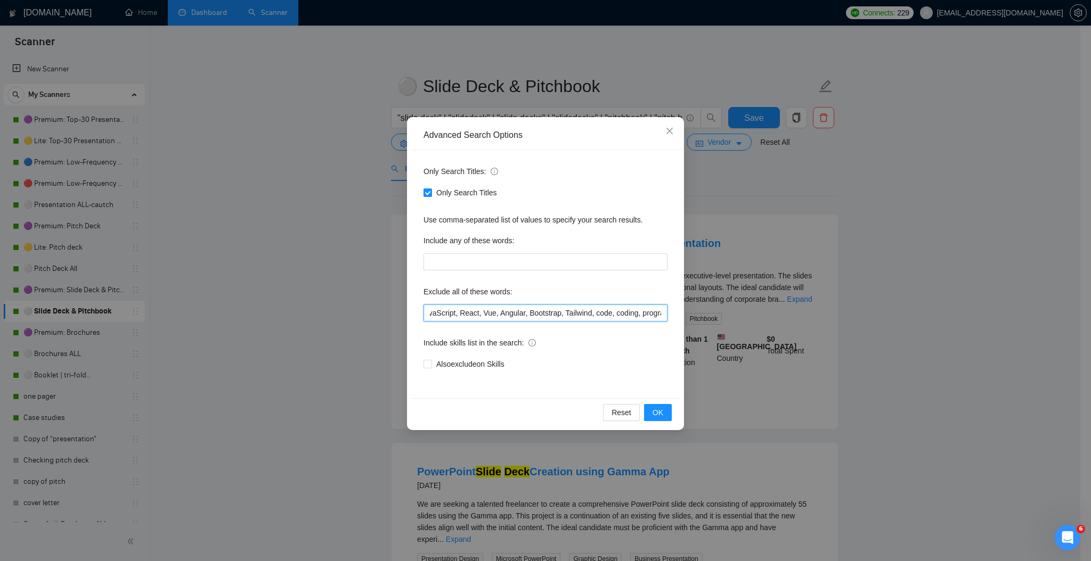
scroll to position [0, 1437]
drag, startPoint x: 596, startPoint y: 312, endPoint x: 683, endPoint y: 314, distance: 87.4
click at [683, 314] on div "Advanced Search Options Only Search Titles: Only Search Titles Use comma-separa…" at bounding box center [545, 273] width 277 height 313
click at [648, 311] on input "prezi, keynote, figma, writer, video, webinar, qwilr, animation, animated, cart…" at bounding box center [545, 313] width 244 height 17
drag, startPoint x: 626, startPoint y: 318, endPoint x: 716, endPoint y: 322, distance: 90.1
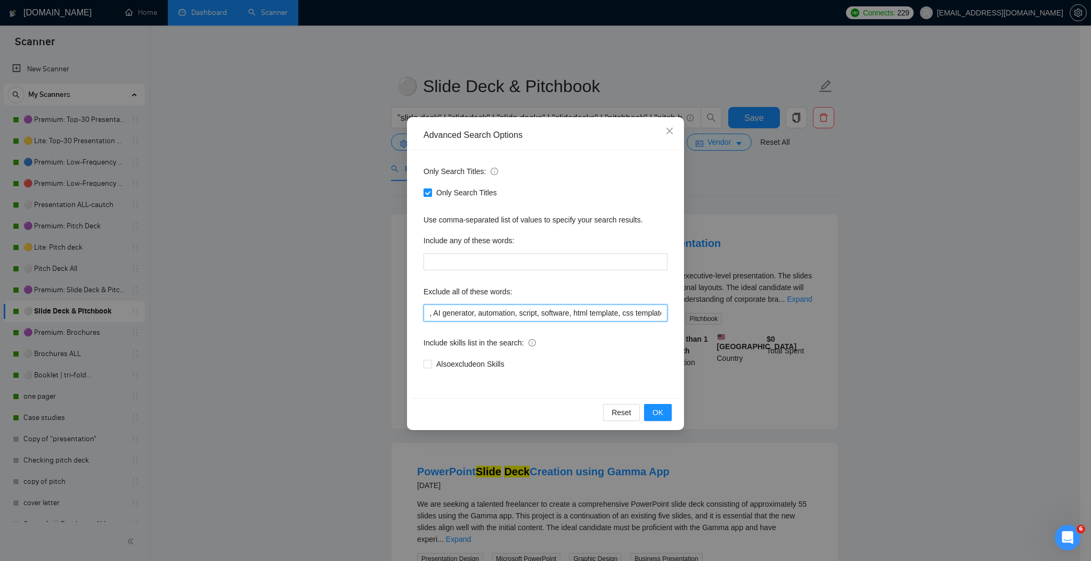
click at [716, 322] on div "Advanced Search Options Only Search Titles: Only Search Titles Use comma-separa…" at bounding box center [545, 280] width 1091 height 561
click at [651, 314] on input "prezi, keynote, figma, writer, video, webinar, qwilr, animation, animated, cart…" at bounding box center [545, 313] width 244 height 17
paste input "iOS Developer, iOS,android Developer, android"
click at [656, 408] on span "OK" at bounding box center [658, 413] width 11 height 12
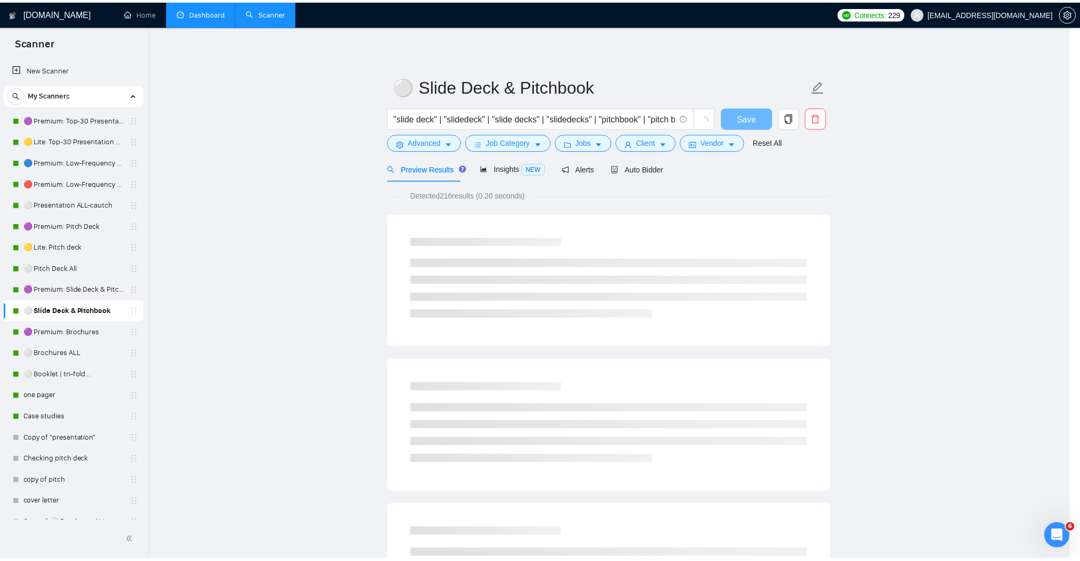
scroll to position [0, 0]
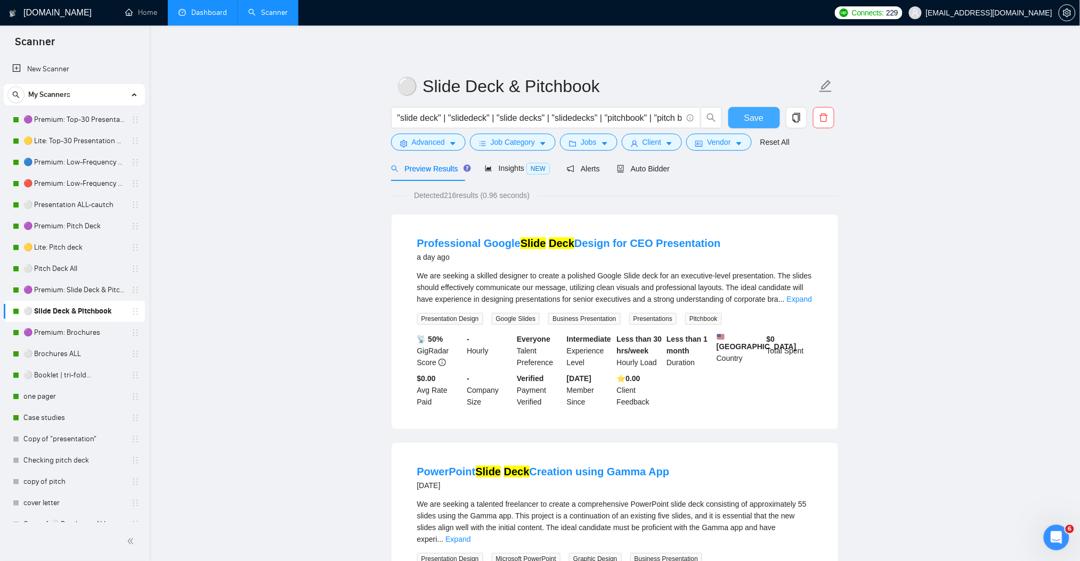
click at [738, 115] on button "Save" at bounding box center [754, 117] width 52 height 21
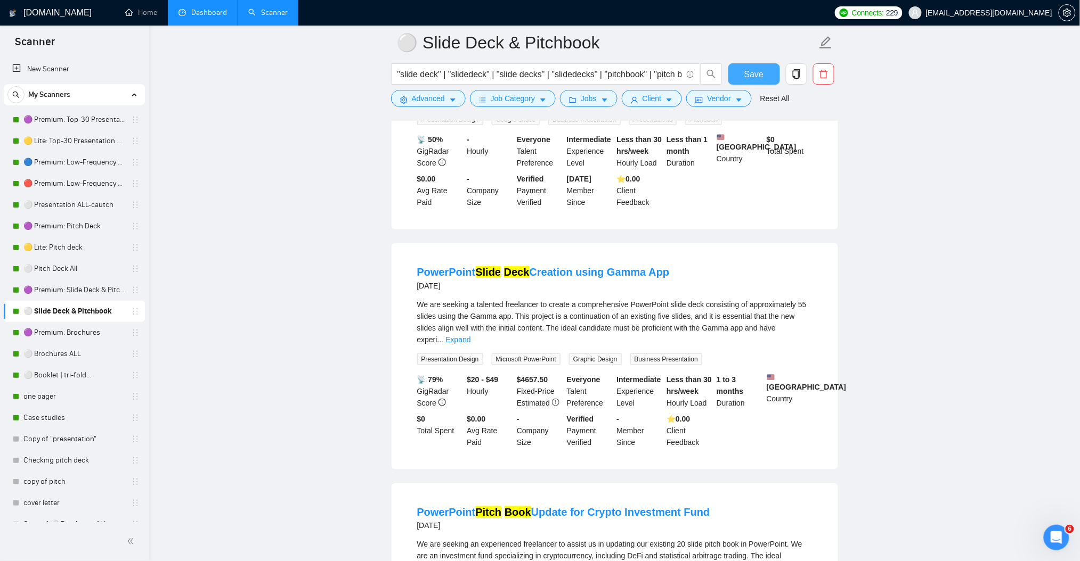
scroll to position [213, 0]
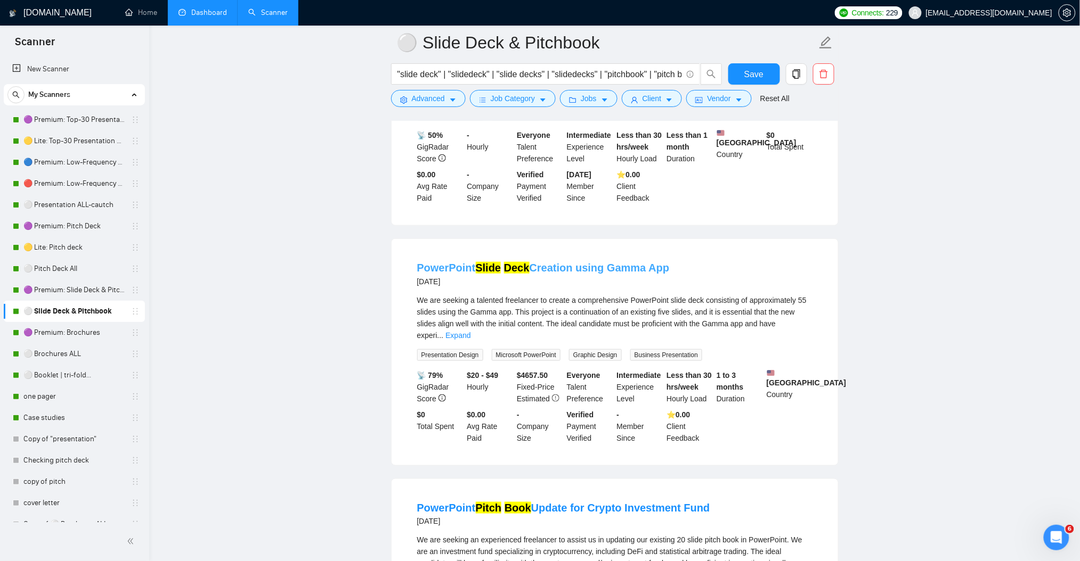
click at [578, 274] on link "PowerPoint Slide Deck Creation using Gamma App" at bounding box center [543, 268] width 252 height 12
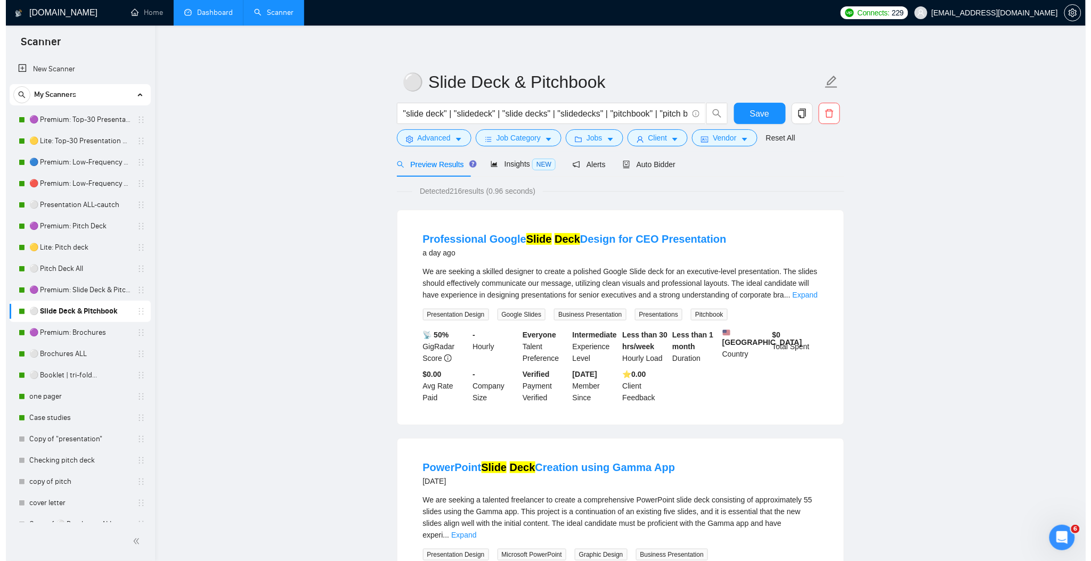
scroll to position [0, 0]
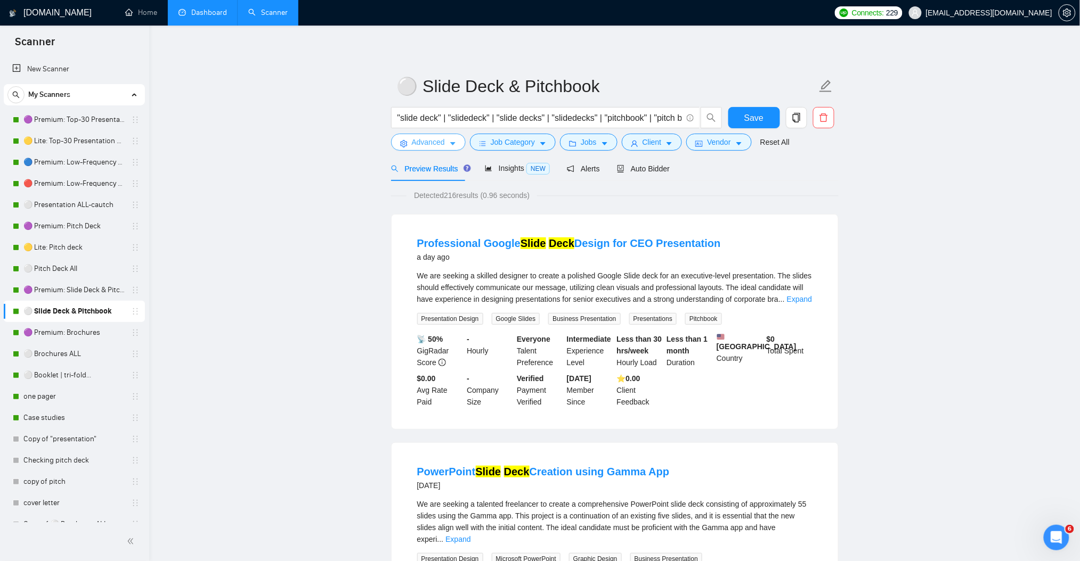
click at [450, 137] on button "Advanced" at bounding box center [428, 142] width 75 height 17
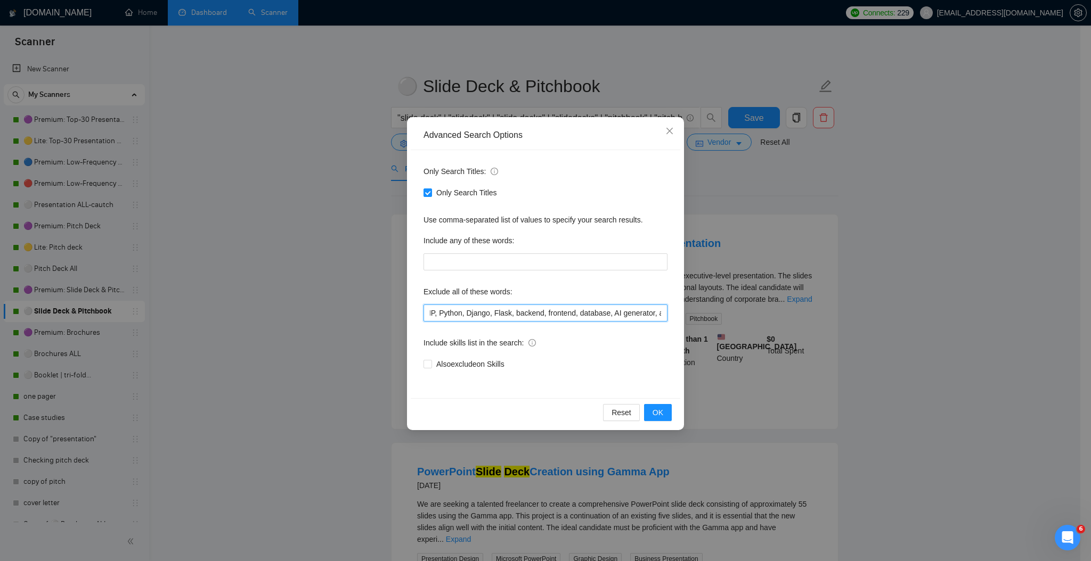
scroll to position [0, 1595]
drag, startPoint x: 600, startPoint y: 313, endPoint x: 709, endPoint y: 316, distance: 108.7
click at [709, 316] on div "Advanced Search Options Only Search Titles: Only Search Titles Use comma-separa…" at bounding box center [545, 280] width 1091 height 561
click at [662, 313] on input "prezi, keynote, figma, writer, video, webinar, qwilr, animation, animated, cart…" at bounding box center [545, 313] width 244 height 17
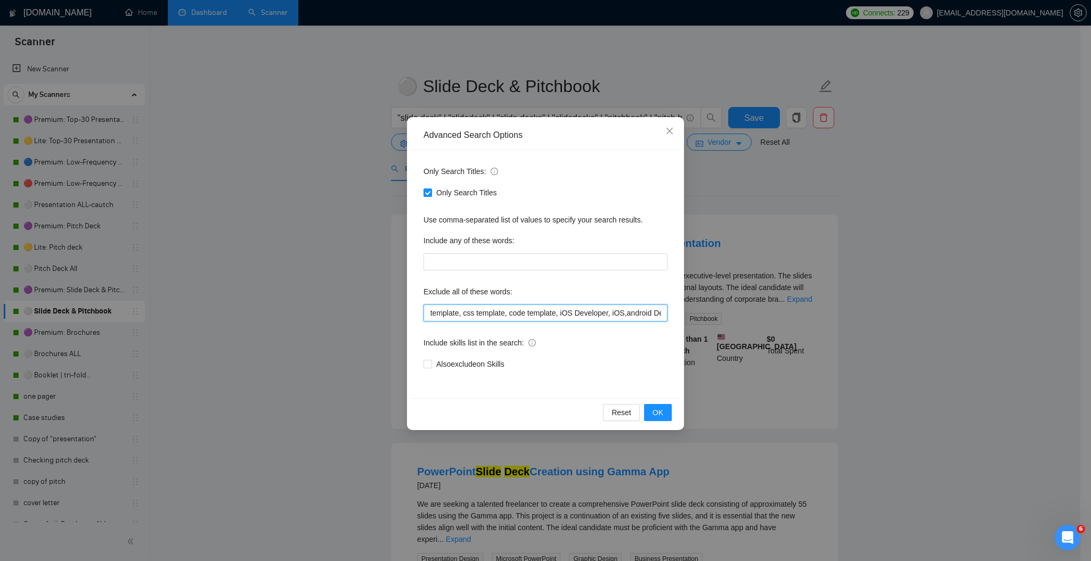
click at [661, 312] on input "prezi, keynote, figma, writer, video, webinar, qwilr, animation, animated, cart…" at bounding box center [545, 313] width 244 height 17
drag, startPoint x: 655, startPoint y: 311, endPoint x: 655, endPoint y: 344, distance: 33.0
click at [655, 312] on input "prezi, keynote, figma, writer, video, webinar, qwilr, animation, animated, cart…" at bounding box center [545, 313] width 244 height 17
drag, startPoint x: 624, startPoint y: 312, endPoint x: 667, endPoint y: 311, distance: 43.7
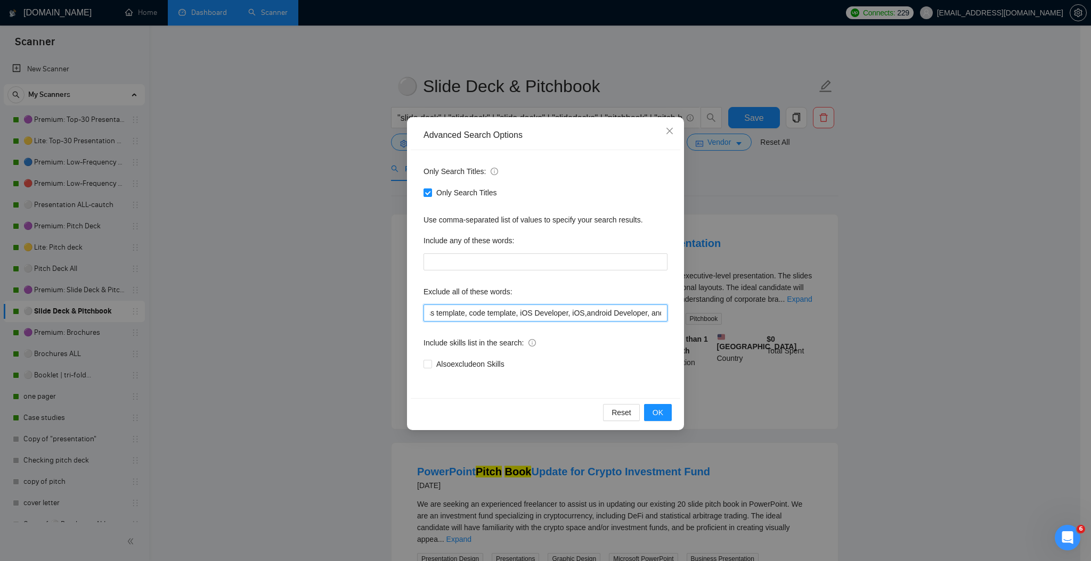
click at [669, 314] on div "Only Search Titles: Only Search Titles Use comma-separated list of values to sp…" at bounding box center [546, 274] width 270 height 248
drag, startPoint x: 626, startPoint y: 315, endPoint x: 658, endPoint y: 333, distance: 36.3
click at [666, 317] on input "prezi, keynote, figma, writer, video, webinar, qwilr, animation, animated, cart…" at bounding box center [545, 313] width 244 height 17
type input "prezi, keynote, figma, writer, video, webinar, qwilr, animation, animated, cart…"
click at [659, 415] on span "OK" at bounding box center [658, 413] width 11 height 12
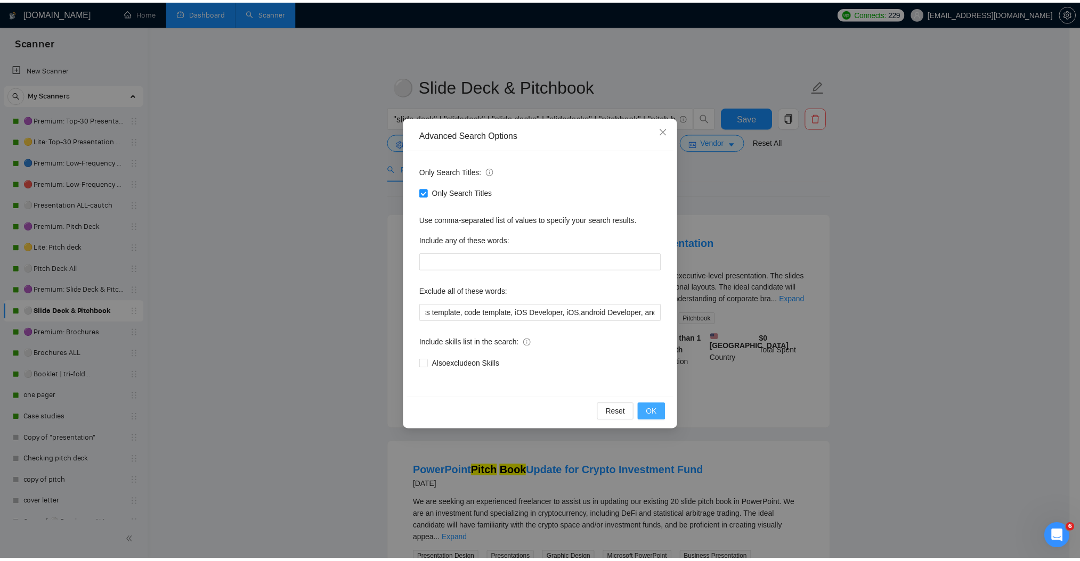
scroll to position [0, 0]
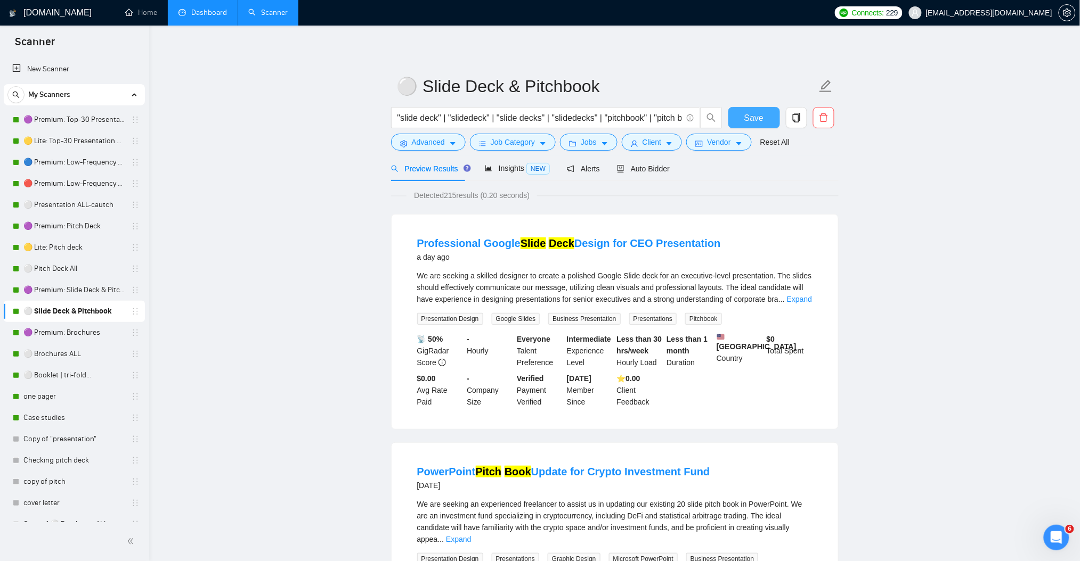
click at [752, 119] on span "Save" at bounding box center [753, 117] width 19 height 13
click at [66, 270] on link "⚪ Pitch Deck All" at bounding box center [73, 268] width 101 height 21
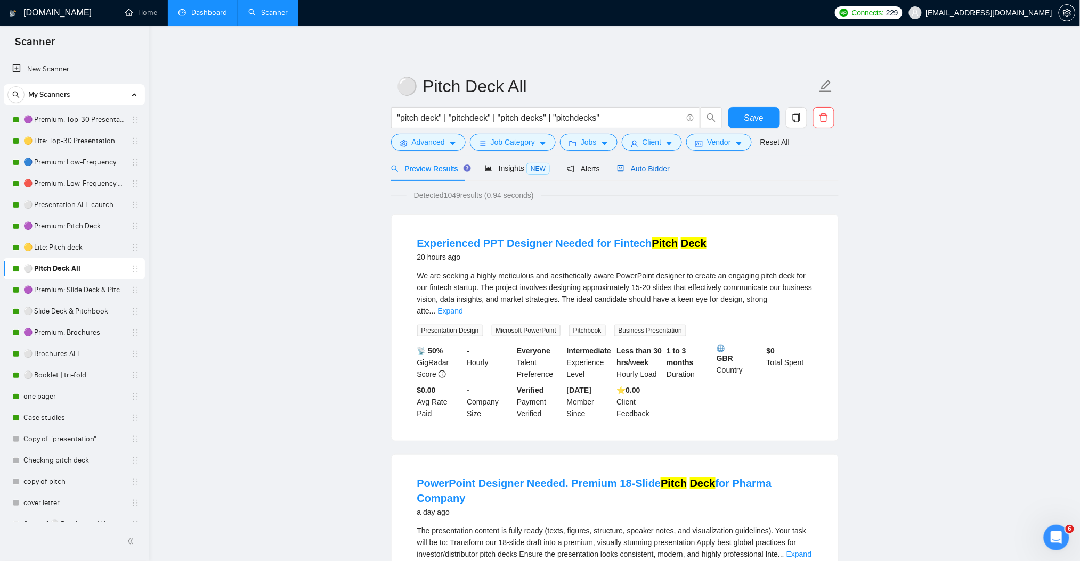
click at [659, 170] on span "Auto Bidder" at bounding box center [643, 169] width 53 height 9
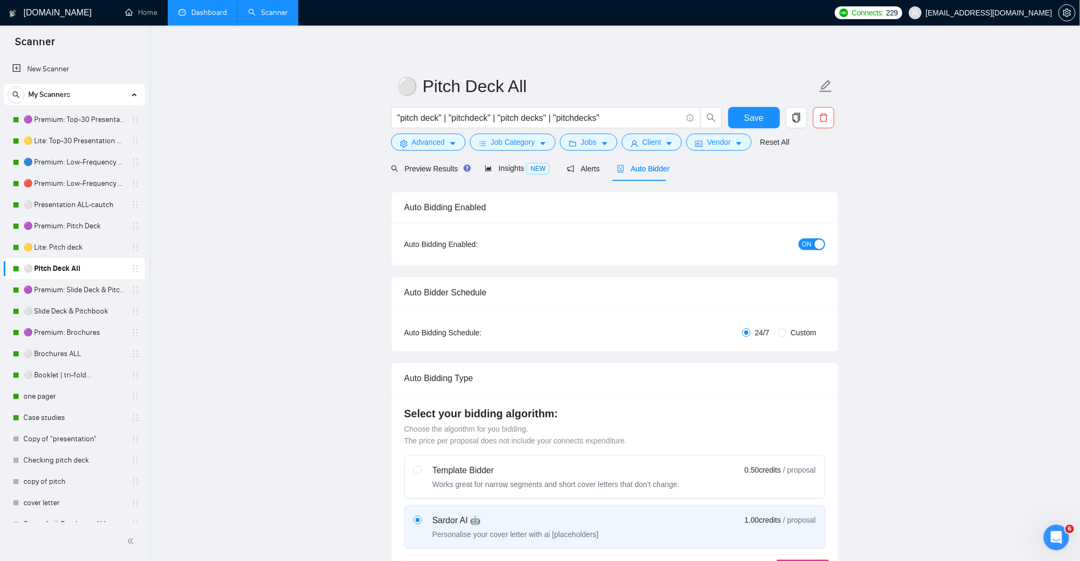
checkbox input "true"
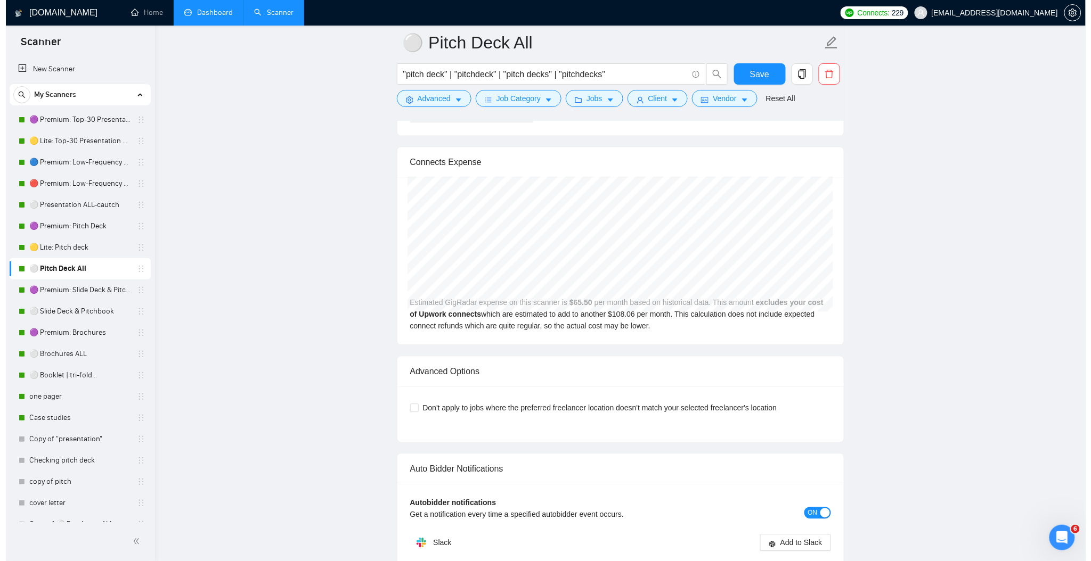
scroll to position [2202, 0]
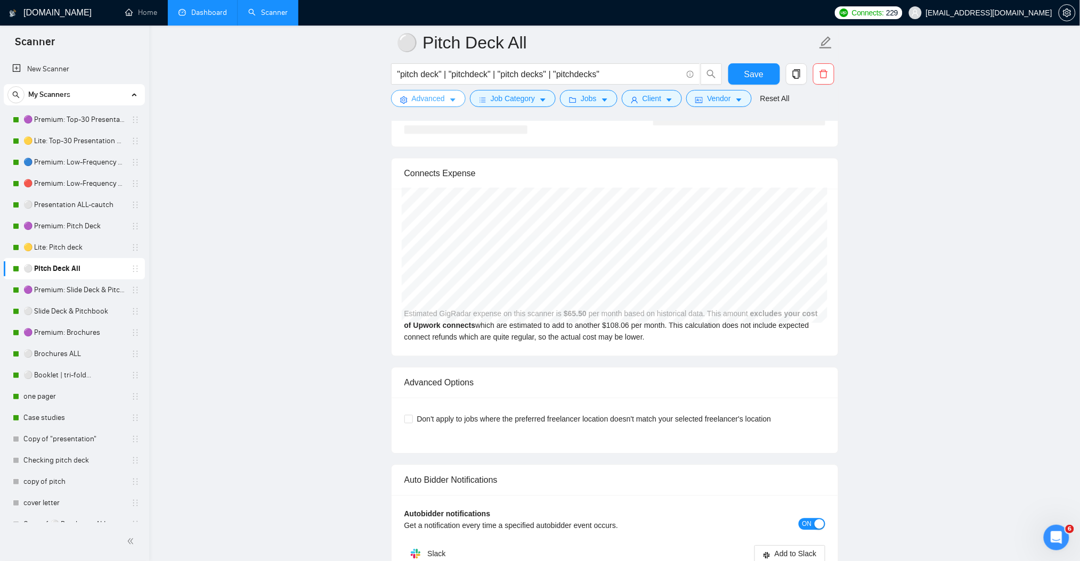
click at [450, 102] on icon "caret-down" at bounding box center [452, 99] width 7 height 7
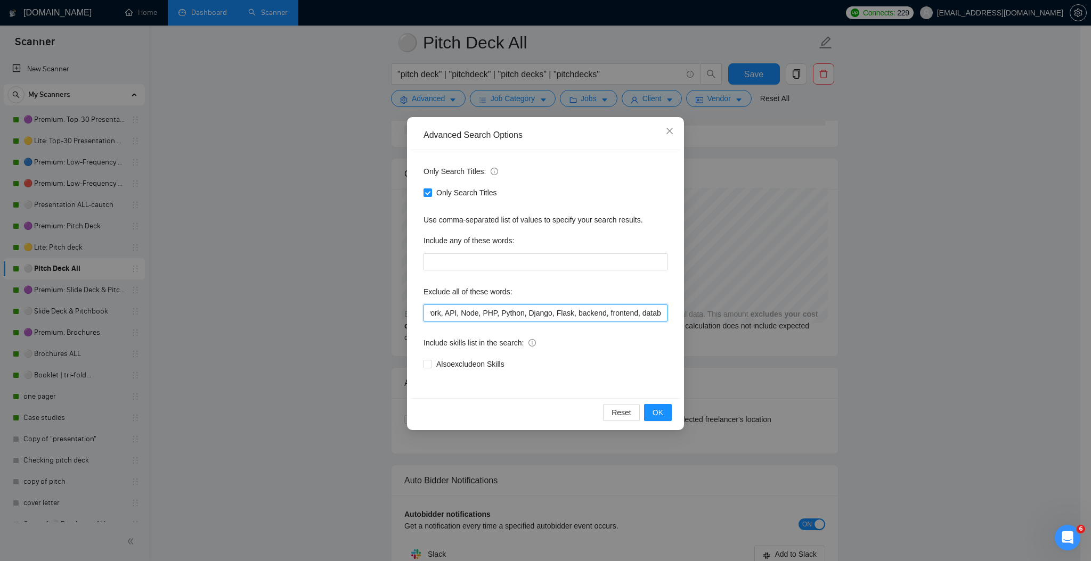
scroll to position [0, 1725]
drag, startPoint x: 633, startPoint y: 312, endPoint x: 728, endPoint y: 317, distance: 94.4
click at [728, 317] on div "Advanced Search Options Only Search Titles: Only Search Titles Use comma-separa…" at bounding box center [545, 280] width 1091 height 561
click at [661, 310] on input "prezi, keynote, figma, writer, video, webinar, qwilr, animation, animated, cart…" at bounding box center [545, 313] width 244 height 17
click at [662, 309] on input "prezi, keynote, figma, writer, video, webinar, qwilr, animation, animated, cart…" at bounding box center [545, 313] width 244 height 17
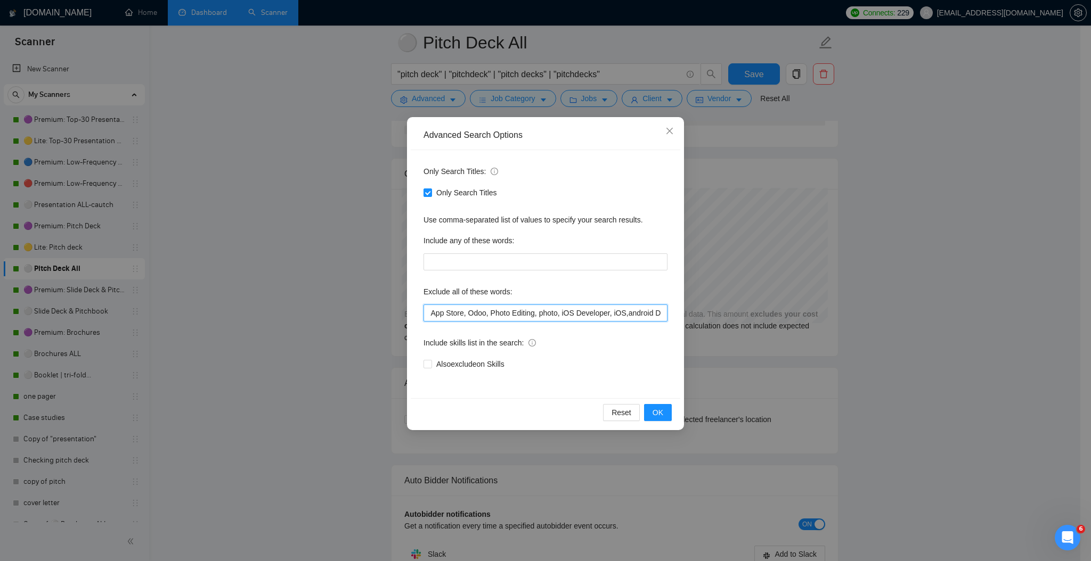
click at [655, 313] on input "prezi, keynote, figma, writer, video, webinar, qwilr, animation, animated, cart…" at bounding box center [545, 313] width 244 height 17
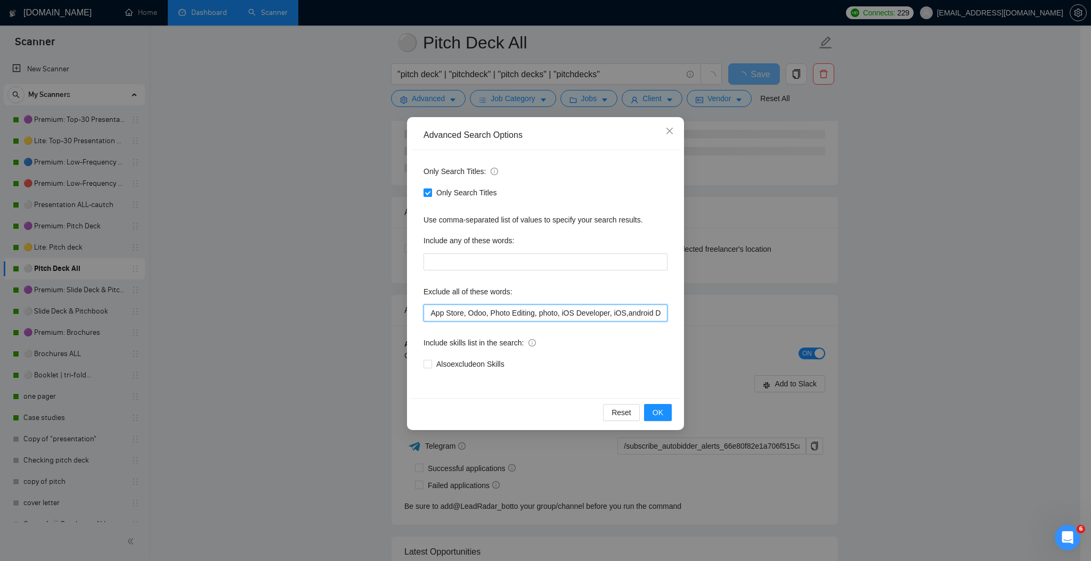
scroll to position [0, 1727]
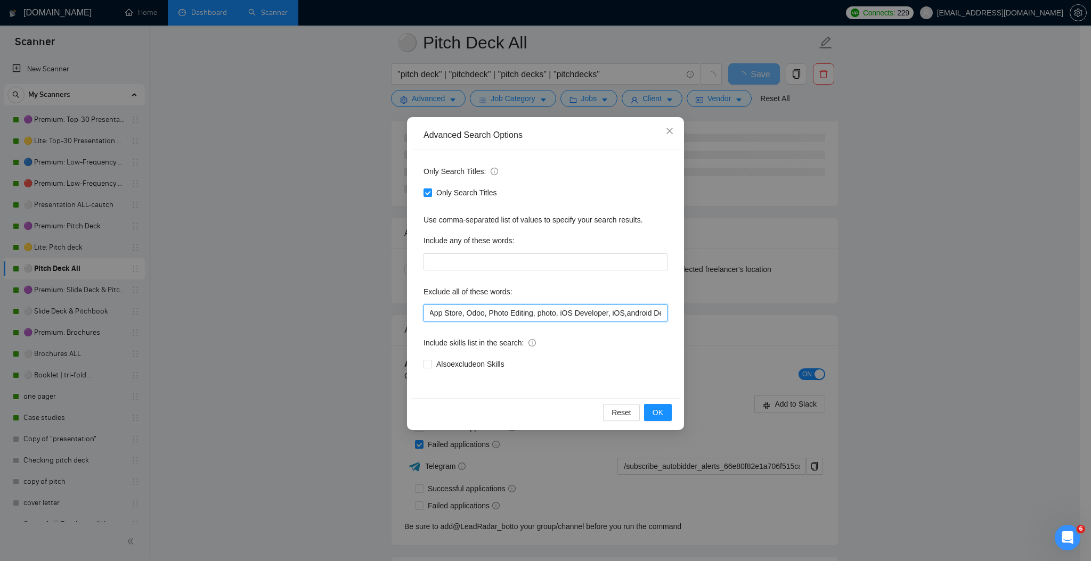
paste input "gamma app"
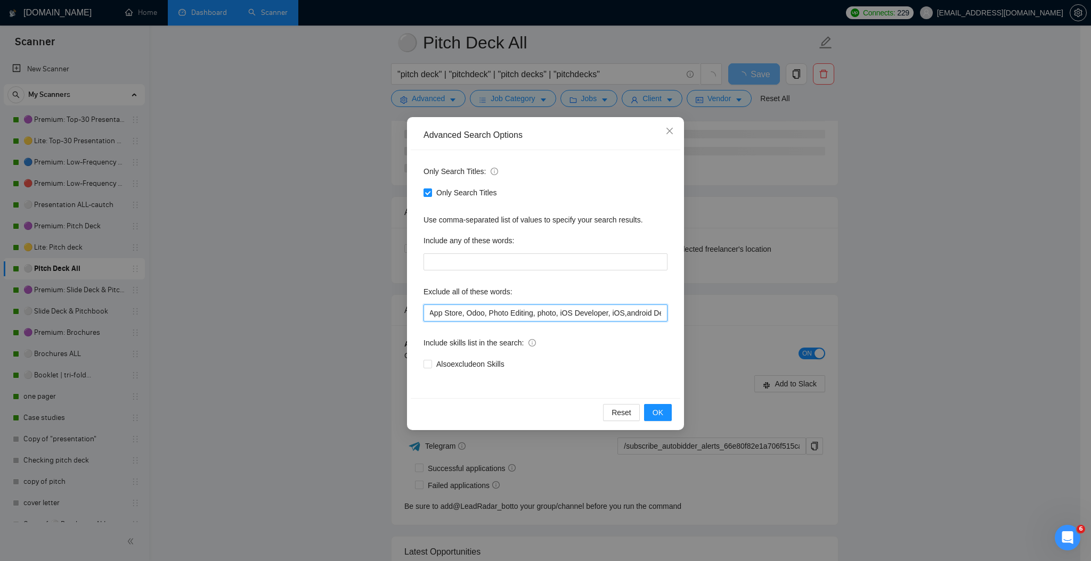
scroll to position [0, 1767]
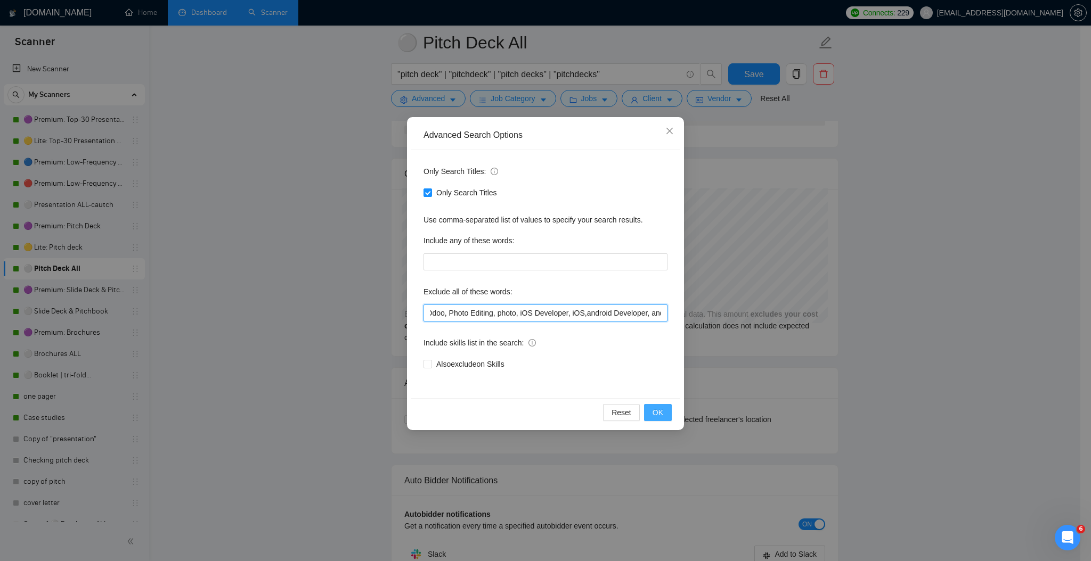
type input "prezi, keynote, figma, writer, video, webinar, qwilr, animation, animated, cart…"
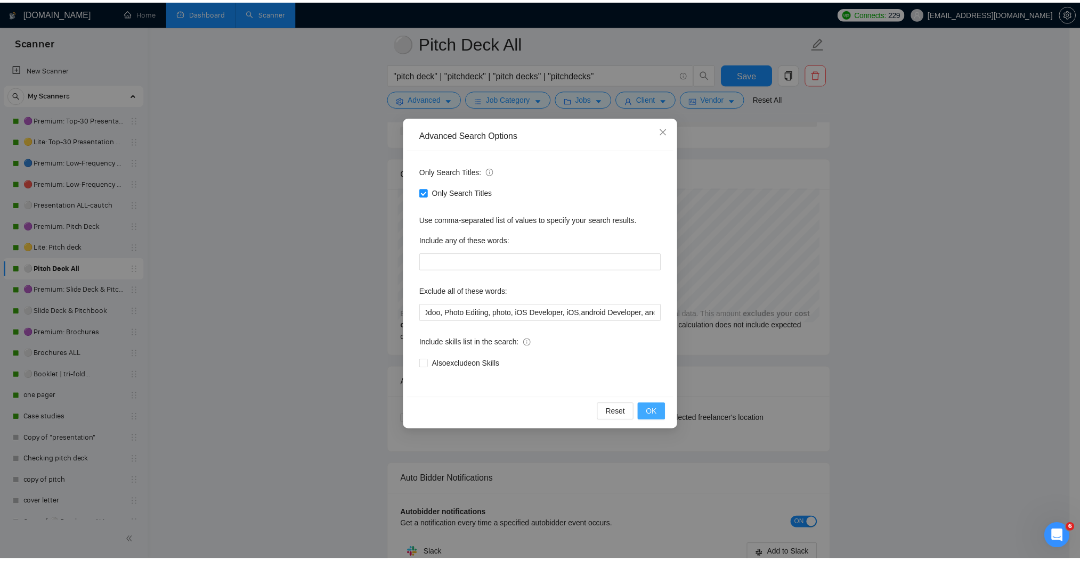
scroll to position [0, 0]
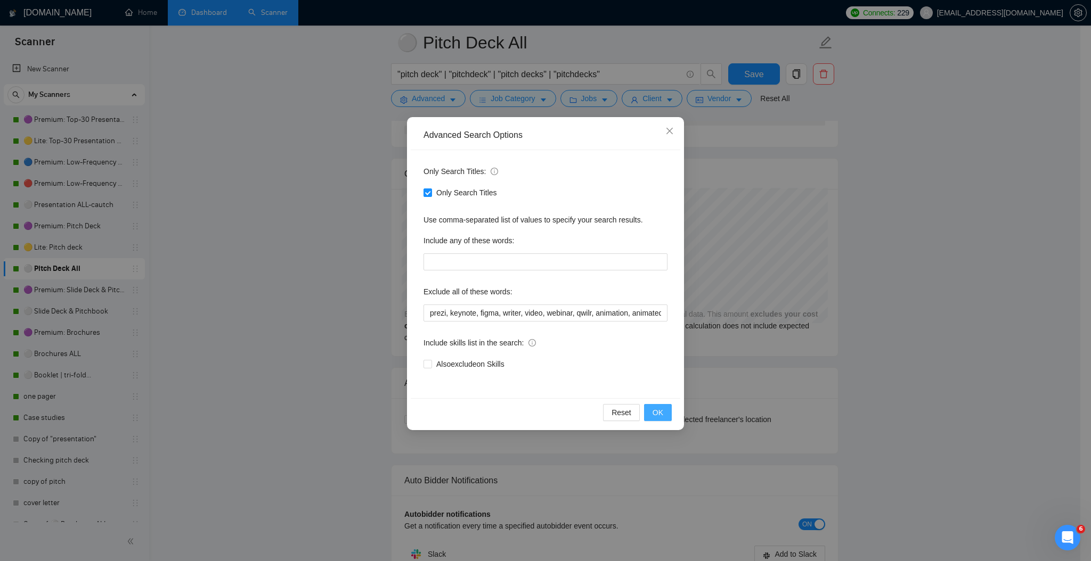
click at [665, 413] on button "OK" at bounding box center [658, 412] width 28 height 17
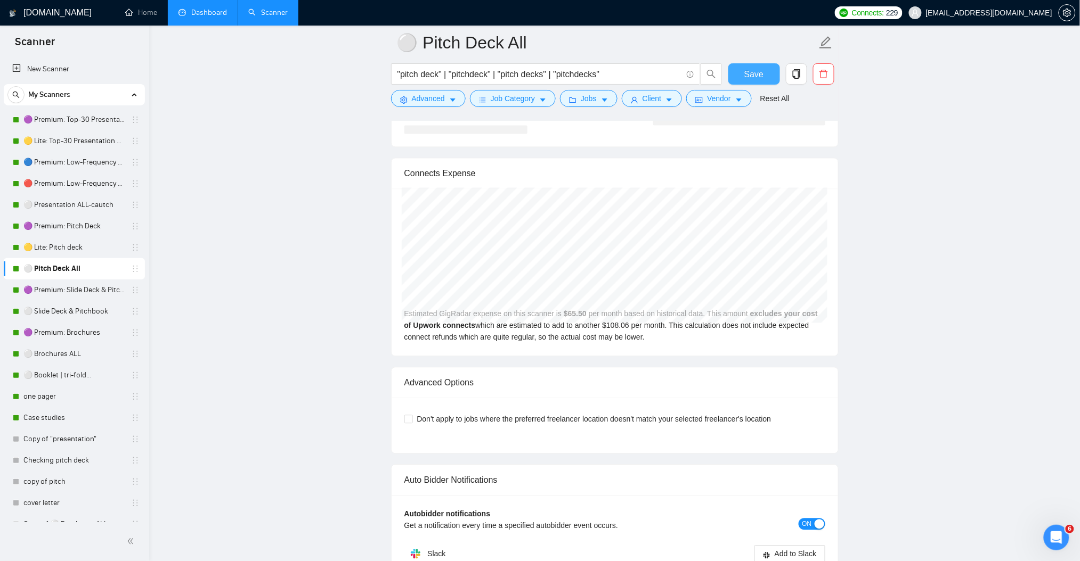
click at [749, 71] on span "Save" at bounding box center [753, 74] width 19 height 13
click at [78, 293] on link "🟣 Premium: Slide Deck & Pitchbook" at bounding box center [73, 290] width 101 height 21
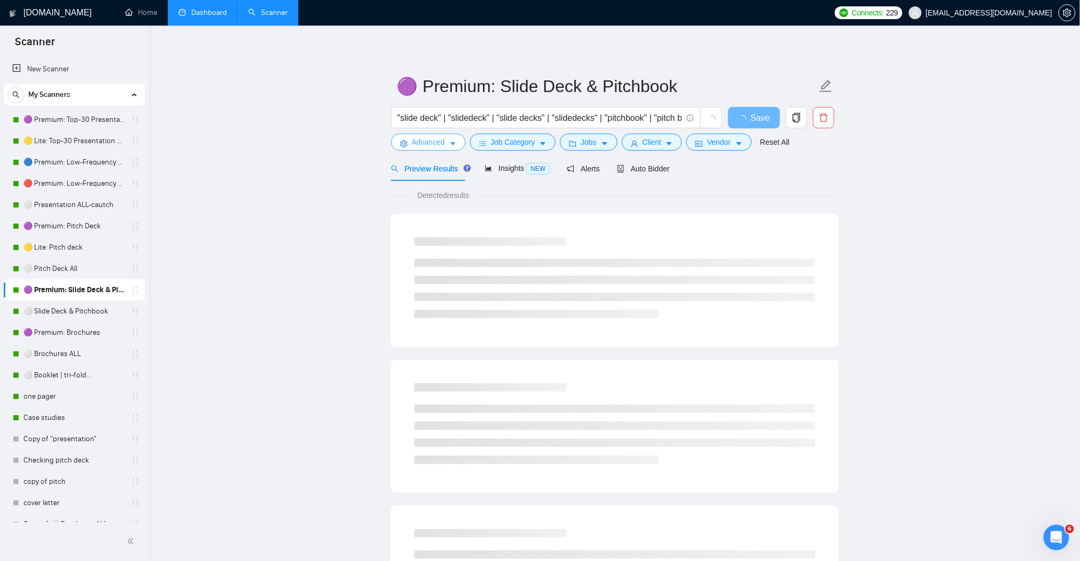
click at [459, 141] on button "Advanced" at bounding box center [428, 142] width 75 height 17
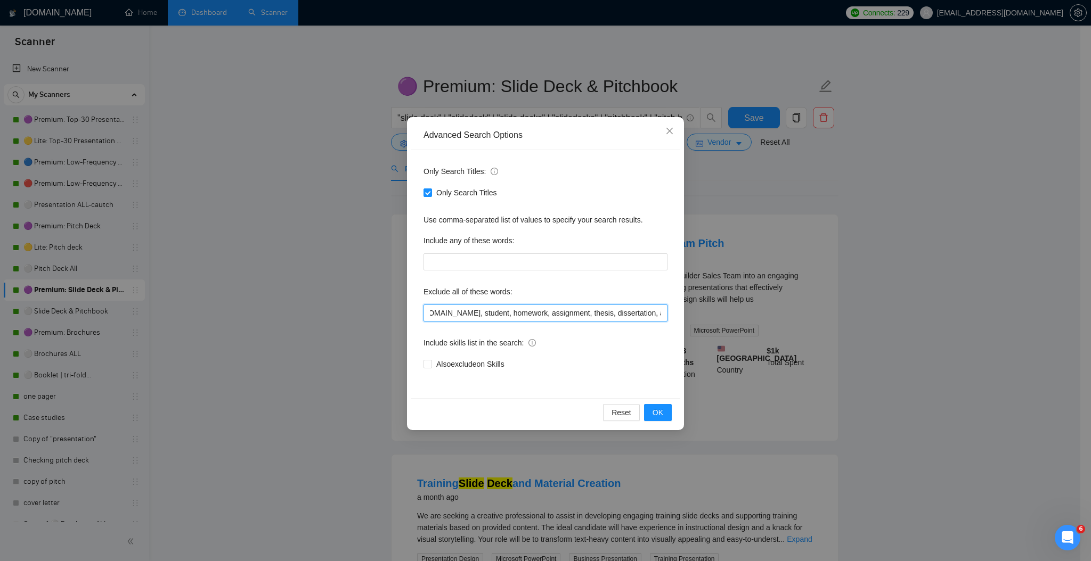
scroll to position [0, 1667]
drag, startPoint x: 630, startPoint y: 316, endPoint x: 686, endPoint y: 310, distance: 56.2
click at [757, 316] on div "Advanced Search Options Only Search Titles: Only Search Titles Use comma-separa…" at bounding box center [545, 280] width 1091 height 561
click at [663, 311] on input "prezi, keynote, figma, writer, video, webinar, qwilr, animation, animated, cart…" at bounding box center [545, 313] width 244 height 17
click at [659, 315] on input "prezi, keynote, figma, writer, video, webinar, qwilr, animation, animated, cart…" at bounding box center [545, 313] width 244 height 17
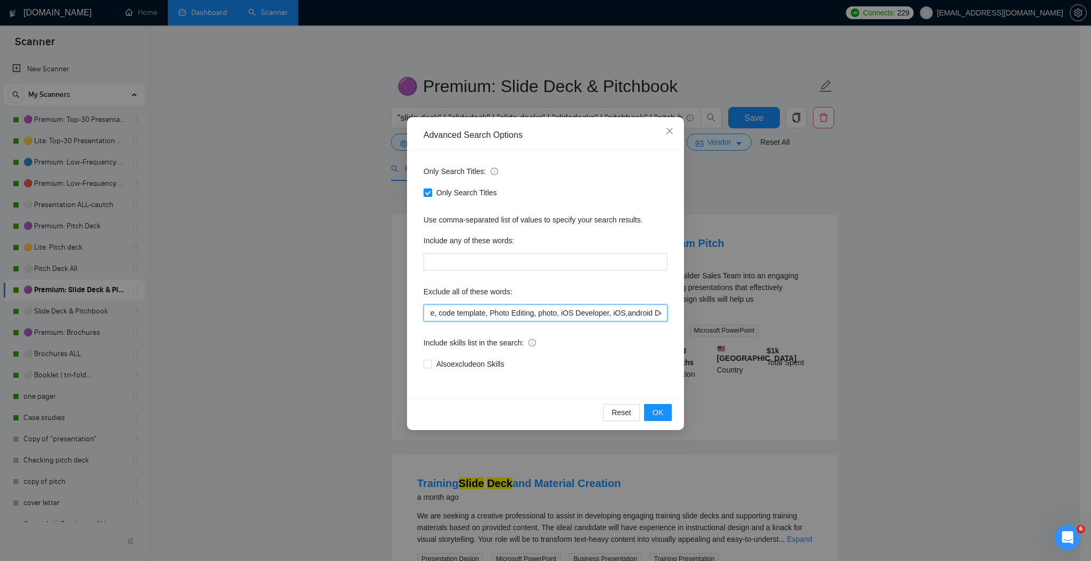
paste input "gamma app"
click at [621, 306] on input "prezi, keynote, figma, writer, video, webinar, qwilr, animation, animated, cart…" at bounding box center [545, 313] width 244 height 17
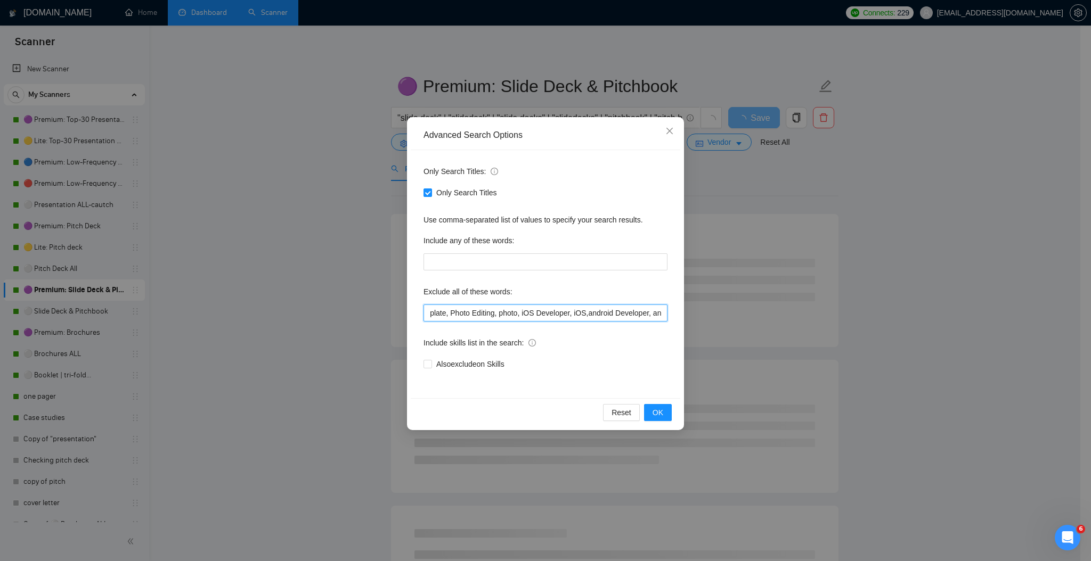
drag, startPoint x: 620, startPoint y: 316, endPoint x: 641, endPoint y: 320, distance: 21.7
click at [641, 320] on input "prezi, keynote, figma, writer, video, webinar, qwilr, animation, animated, cart…" at bounding box center [545, 313] width 244 height 17
click at [628, 315] on input "prezi, keynote, figma, writer, video, webinar, qwilr, animation, animated, cart…" at bounding box center [545, 313] width 244 height 17
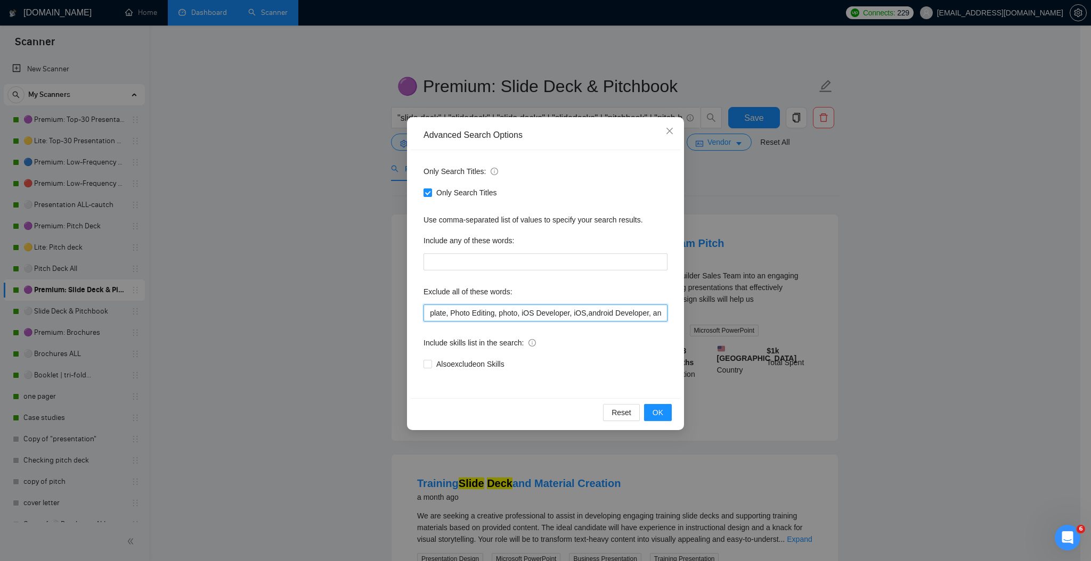
scroll to position [0, 1710]
drag, startPoint x: 620, startPoint y: 314, endPoint x: 691, endPoint y: 324, distance: 72.2
click at [690, 324] on div "Advanced Search Options Only Search Titles: Only Search Titles Use comma-separa…" at bounding box center [545, 280] width 1091 height 561
type input "prezi, keynote, figma, writer, video, webinar, qwilr, animation, animated, cart…"
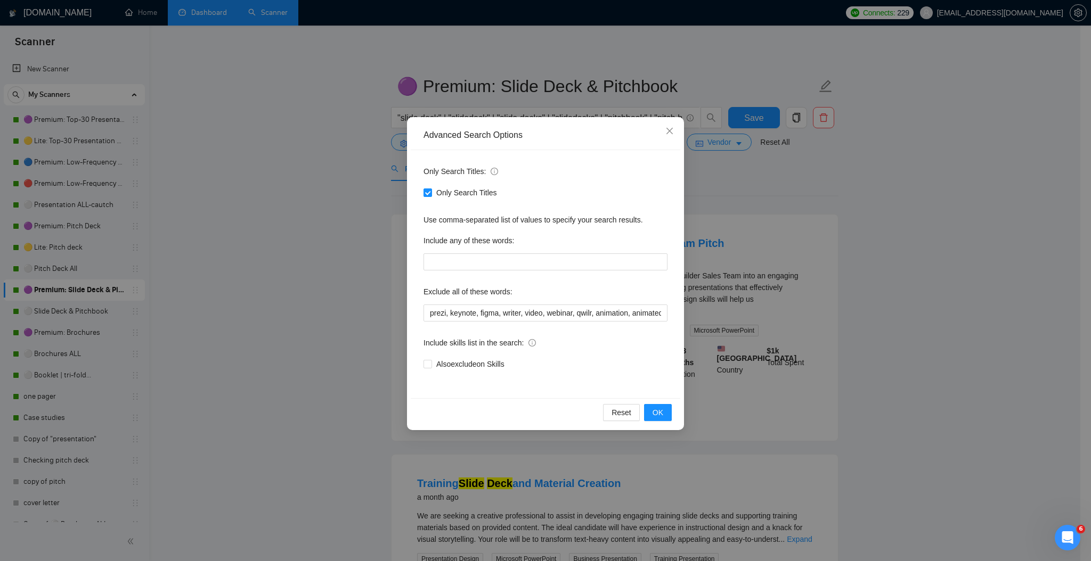
click at [694, 324] on div "Advanced Search Options Only Search Titles: Only Search Titles Use comma-separa…" at bounding box center [545, 280] width 1091 height 561
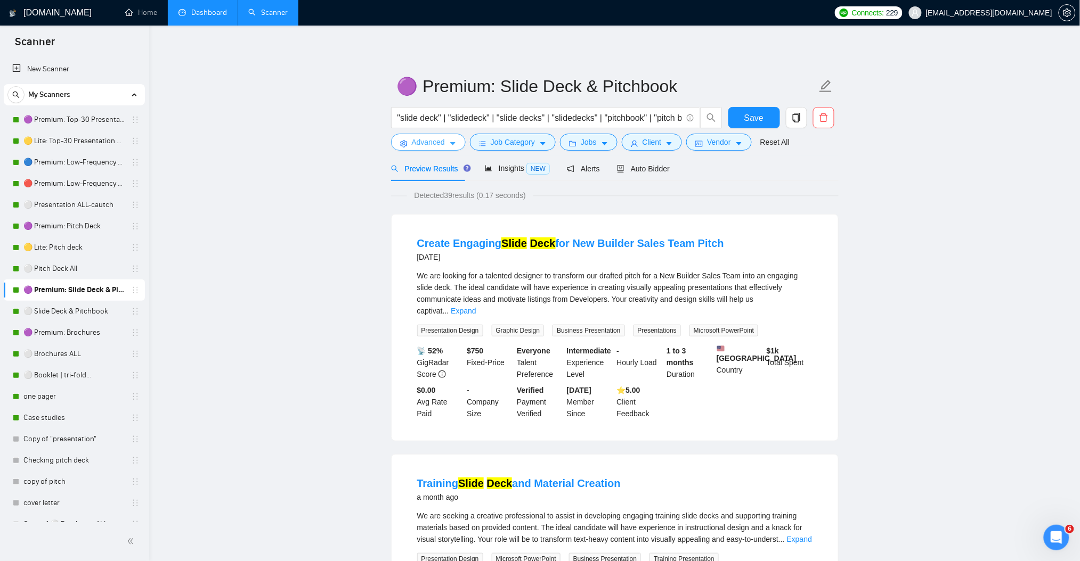
click at [449, 144] on icon "caret-down" at bounding box center [452, 143] width 7 height 7
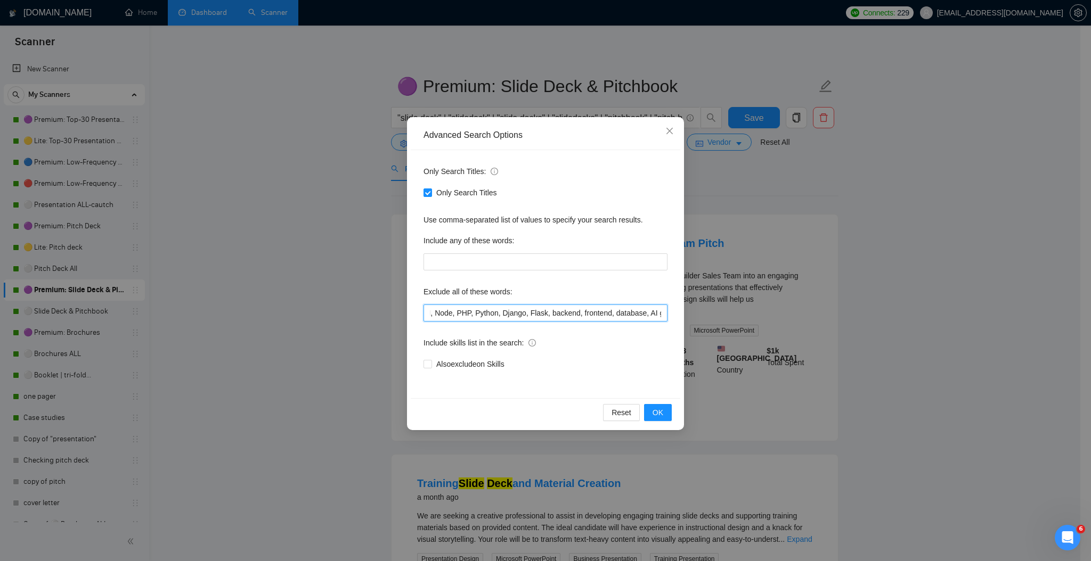
scroll to position [0, 1710]
drag, startPoint x: 616, startPoint y: 306, endPoint x: 704, endPoint y: 318, distance: 88.7
click at [731, 323] on div "Advanced Search Options Only Search Titles: Only Search Titles Use comma-separa…" at bounding box center [545, 280] width 1091 height 561
click at [643, 312] on input "prezi, keynote, figma, writer, video, webinar, qwilr, animation, animated, cart…" at bounding box center [545, 313] width 244 height 17
drag, startPoint x: 617, startPoint y: 315, endPoint x: 678, endPoint y: 319, distance: 60.8
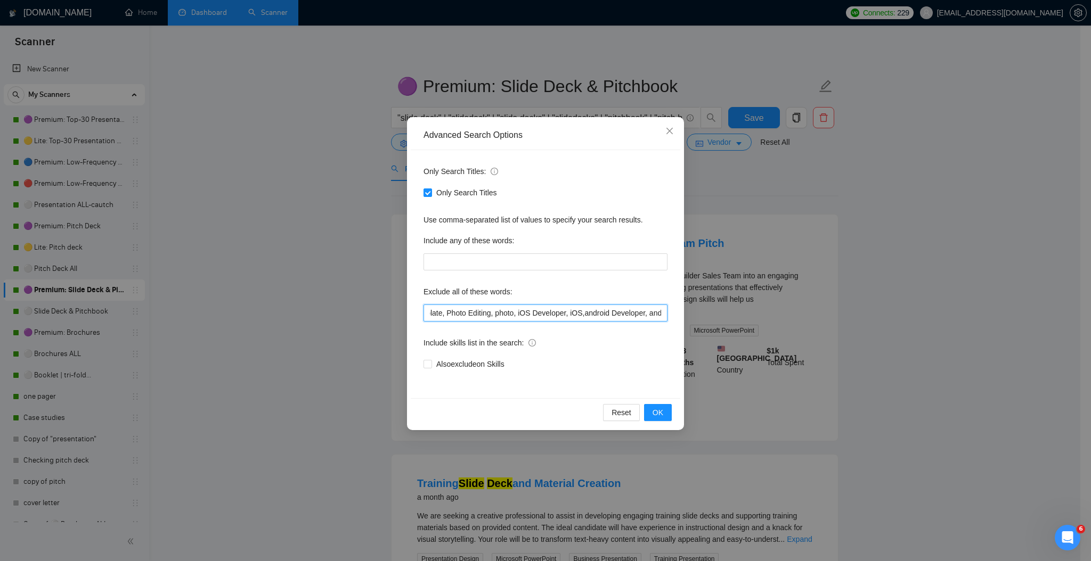
click at [678, 319] on div "Only Search Titles: Only Search Titles Use comma-separated list of values to sp…" at bounding box center [546, 274] width 270 height 248
click at [662, 412] on span "OK" at bounding box center [658, 413] width 11 height 12
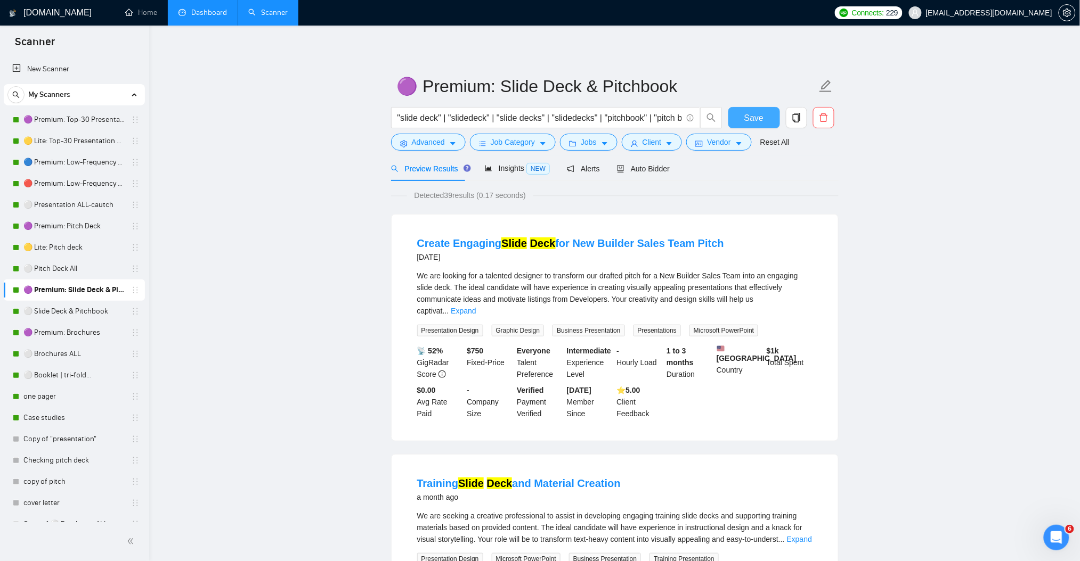
click at [754, 117] on span "Save" at bounding box center [753, 117] width 19 height 13
click at [68, 250] on link "🟡 Lite: Pitch deck" at bounding box center [73, 247] width 101 height 21
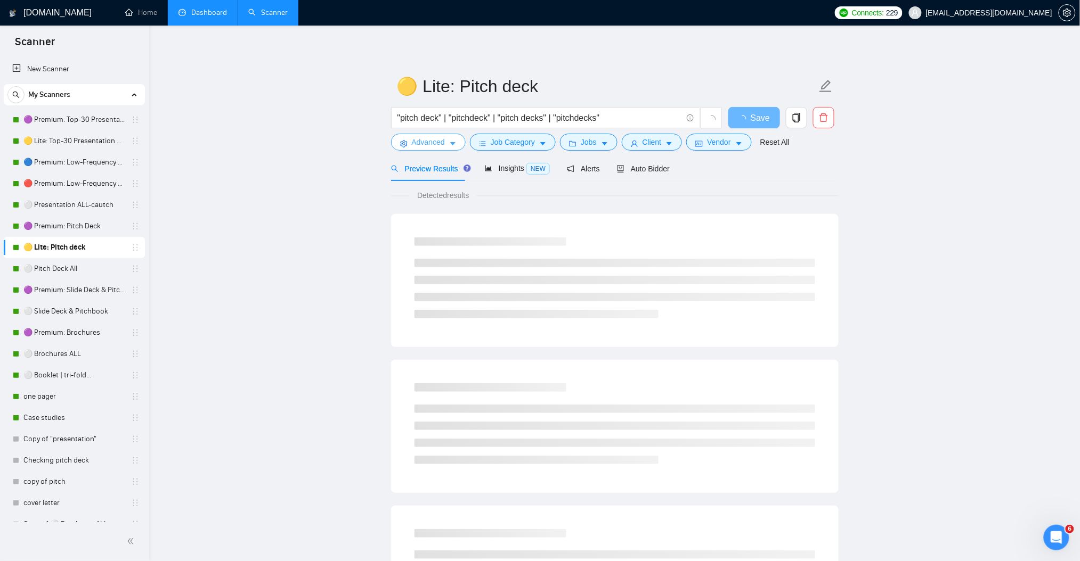
click at [452, 143] on icon "caret-down" at bounding box center [452, 144] width 5 height 3
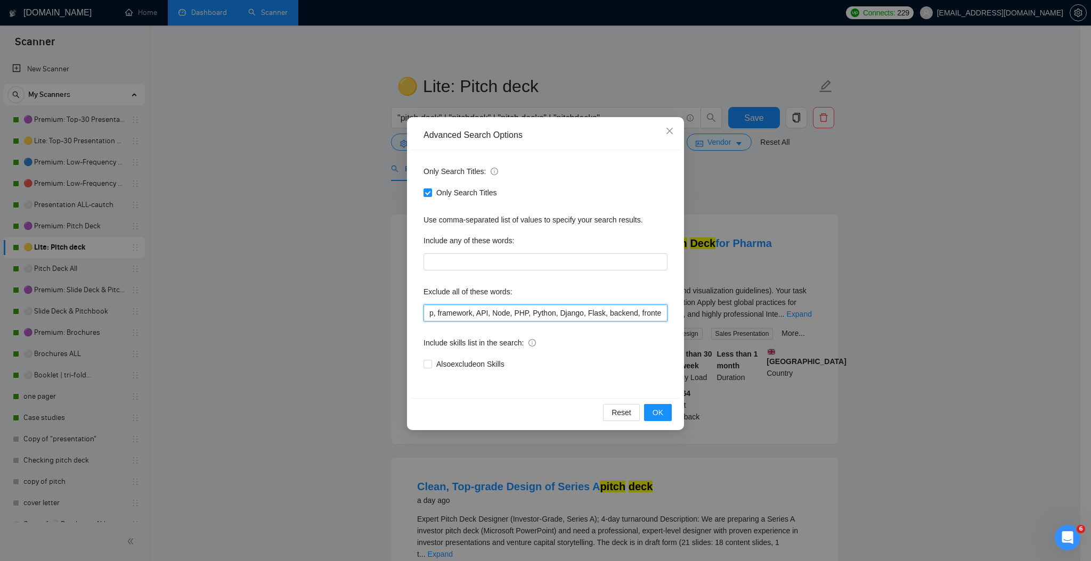
scroll to position [0, 1656]
drag, startPoint x: 677, startPoint y: 326, endPoint x: 729, endPoint y: 326, distance: 51.7
click at [729, 326] on div "Advanced Search Options Only Search Titles: Only Search Titles Use comma-separa…" at bounding box center [545, 280] width 1091 height 561
click at [655, 315] on input "prezi, keynote, figma, writer, video, webinar, qwilr, animation, animated, cart…" at bounding box center [545, 313] width 244 height 17
drag, startPoint x: 650, startPoint y: 314, endPoint x: 731, endPoint y: 313, distance: 81.0
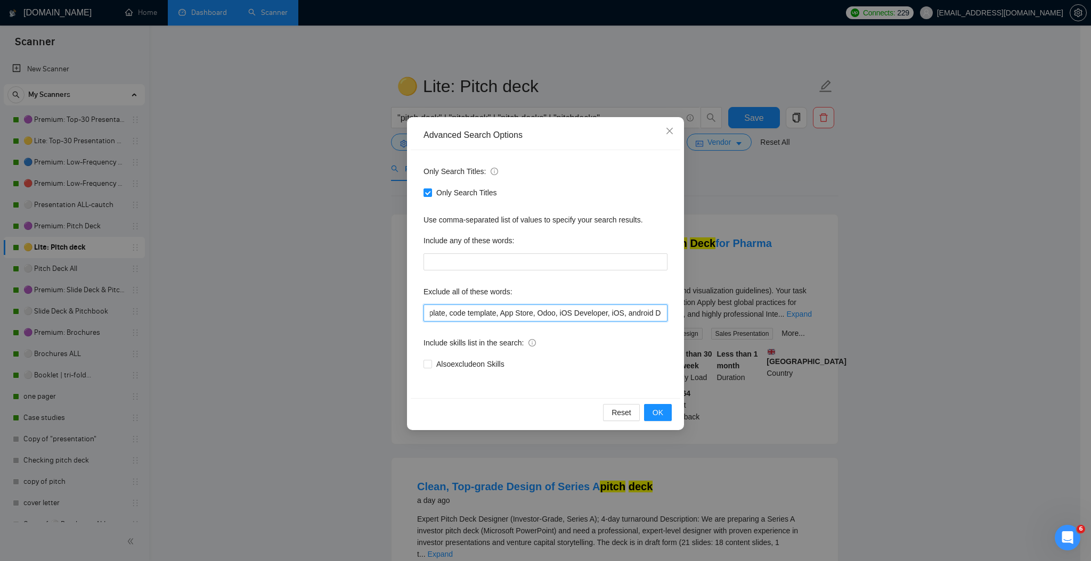
click at [731, 313] on div "Advanced Search Options Only Search Titles: Only Search Titles Use comma-separa…" at bounding box center [545, 280] width 1091 height 561
click at [659, 315] on input "prezi, keynote, figma, writer, video, webinar, qwilr, animation, animated, cart…" at bounding box center [545, 313] width 244 height 17
paste input ", gamma app"
type input "prezi, keynote, figma, writer, video, webinar, qwilr, animation, animated, cart…"
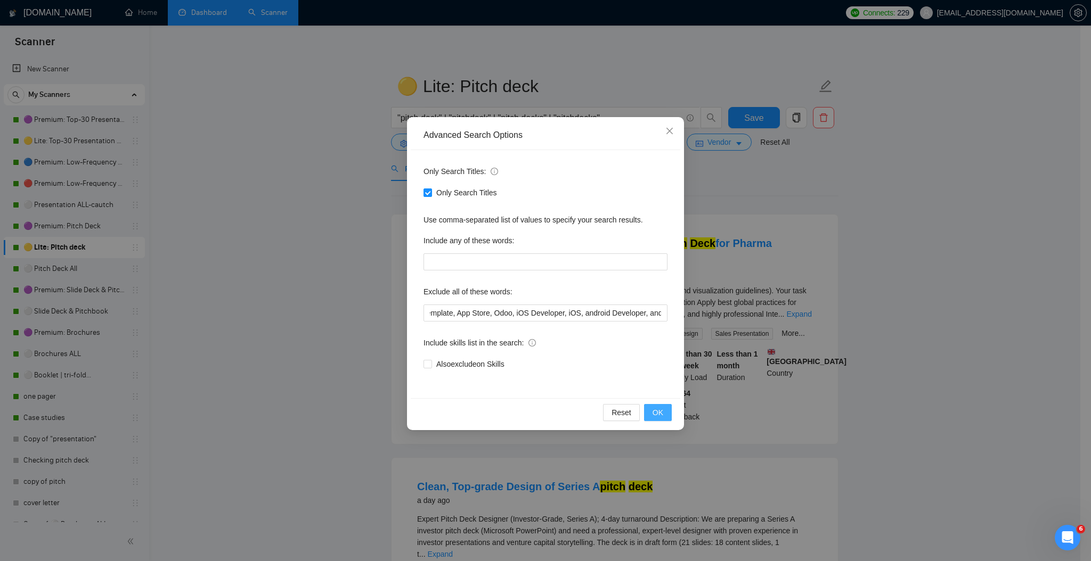
click at [664, 414] on button "OK" at bounding box center [658, 412] width 28 height 17
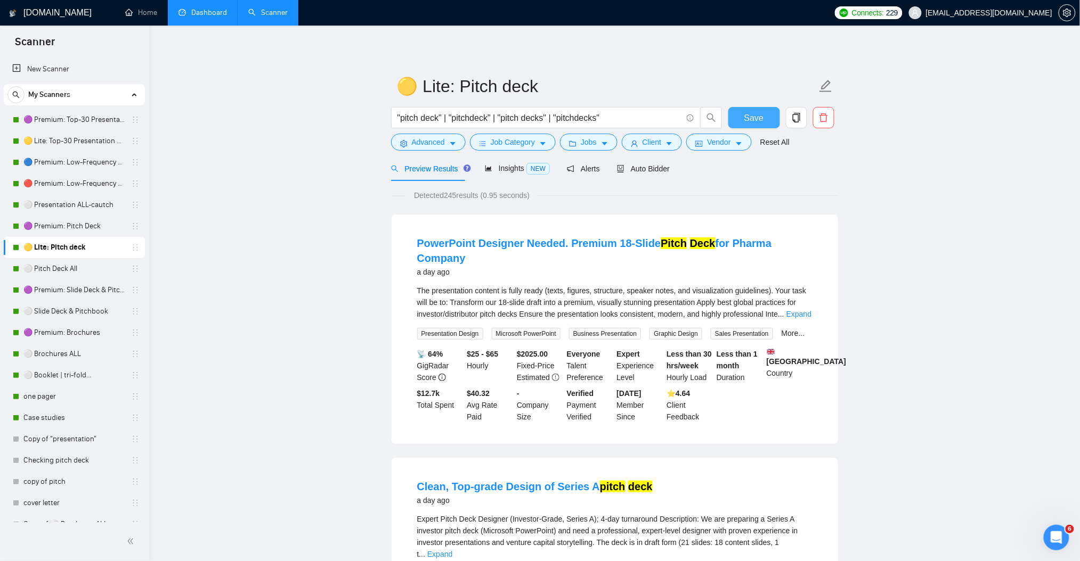
click at [750, 123] on span "Save" at bounding box center [753, 117] width 19 height 13
click at [454, 143] on icon "caret-down" at bounding box center [452, 144] width 5 height 3
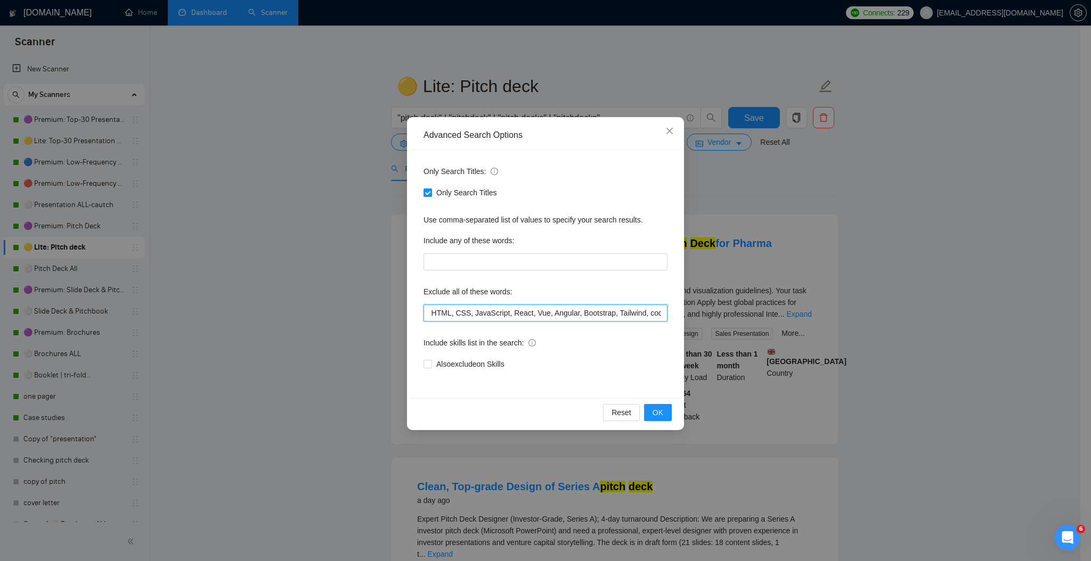
scroll to position [0, 1699]
drag, startPoint x: 637, startPoint y: 316, endPoint x: 726, endPoint y: 320, distance: 89.0
click at [726, 320] on div "Advanced Search Options Only Search Titles: Only Search Titles Use comma-separa…" at bounding box center [545, 280] width 1091 height 561
click at [638, 308] on input "prezi, keynote, figma, writer, video, webinar, qwilr, animation, animated, cart…" at bounding box center [545, 313] width 244 height 17
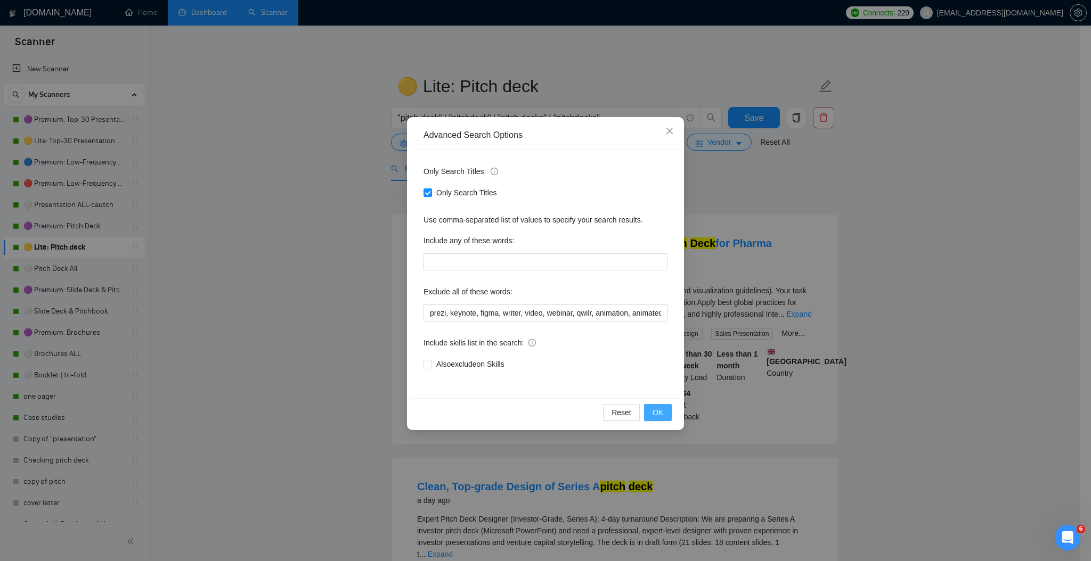
click at [662, 414] on span "OK" at bounding box center [658, 413] width 11 height 12
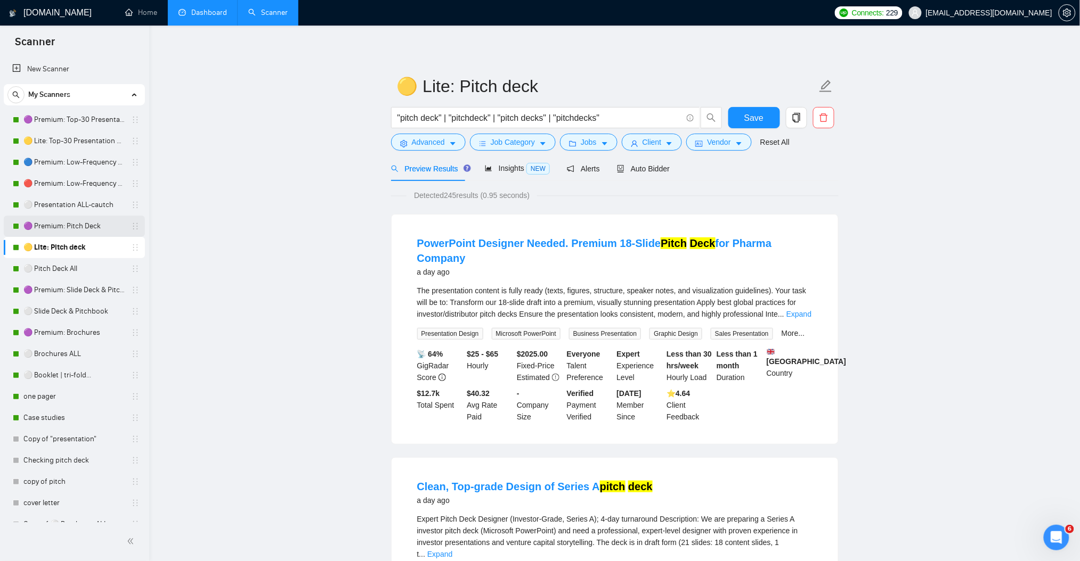
click at [66, 227] on link "🟣 Premium: Pitch Deck" at bounding box center [73, 226] width 101 height 21
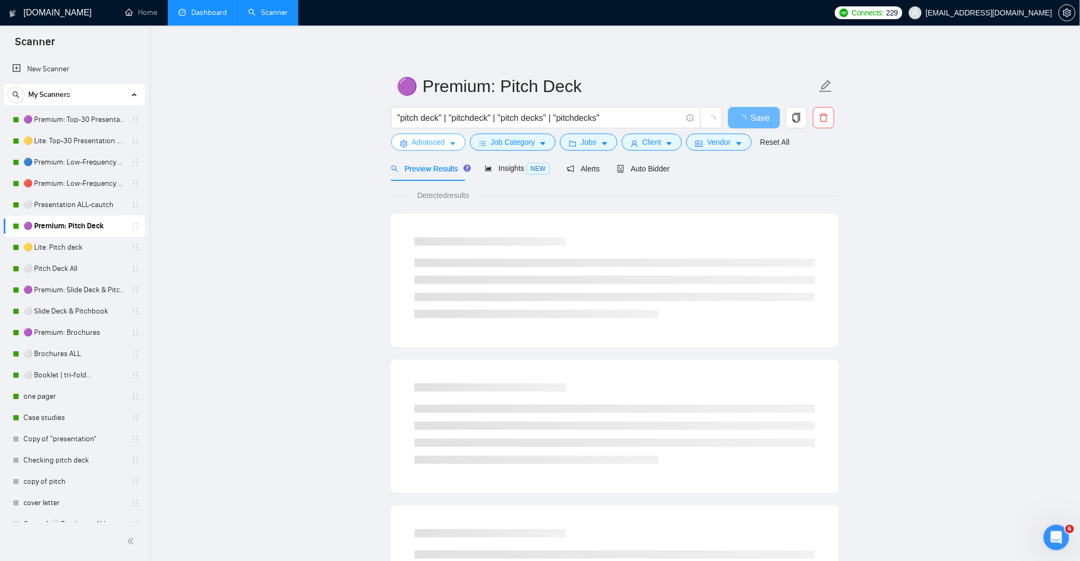
click at [452, 138] on button "Advanced" at bounding box center [428, 142] width 75 height 17
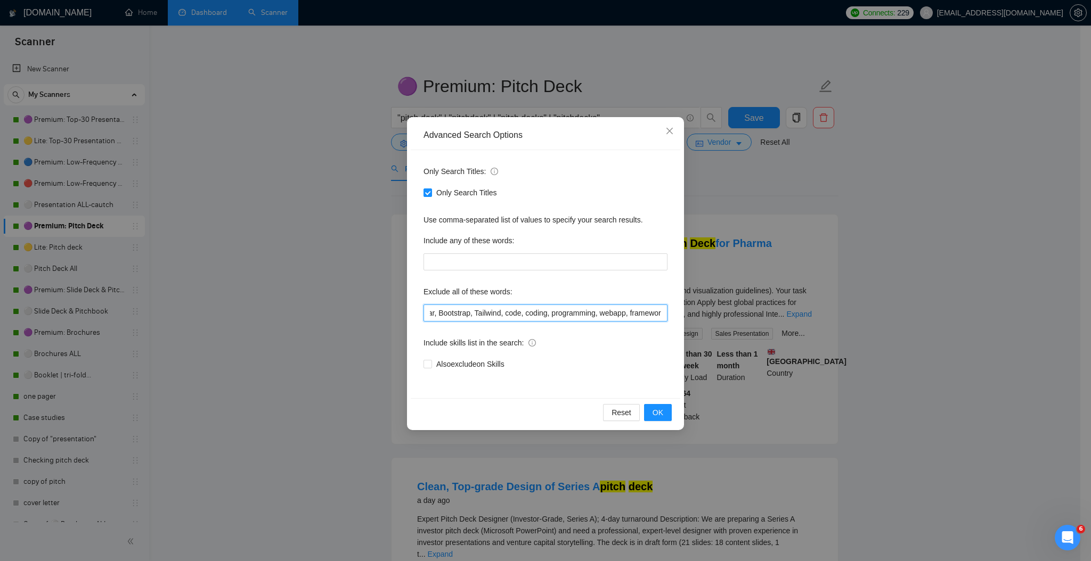
scroll to position [0, 1654]
drag, startPoint x: 608, startPoint y: 320, endPoint x: 677, endPoint y: 316, distance: 68.8
click at [706, 320] on div "Advanced Search Options Only Search Titles: Only Search Titles Use comma-separa…" at bounding box center [545, 280] width 1091 height 561
click at [663, 313] on input "prezi, keynote, figma, writer, video, webinar, qwilr, animation, animated, cart…" at bounding box center [545, 313] width 244 height 17
paste input ", gamma app"
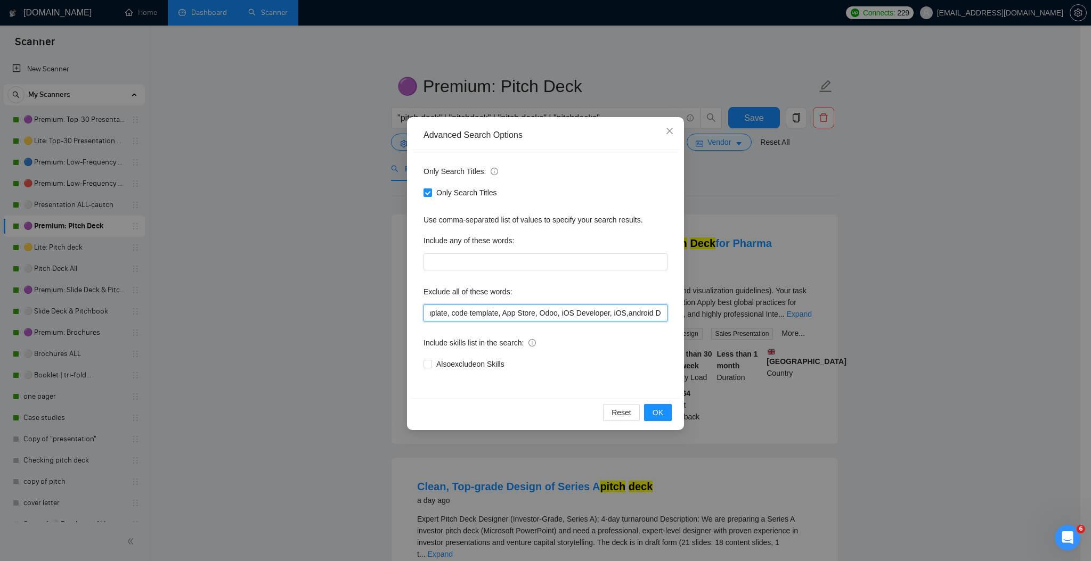
scroll to position [0, 1697]
type input "prezi, keynote, figma, writer, video, webinar, qwilr, animation, animated, cart…"
click at [662, 409] on span "OK" at bounding box center [658, 413] width 11 height 12
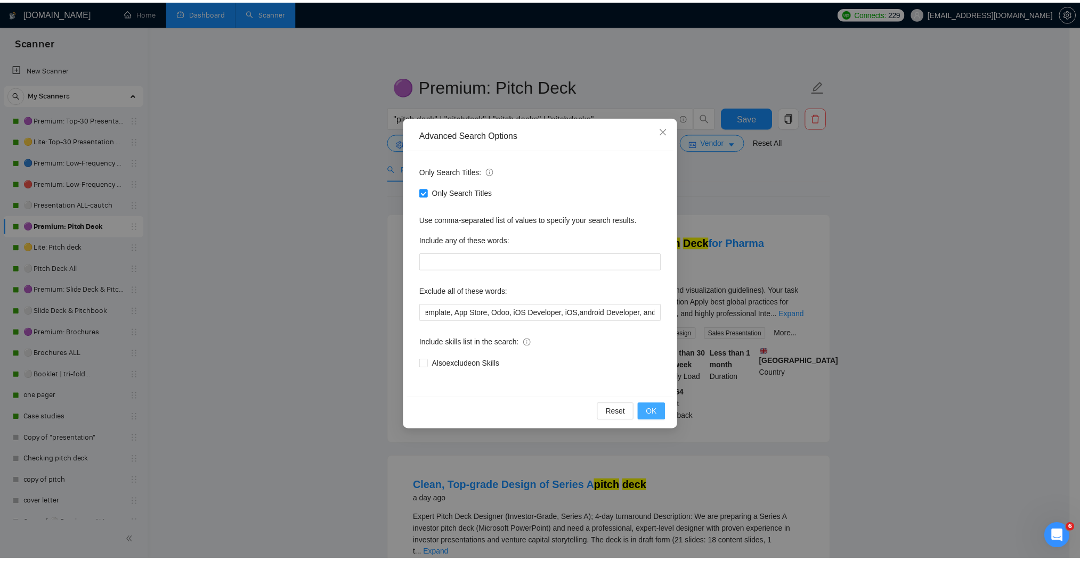
scroll to position [0, 0]
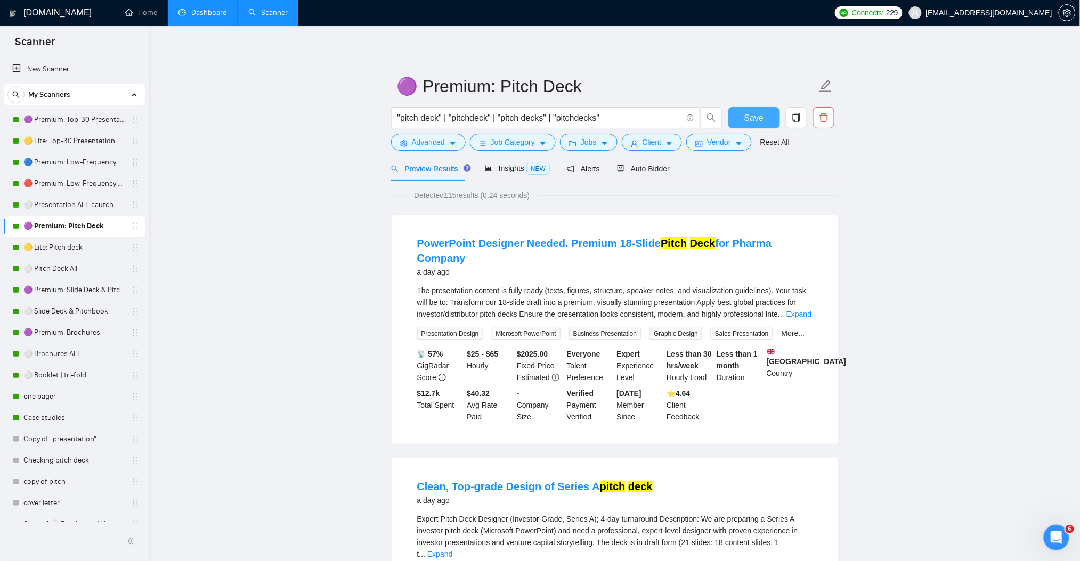
click at [754, 115] on span "Save" at bounding box center [753, 117] width 19 height 13
click at [78, 211] on link "⚪ Presentation ALL-cautch" at bounding box center [73, 204] width 101 height 21
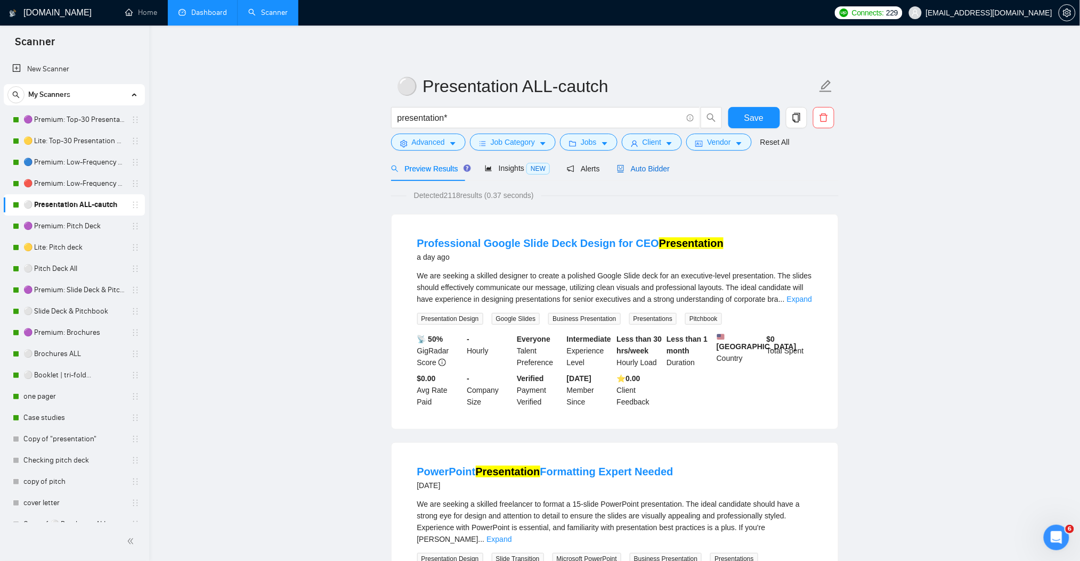
click at [642, 167] on span "Auto Bidder" at bounding box center [643, 169] width 53 height 9
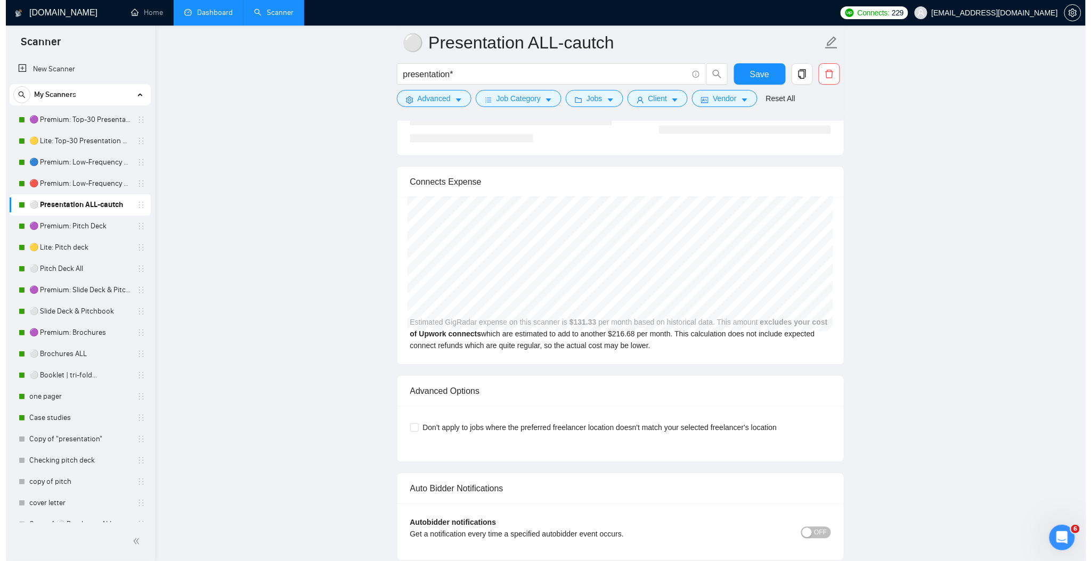
scroll to position [2202, 0]
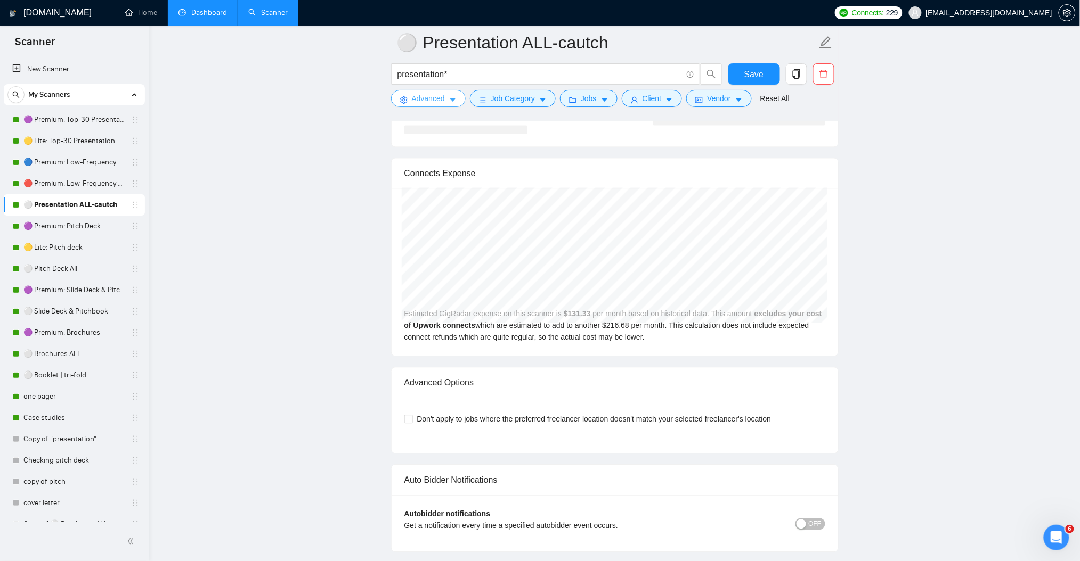
click at [453, 102] on icon "caret-down" at bounding box center [452, 99] width 7 height 7
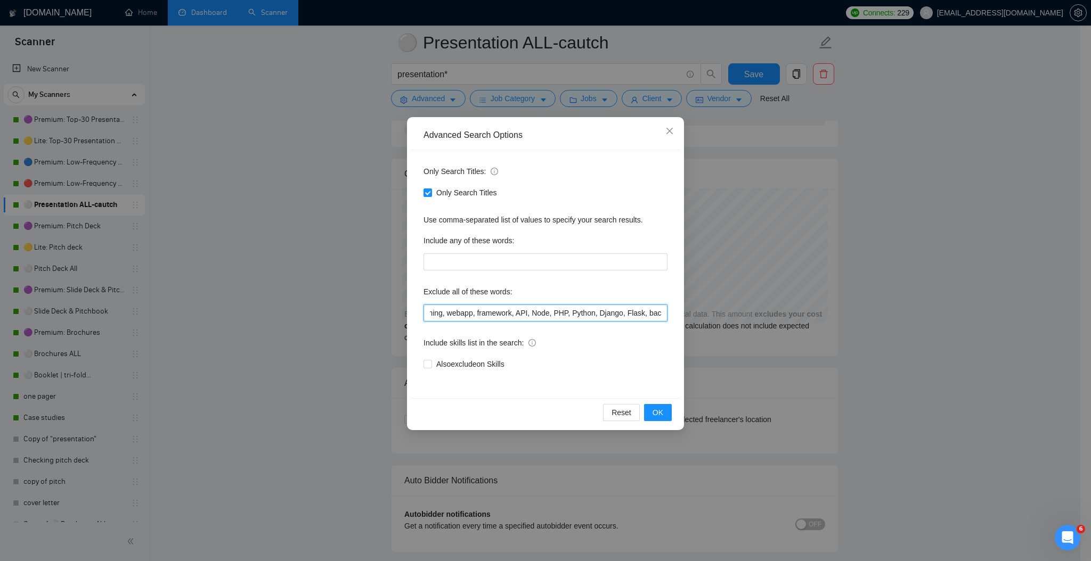
scroll to position [0, 1730]
drag, startPoint x: 586, startPoint y: 315, endPoint x: 710, endPoint y: 320, distance: 123.1
click at [710, 320] on div "Advanced Search Options Only Search Titles: Only Search Titles Use comma-separa…" at bounding box center [545, 280] width 1091 height 561
click at [652, 312] on input "prezi, keynote, figma, writer, video, webinar, qwilr, animation, animated, cart…" at bounding box center [545, 313] width 244 height 17
click at [659, 314] on input "prezi, keynote, figma, writer, video, webinar, qwilr, animation, animated, cart…" at bounding box center [545, 313] width 244 height 17
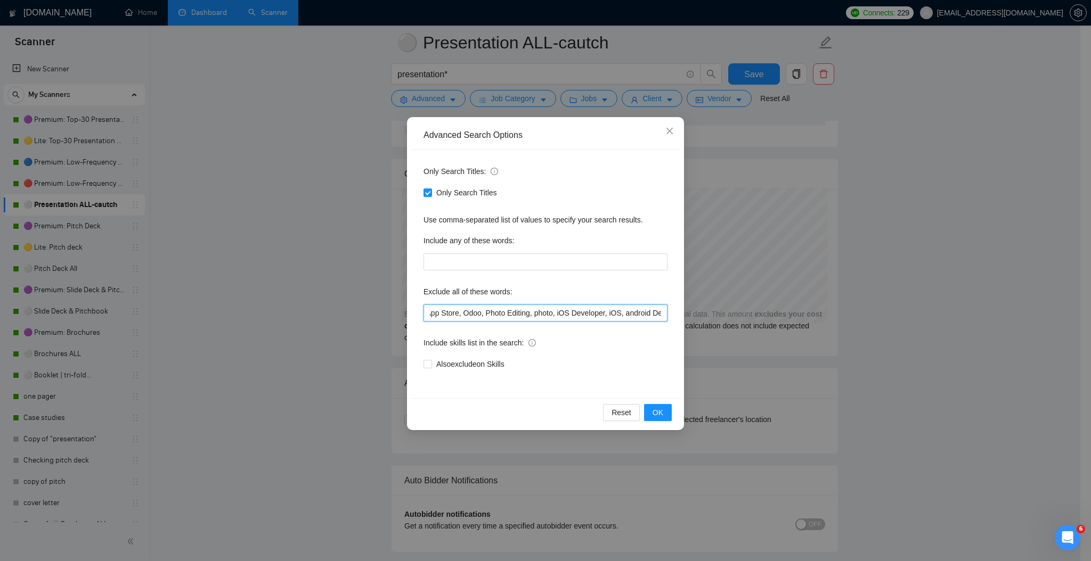
paste input ", gamma app"
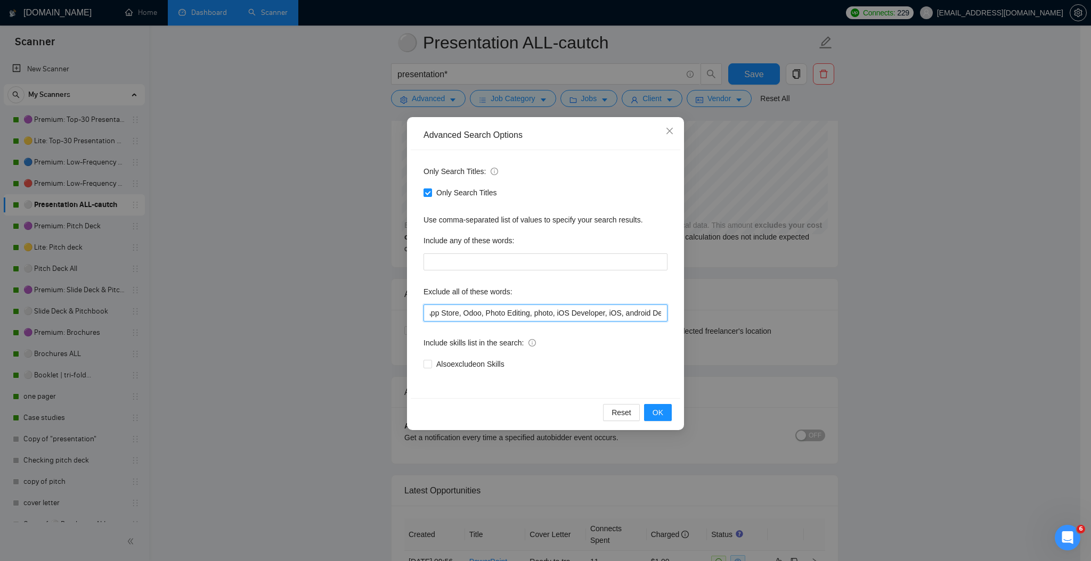
scroll to position [0, 1771]
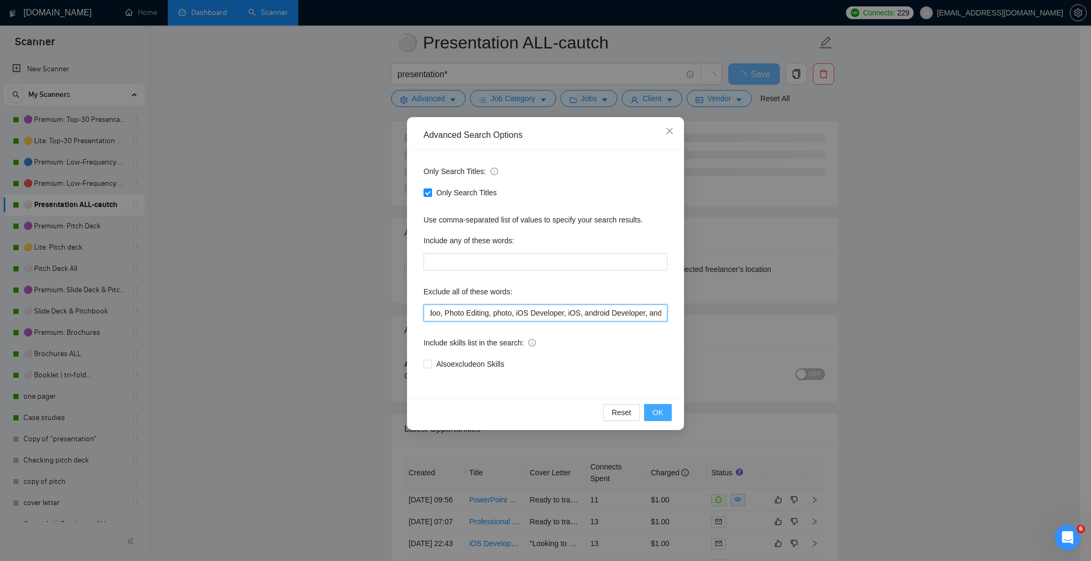
type input "prezi, keynote, figma, writer, video, webinar, qwilr, animation, animated, cart…"
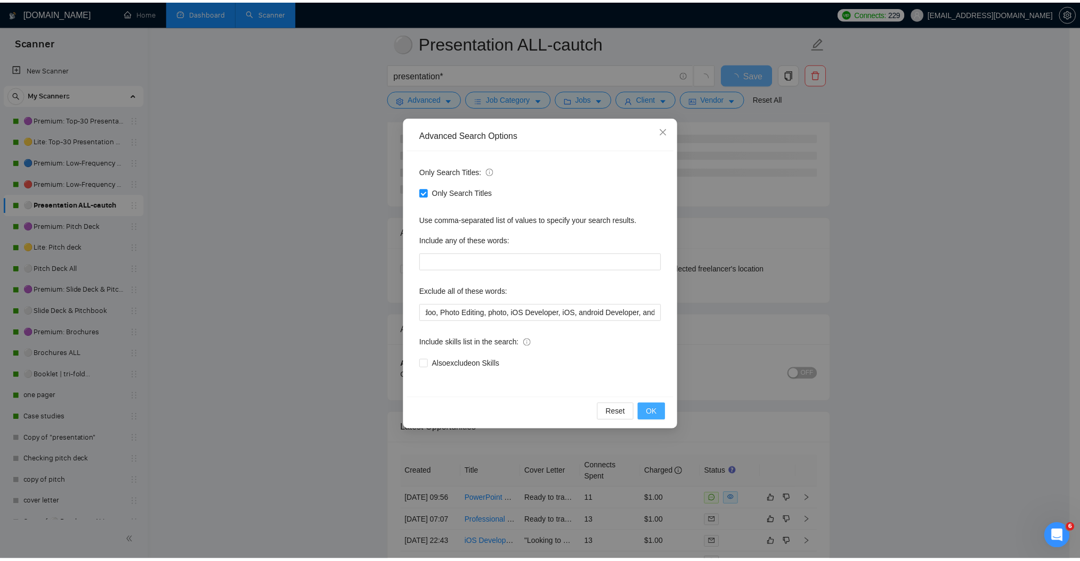
scroll to position [0, 0]
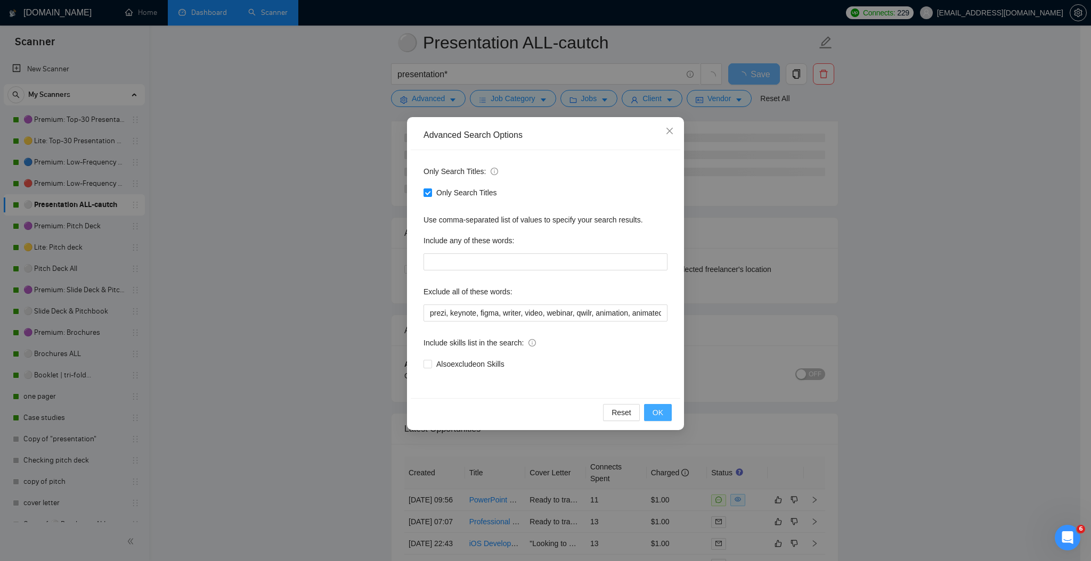
click at [657, 411] on span "OK" at bounding box center [658, 413] width 11 height 12
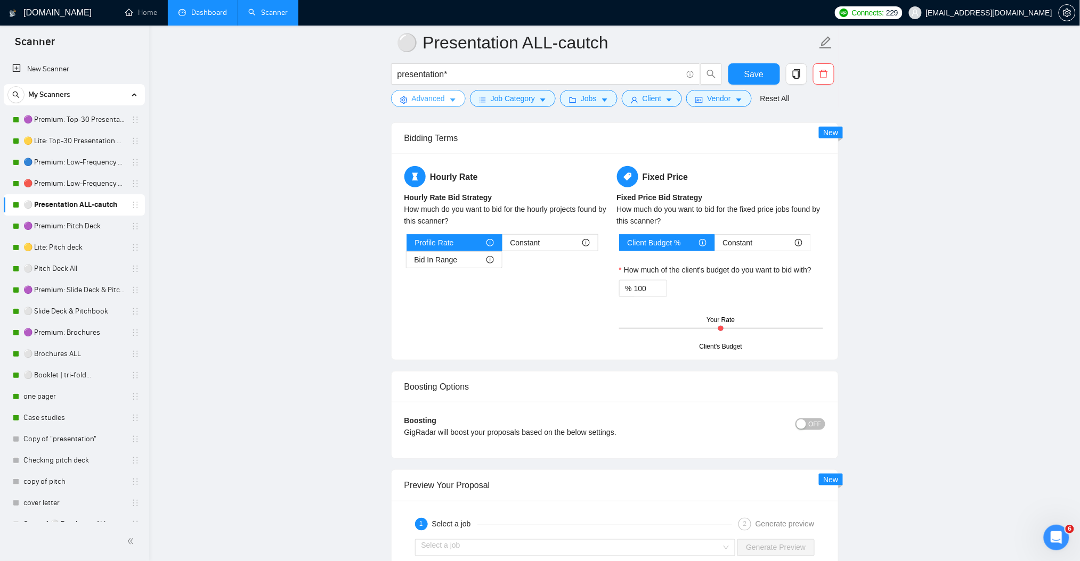
scroll to position [1491, 0]
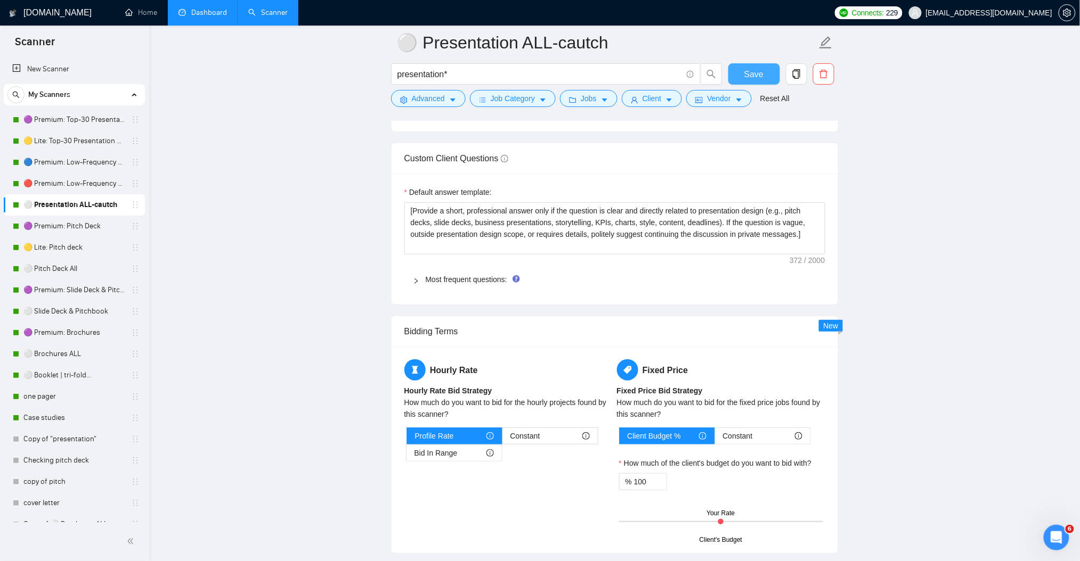
click at [747, 68] on span "Save" at bounding box center [753, 74] width 19 height 13
click at [79, 116] on link "🟣 Premium: Top-30 Presentation Keywords" at bounding box center [73, 119] width 101 height 21
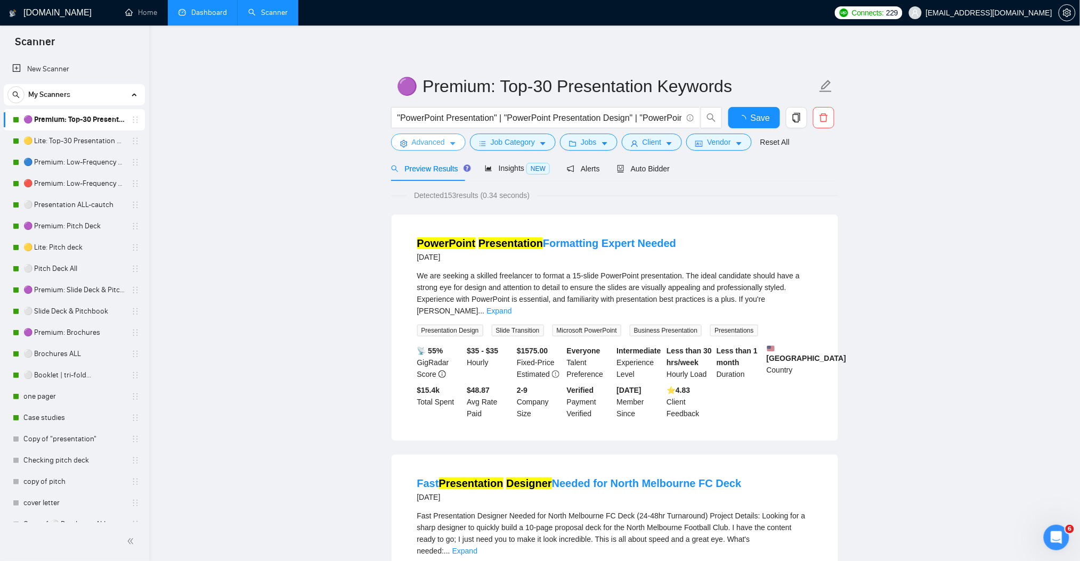
click at [442, 142] on span "Advanced" at bounding box center [428, 142] width 33 height 12
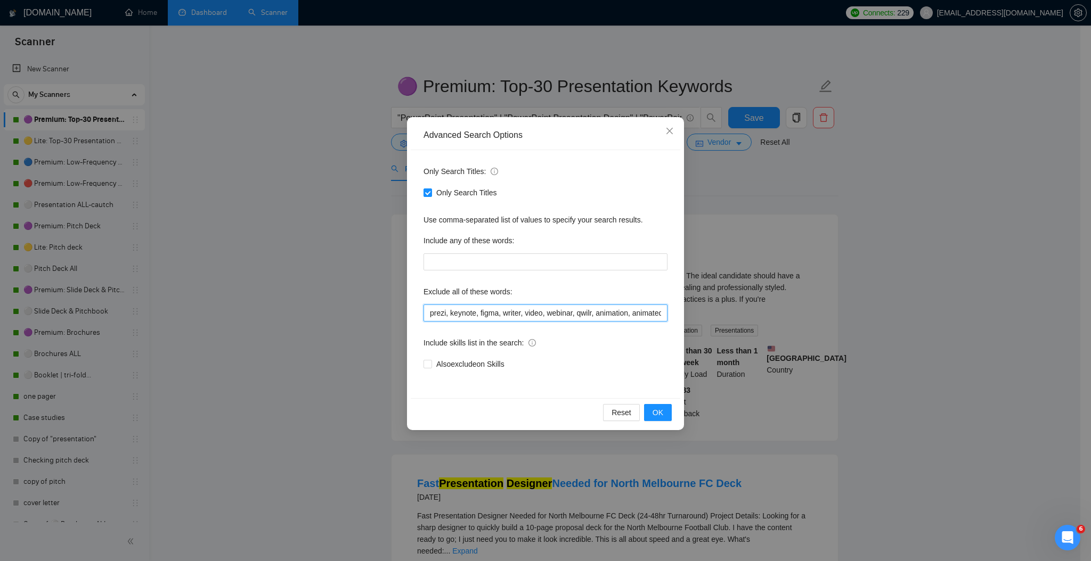
click at [620, 316] on input "prezi, keynote, figma, writer, video, webinar, qwilr, animation, animated, cart…" at bounding box center [545, 313] width 244 height 17
drag, startPoint x: 617, startPoint y: 315, endPoint x: 688, endPoint y: 309, distance: 71.1
click at [688, 309] on div "Advanced Search Options Only Search Titles: Only Search Titles Use comma-separa…" at bounding box center [545, 280] width 1091 height 561
click at [657, 312] on input "prezi, keynote, figma, writer, video, webinar, qwilr, animation, animated, cart…" at bounding box center [545, 313] width 244 height 17
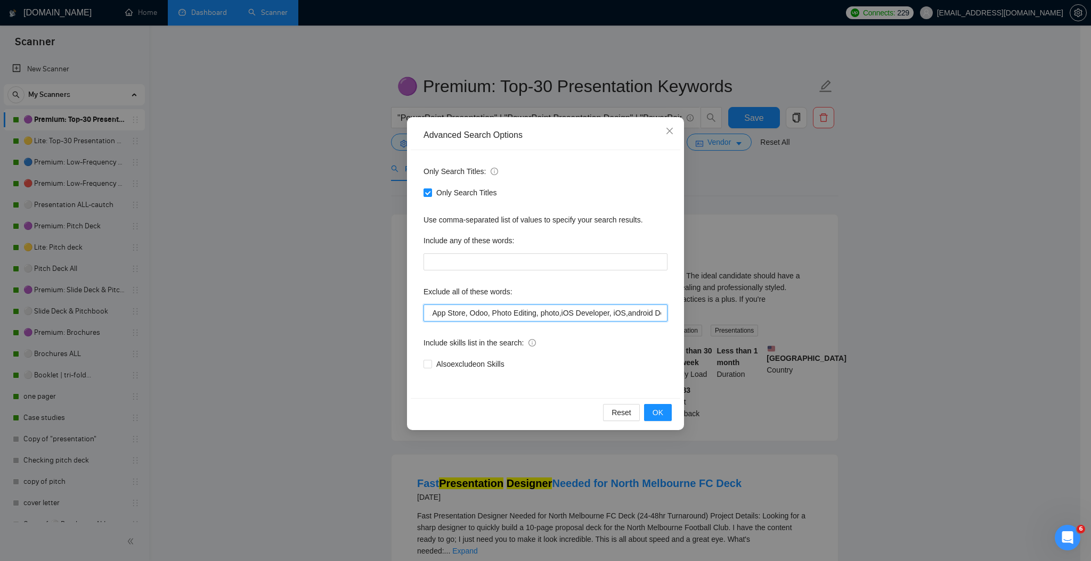
paste input ", gamma app"
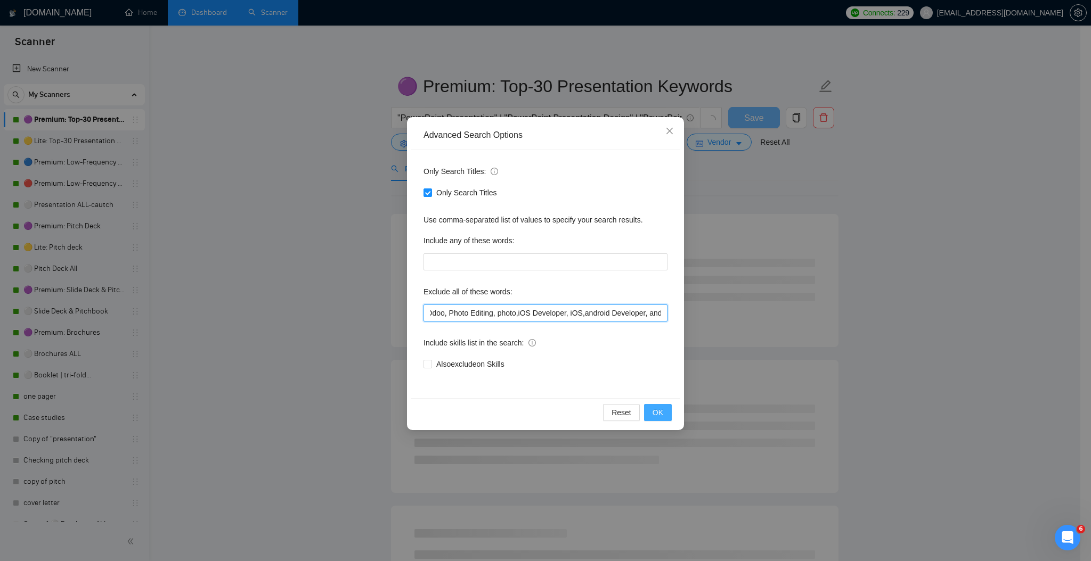
type input "prezi, keynote, figma, writer, video, webinar, qwilr, animation, animated, cart…"
click at [653, 405] on button "OK" at bounding box center [658, 412] width 28 height 17
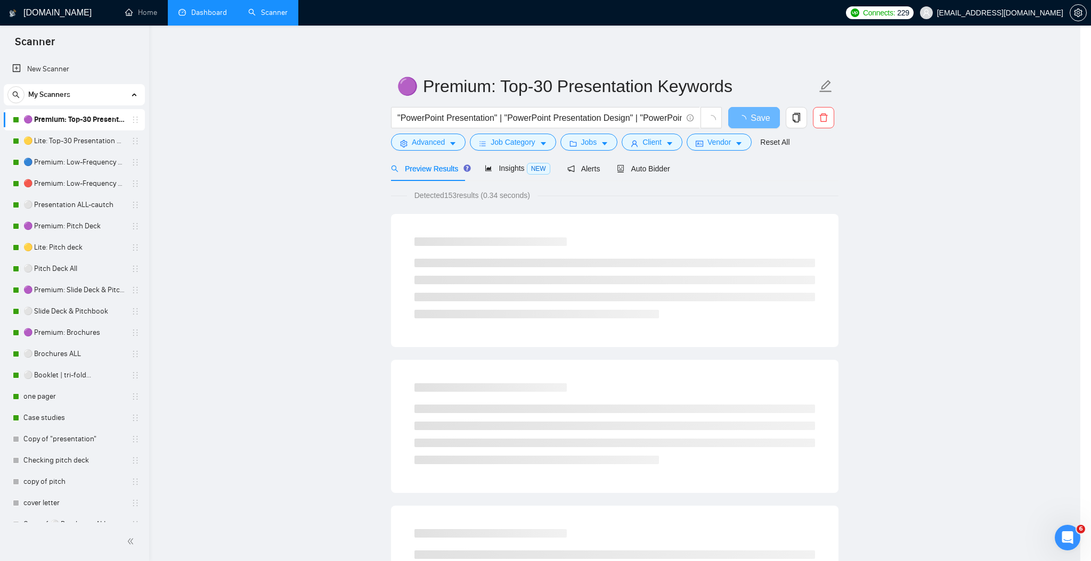
scroll to position [0, 0]
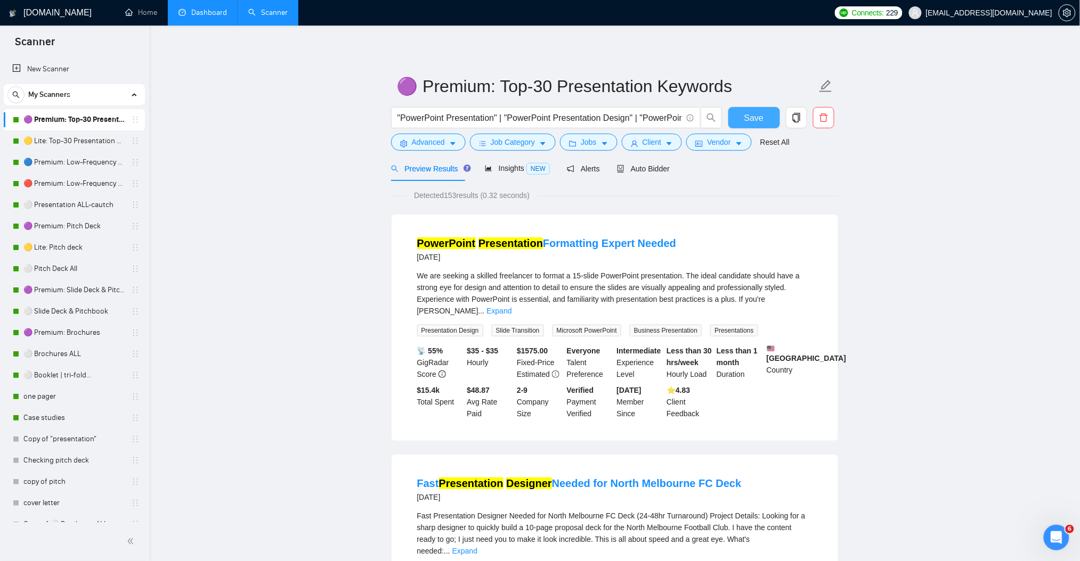
click at [744, 122] on button "Save" at bounding box center [754, 117] width 52 height 21
click at [97, 141] on link "🟡 Lite: Top-30 Presentation Keywords" at bounding box center [73, 141] width 101 height 21
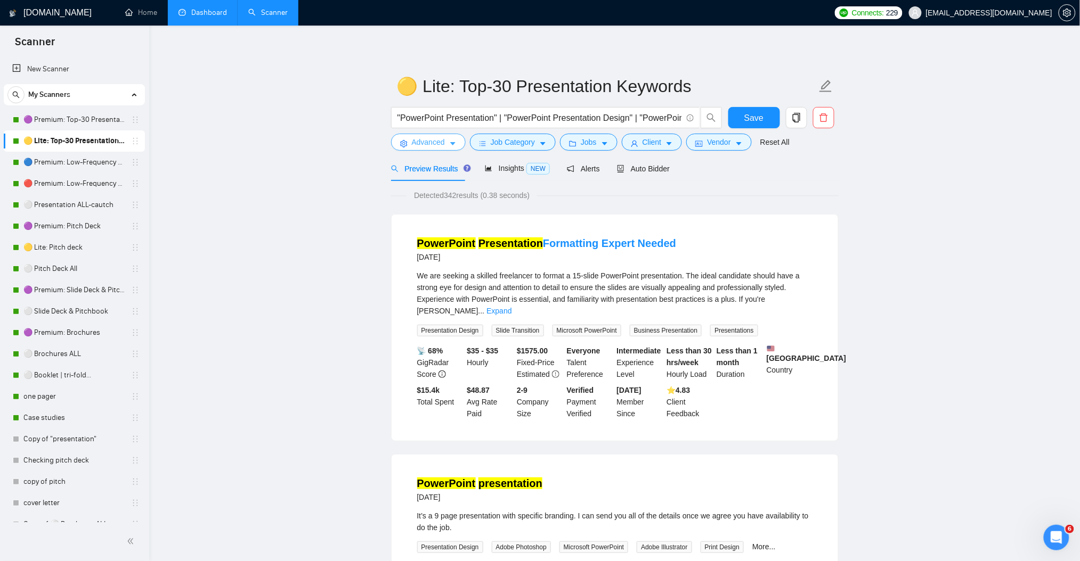
click at [456, 148] on button "Advanced" at bounding box center [428, 142] width 75 height 17
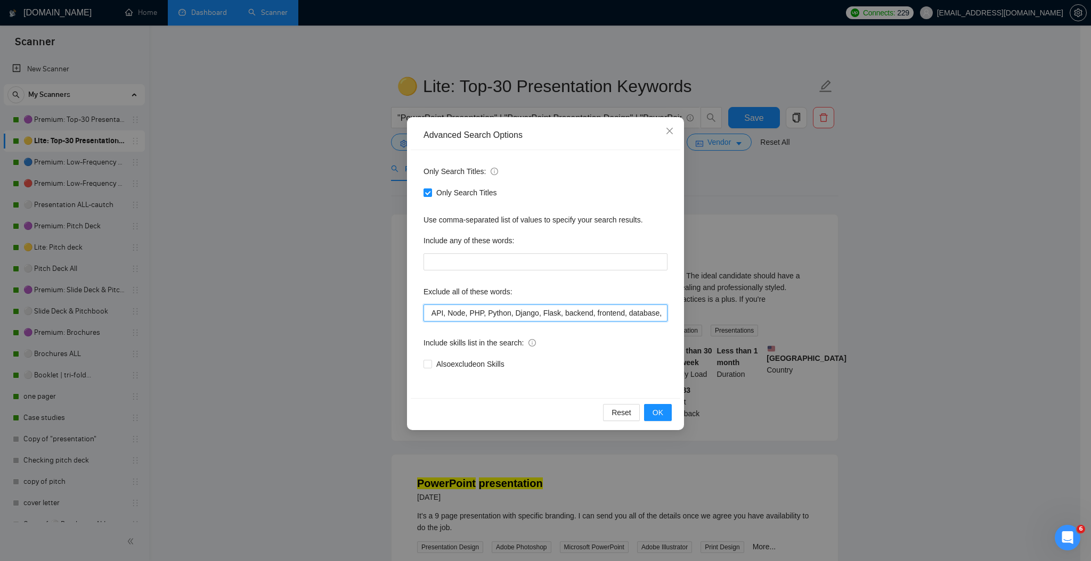
scroll to position [0, 1656]
drag, startPoint x: 643, startPoint y: 312, endPoint x: 722, endPoint y: 329, distance: 80.1
click at [722, 329] on div "Advanced Search Options Only Search Titles: Only Search Titles Use comma-separa…" at bounding box center [545, 280] width 1091 height 561
click at [662, 312] on input "prezi, keynote, figma, writer, video, webinar, qwilr, animation, animated, cart…" at bounding box center [545, 313] width 244 height 17
click at [659, 315] on input "prezi, keynote, figma, writer, video, webinar, qwilr, animation, animated, cart…" at bounding box center [545, 313] width 244 height 17
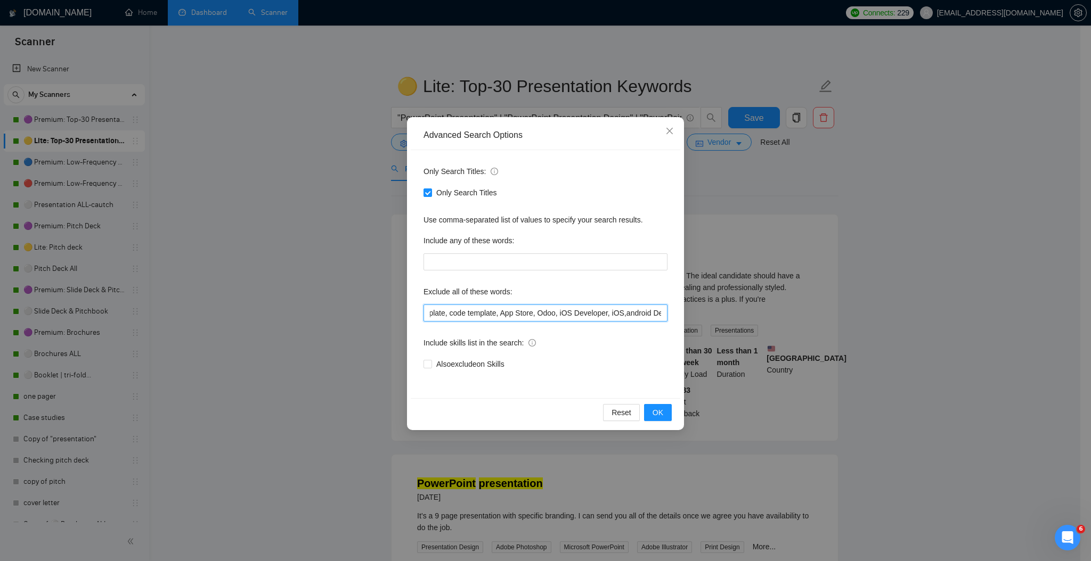
paste input ", gamma app"
type input "prezi, keynote, figma, writer, video, webinar, qwilr, animation, animated, cart…"
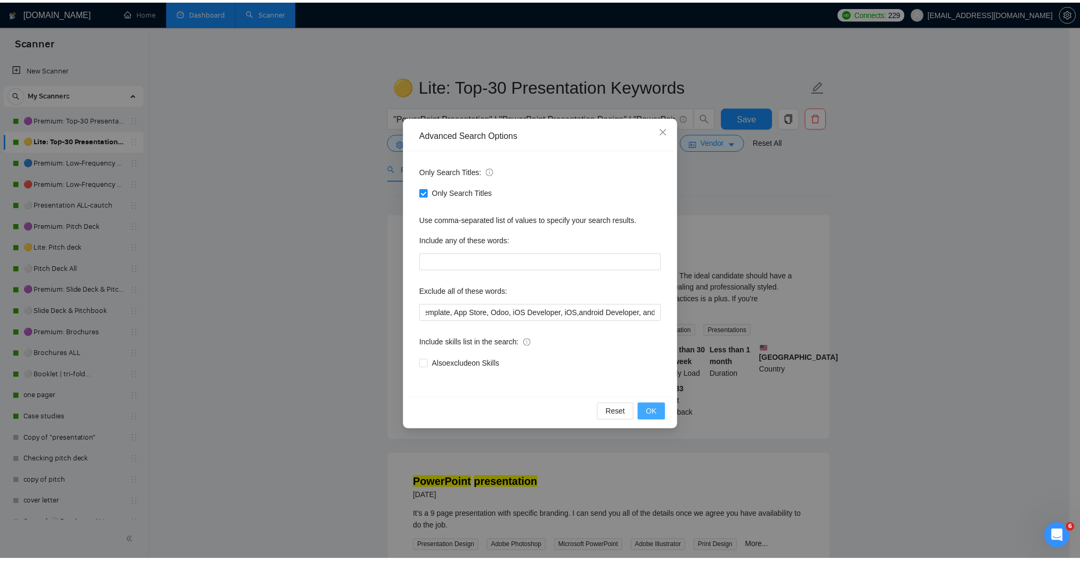
scroll to position [0, 0]
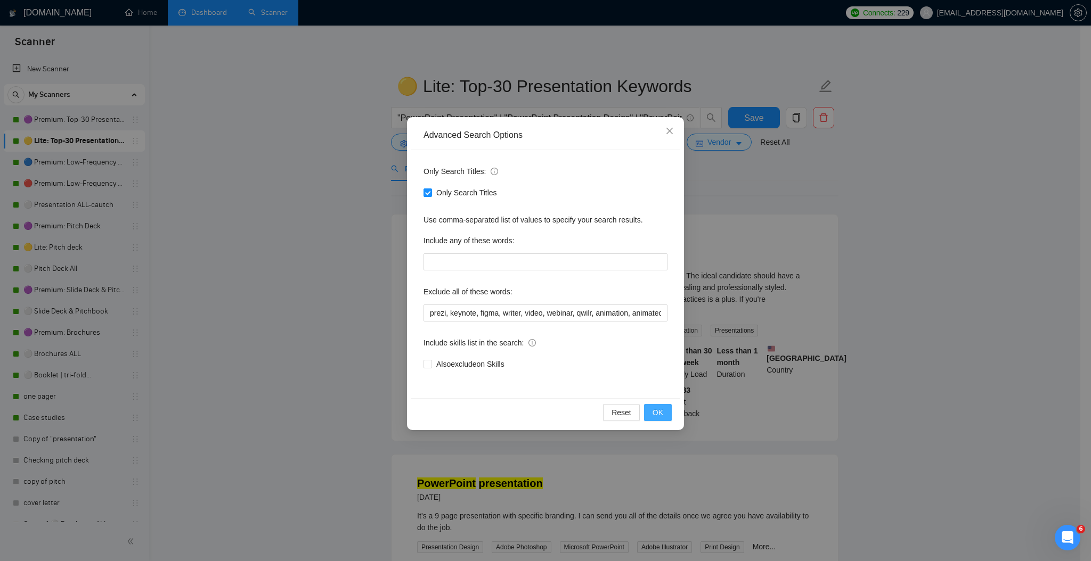
click at [658, 417] on span "OK" at bounding box center [658, 413] width 11 height 12
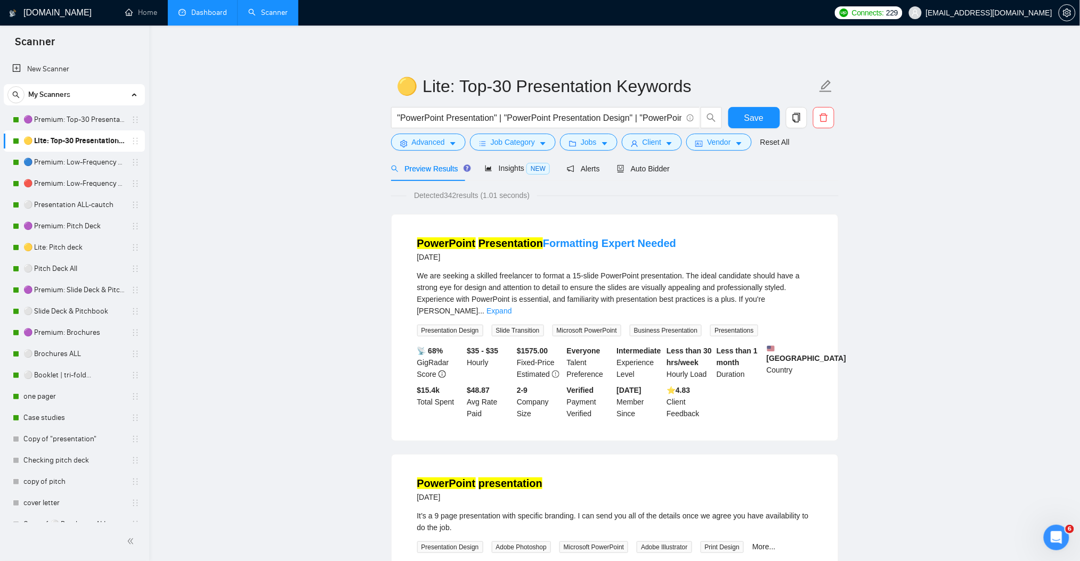
drag, startPoint x: 60, startPoint y: 415, endPoint x: 660, endPoint y: 59, distance: 697.7
click at [61, 415] on link "Case studies" at bounding box center [73, 417] width 101 height 21
click at [761, 117] on span "Save" at bounding box center [753, 117] width 19 height 13
